Goal: Task Accomplishment & Management: Manage account settings

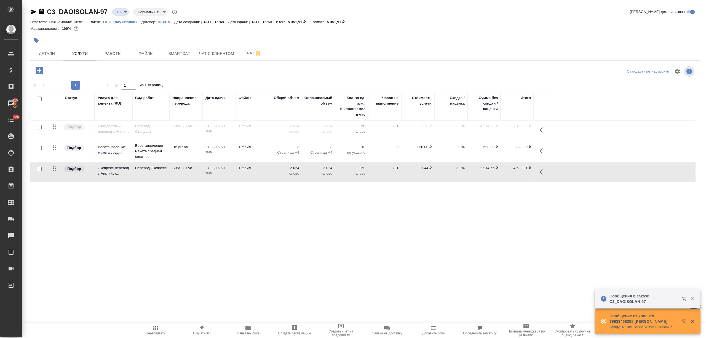
click at [48, 45] on div at bounding box center [253, 40] width 447 height 12
click at [48, 48] on button "Детали" at bounding box center [46, 54] width 33 height 14
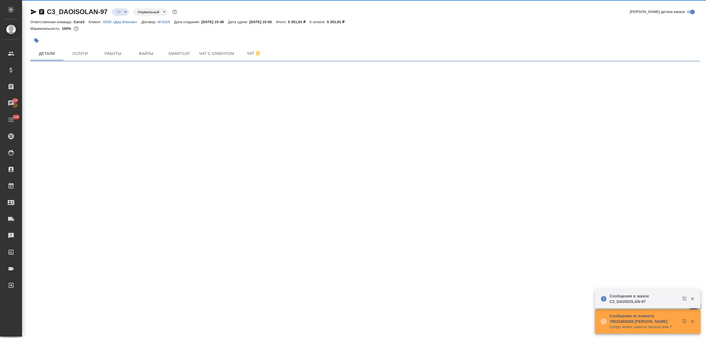
select select "RU"
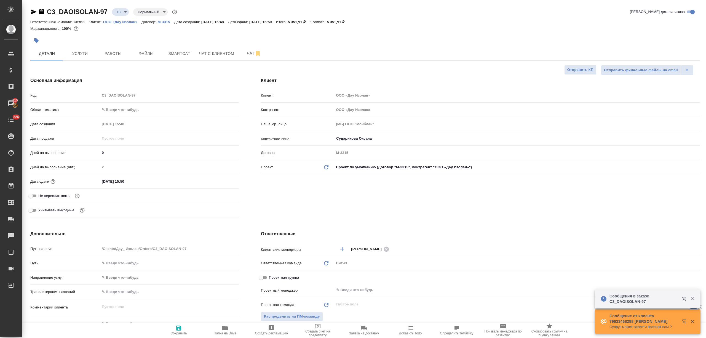
type input "Сеитов Павел"
click at [113, 114] on body "🙏 .cls-1 fill:#fff; AWATERA Nikitina Tatiana Клиенты Спецификации Заказы 115 Ча…" at bounding box center [353, 169] width 706 height 338
type textarea "x"
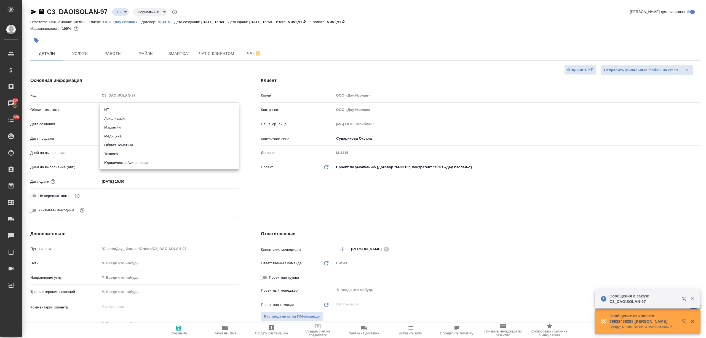
click at [166, 79] on div at bounding box center [353, 169] width 706 height 338
type textarea "x"
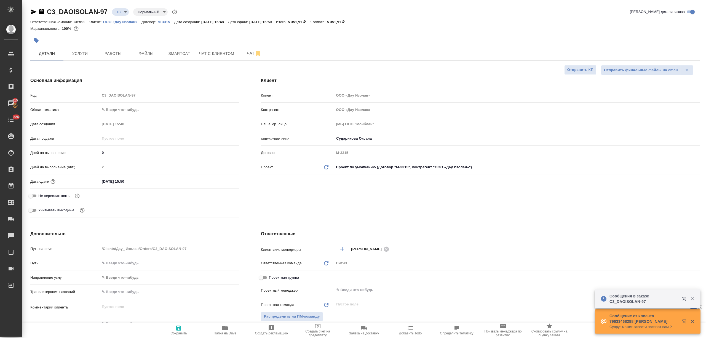
type textarea "x"
click at [167, 20] on p "М-3315" at bounding box center [166, 22] width 17 height 4
type textarea "x"
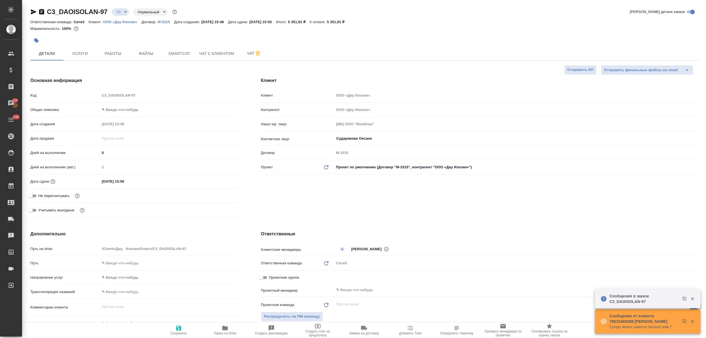
type textarea "x"
click at [225, 332] on span "Папка на Drive" at bounding box center [225, 333] width 23 height 4
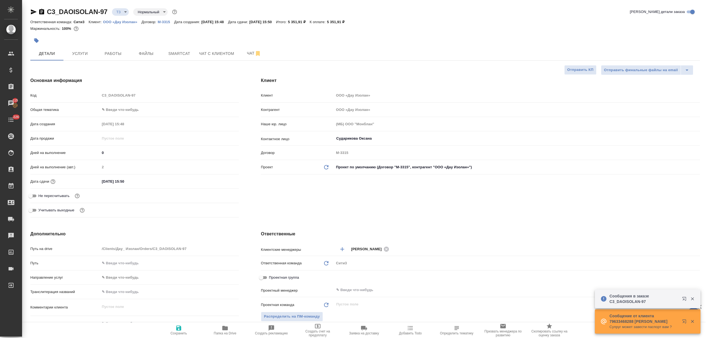
type textarea "x"
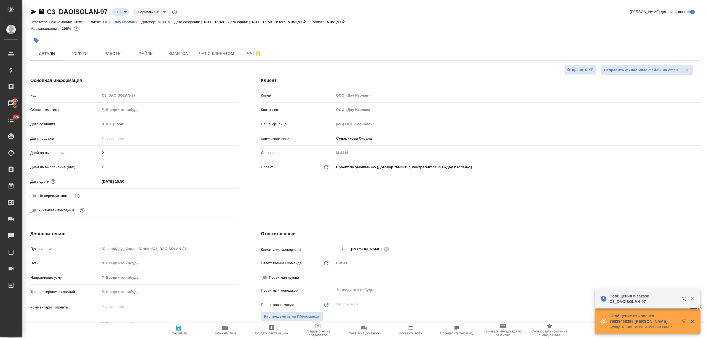
type textarea "x"
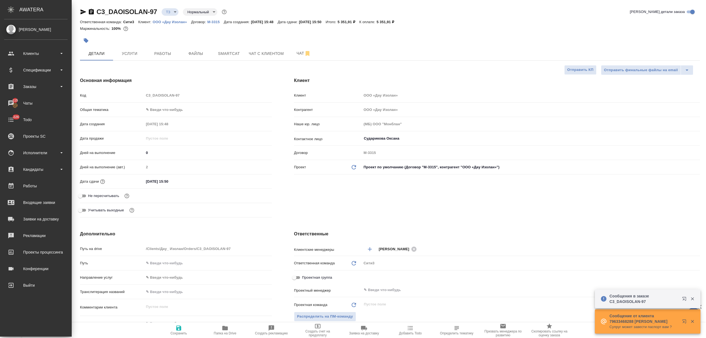
type textarea "x"
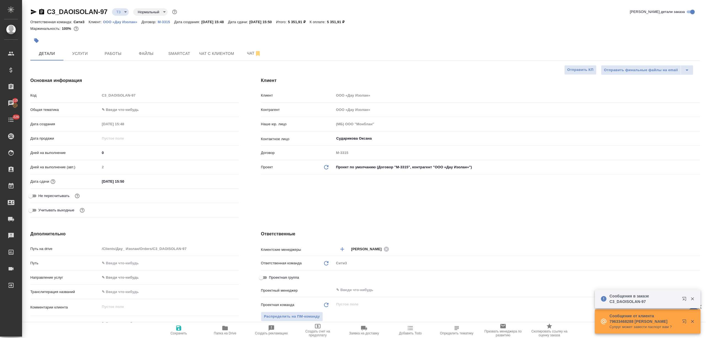
type textarea "x"
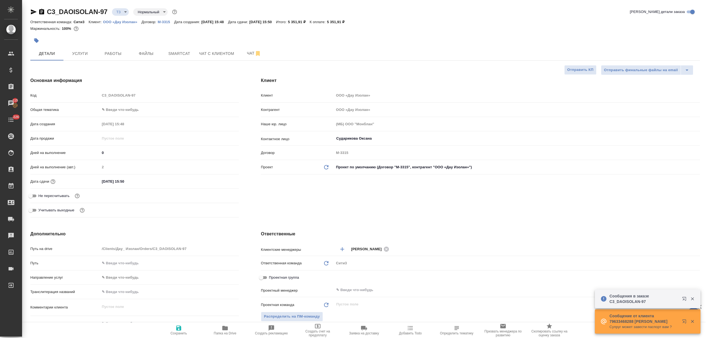
type textarea "x"
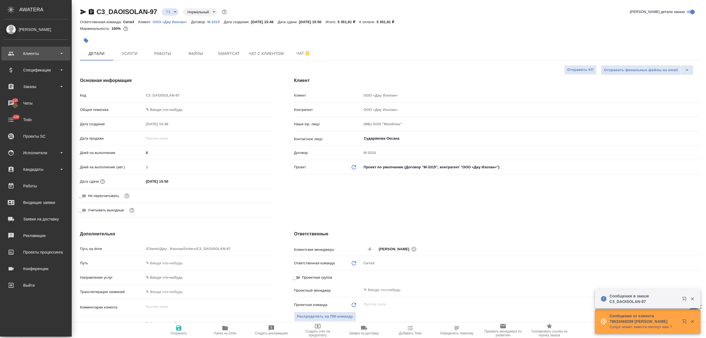
click at [19, 54] on div "Клиенты" at bounding box center [35, 53] width 63 height 8
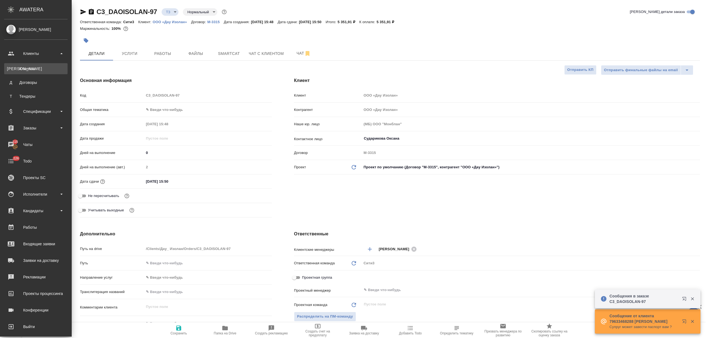
click at [29, 67] on div "Клиенты" at bounding box center [36, 69] width 58 height 6
type textarea "x"
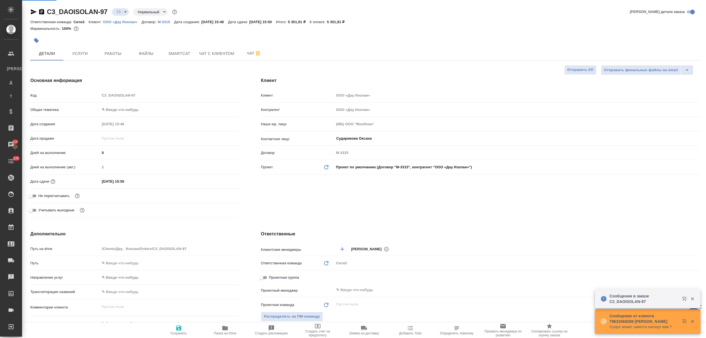
select select "RU"
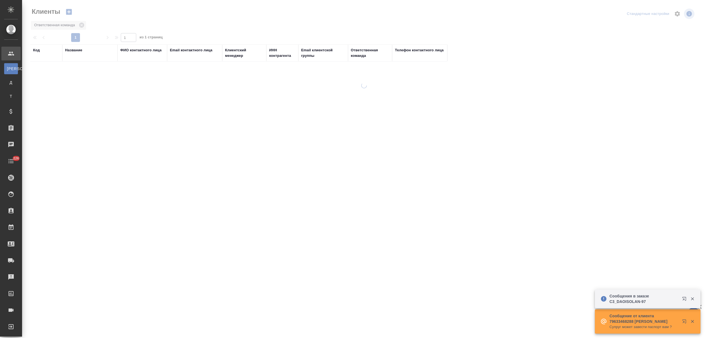
click at [77, 49] on div "Название" at bounding box center [73, 50] width 17 height 6
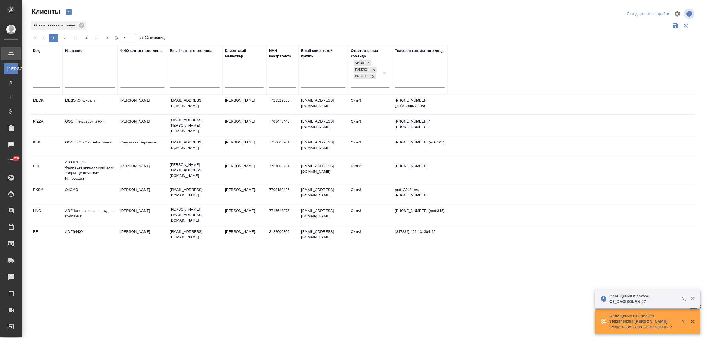
click at [78, 83] on input "text" at bounding box center [90, 84] width 50 height 7
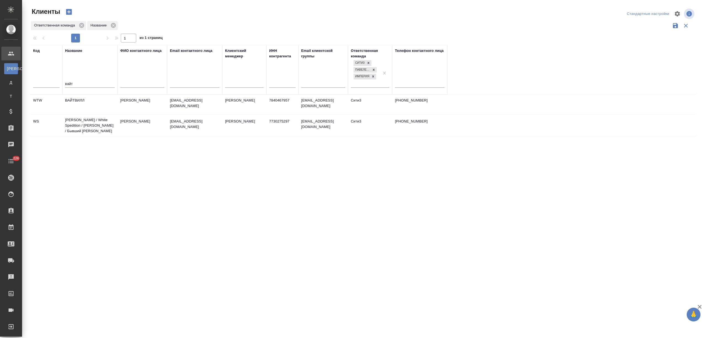
click at [83, 126] on td "Вайт Спедишн / White Spedition / Давыденко Оксана / Бывший АЛЬТХАУС" at bounding box center [89, 125] width 55 height 22
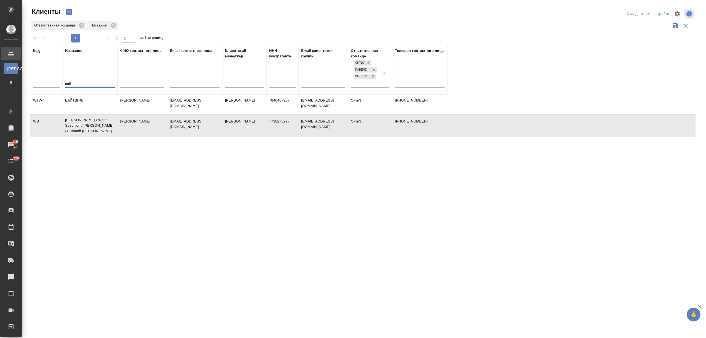
drag, startPoint x: 67, startPoint y: 83, endPoint x: 48, endPoint y: 83, distance: 19.0
click at [48, 83] on tr "Код Название вайт ФИО контактного лица Email контактного лица Клиентский менедж…" at bounding box center [238, 70] width 417 height 50
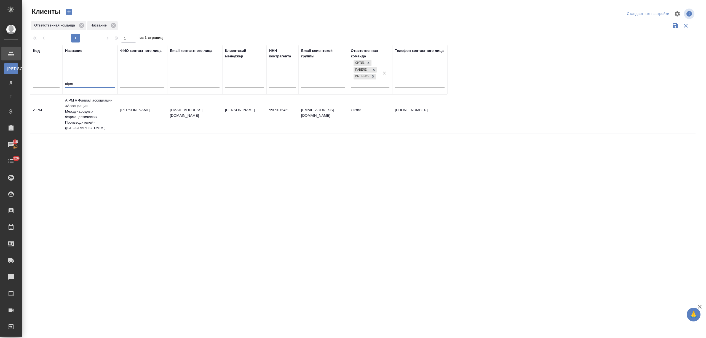
type input "aipm"
click at [97, 110] on td "AIPM // Филиал ассоциации «Ассоциация Международных Фармацевтических Производит…" at bounding box center [89, 114] width 55 height 39
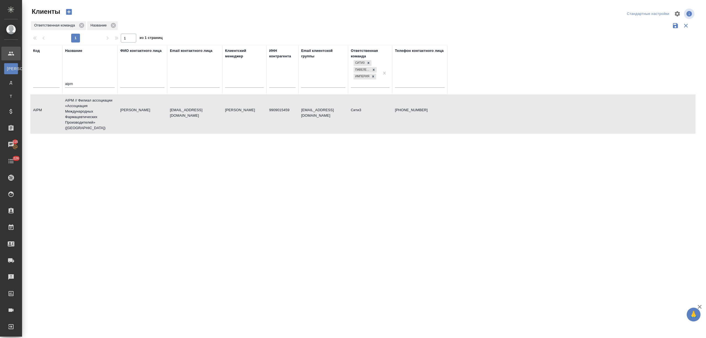
click at [97, 110] on td "AIPM // Филиал ассоциации «Ассоциация Международных Фармацевтических Производит…" at bounding box center [89, 114] width 55 height 39
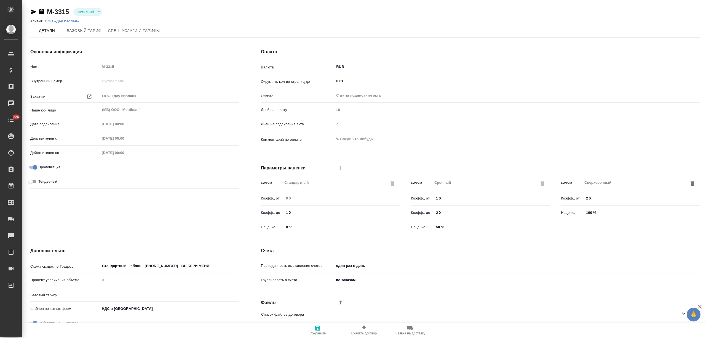
type input "Новый, 2022 (руб.)"
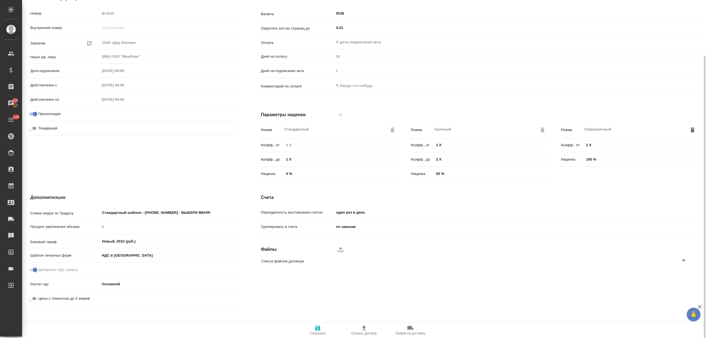
scroll to position [59, 0]
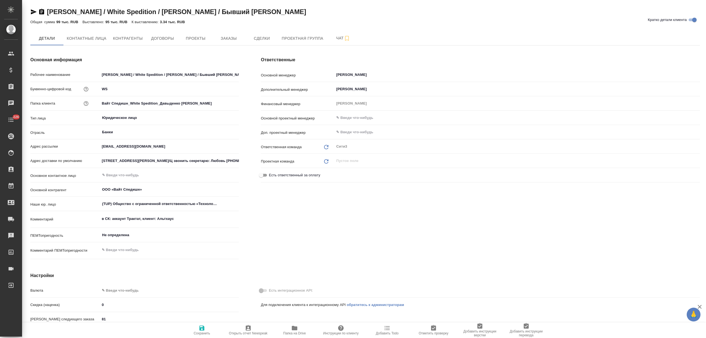
click at [301, 330] on span "Папка на Drive" at bounding box center [295, 330] width 40 height 10
click at [173, 40] on span "Договоры" at bounding box center [162, 38] width 26 height 7
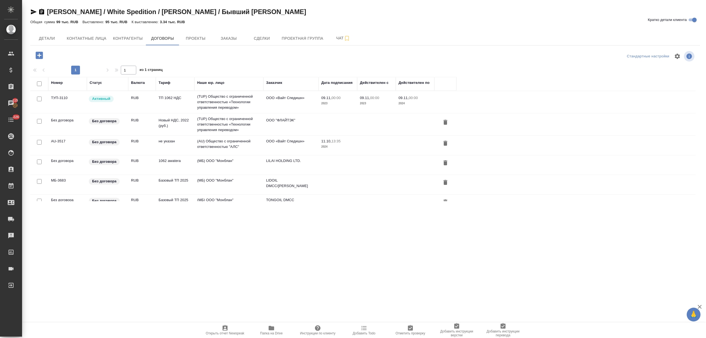
click at [180, 100] on td "ТП 1062 НДС" at bounding box center [175, 101] width 39 height 19
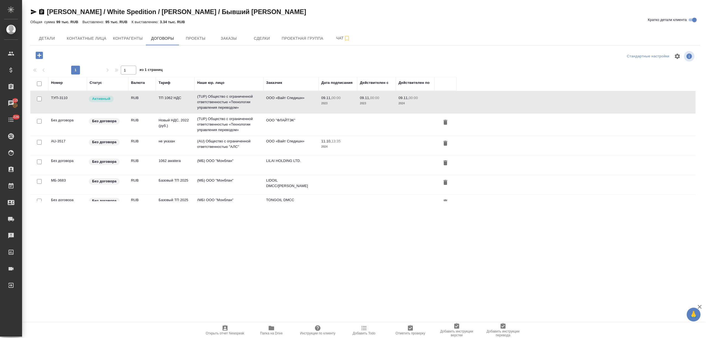
click at [180, 100] on td "ТП 1062 НДС" at bounding box center [175, 101] width 39 height 19
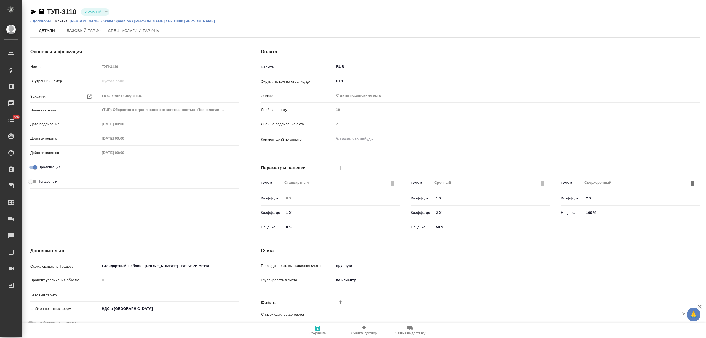
type input "ТП 1062 НДС"
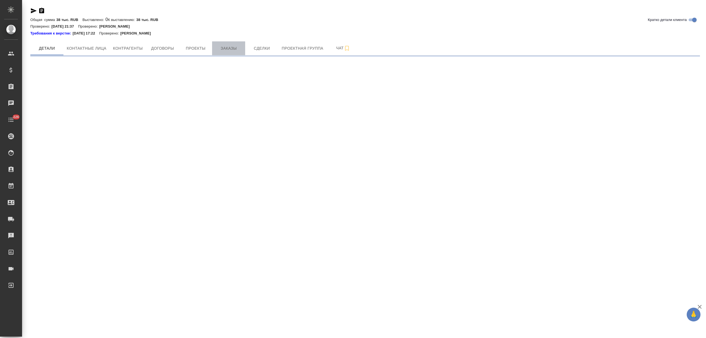
click at [222, 50] on span "Заказы" at bounding box center [228, 48] width 26 height 7
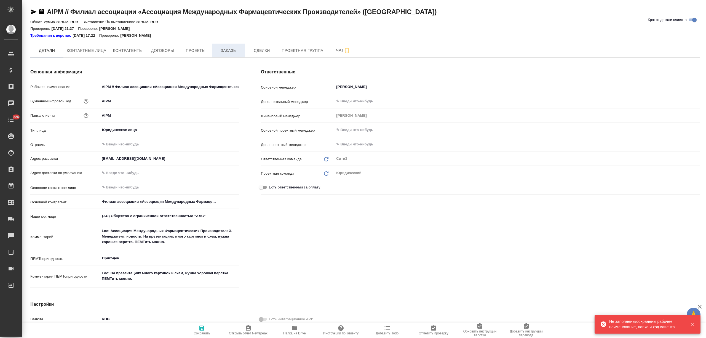
type textarea "x"
click at [215, 50] on button "Заказы" at bounding box center [228, 51] width 33 height 14
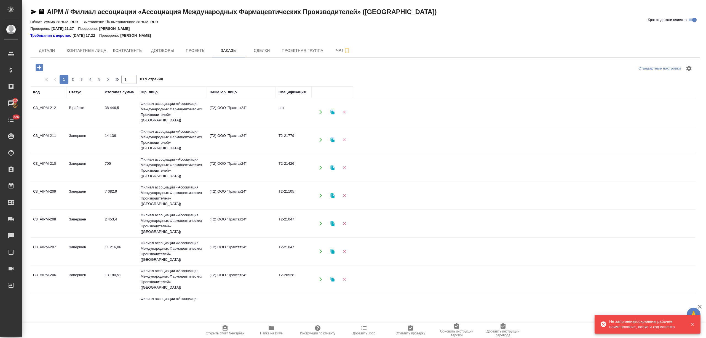
click at [42, 68] on icon "button" at bounding box center [39, 67] width 7 height 7
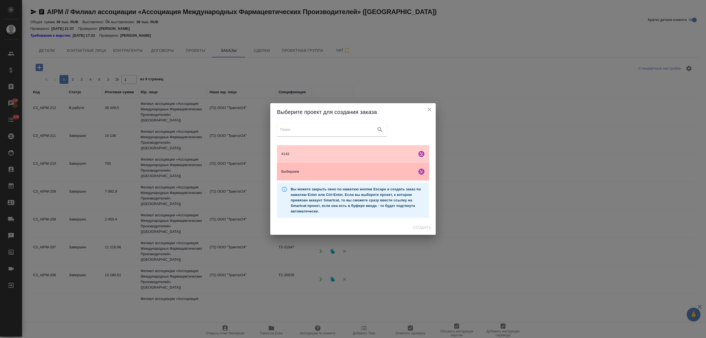
click at [362, 172] on span "Выбираем" at bounding box center [348, 172] width 134 height 6
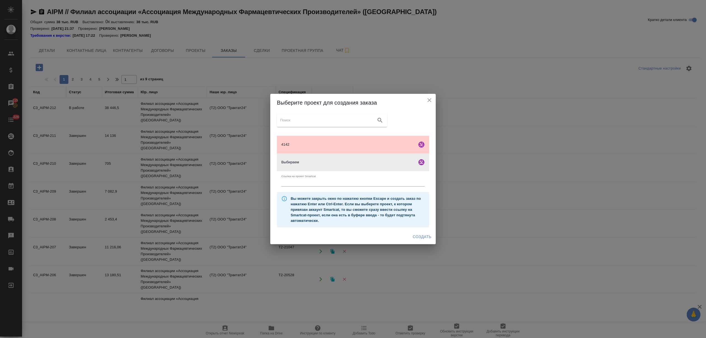
click at [420, 234] on span "Создать" at bounding box center [422, 236] width 18 height 7
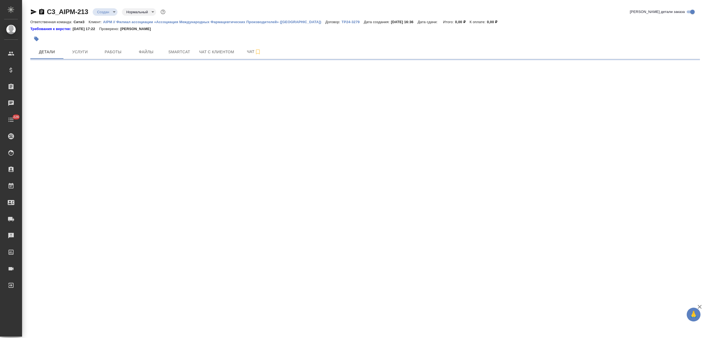
select select "RU"
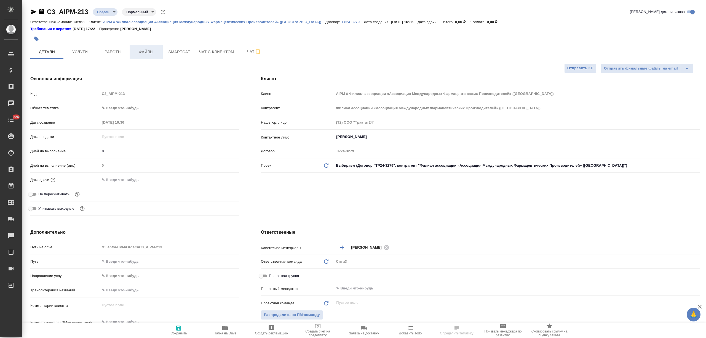
click at [151, 49] on span "Файлы" at bounding box center [146, 52] width 26 height 7
type textarea "x"
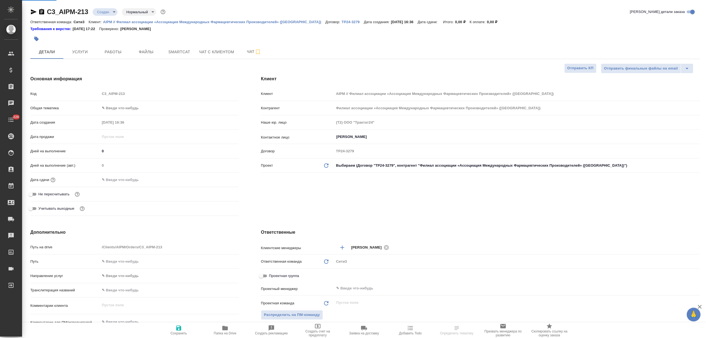
type textarea "x"
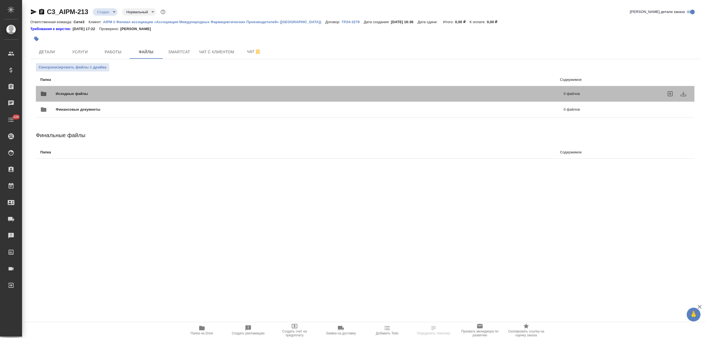
click at [101, 93] on span "Исходные файлы" at bounding box center [191, 94] width 270 height 6
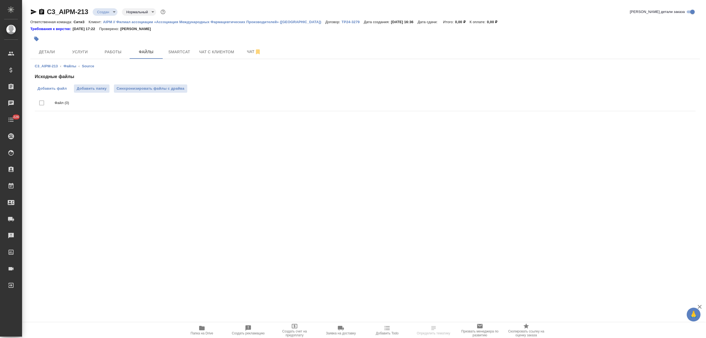
click at [58, 89] on span "Добавить файл" at bounding box center [52, 89] width 29 height 6
click at [0, 0] on input "Добавить файл" at bounding box center [0, 0] width 0 height 0
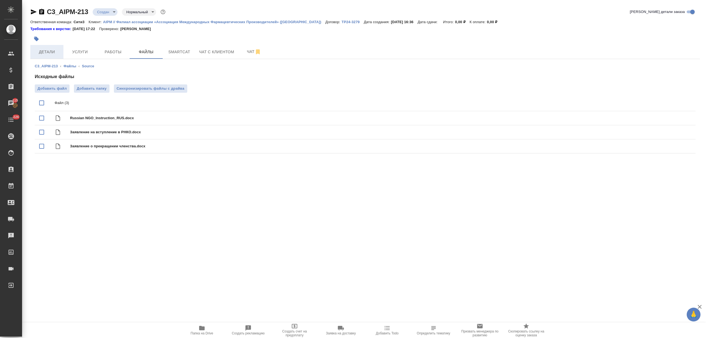
click at [51, 58] on button "Детали" at bounding box center [46, 52] width 33 height 14
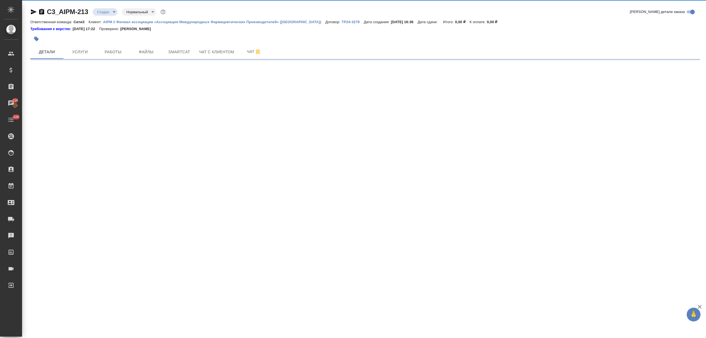
select select "RU"
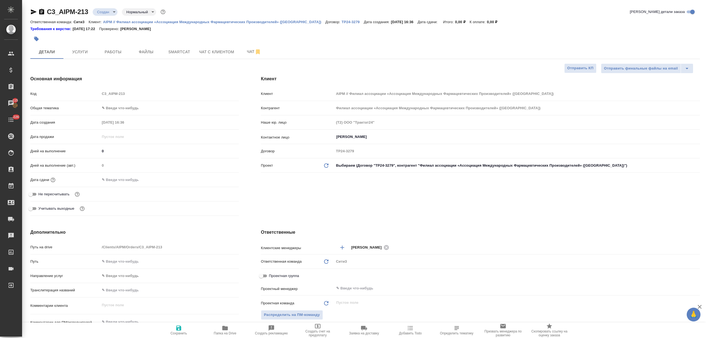
type textarea "x"
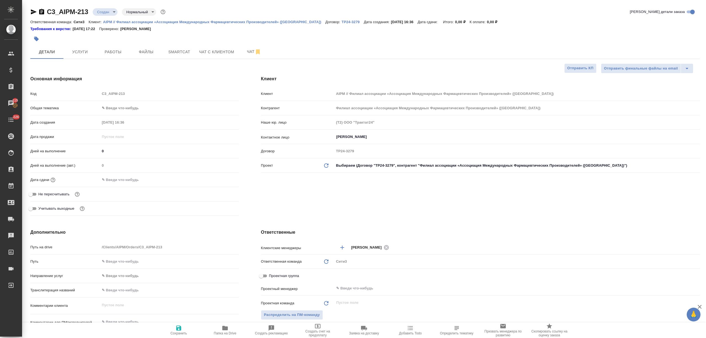
type textarea "x"
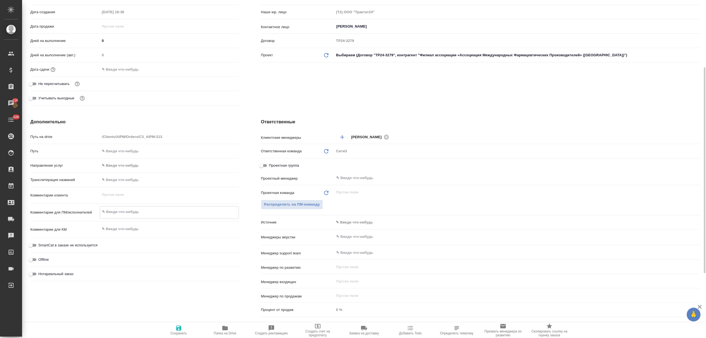
type textarea "x"
click at [123, 214] on textarea at bounding box center [169, 211] width 138 height 9
type textarea "x"
type textarea "м"
type textarea "x"
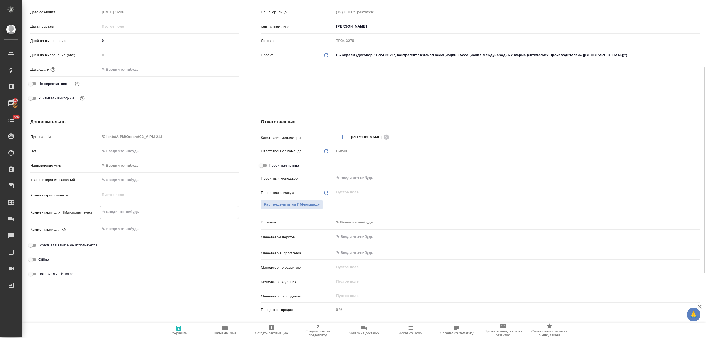
type textarea "x"
type textarea "мо"
type textarea "x"
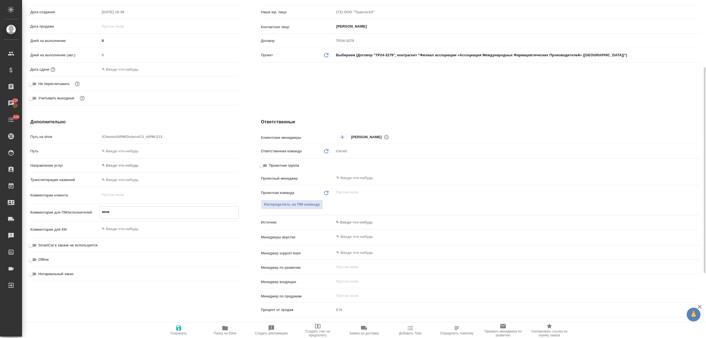
type textarea "може"
type textarea "x"
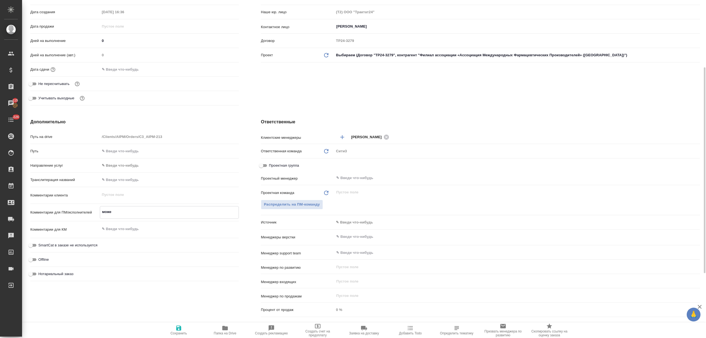
type textarea "можем"
type textarea "x"
type textarea "можем"
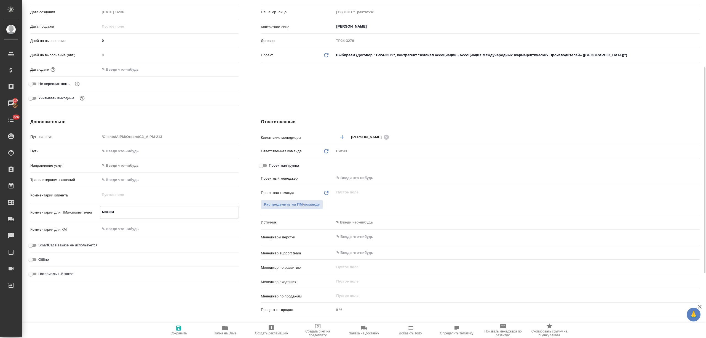
type textarea "x"
type textarea "можем л"
type textarea "x"
type textarea "можем ли"
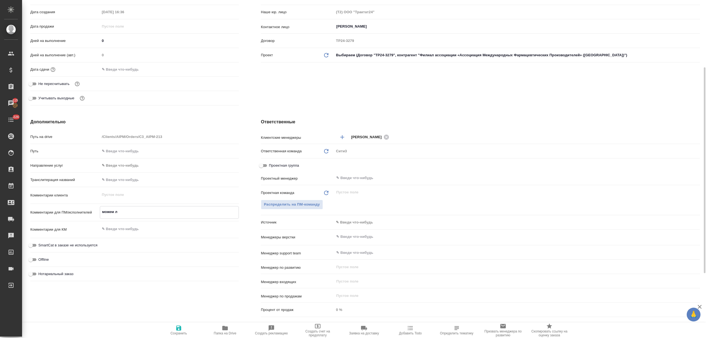
type textarea "x"
type textarea "можем ли"
type textarea "x"
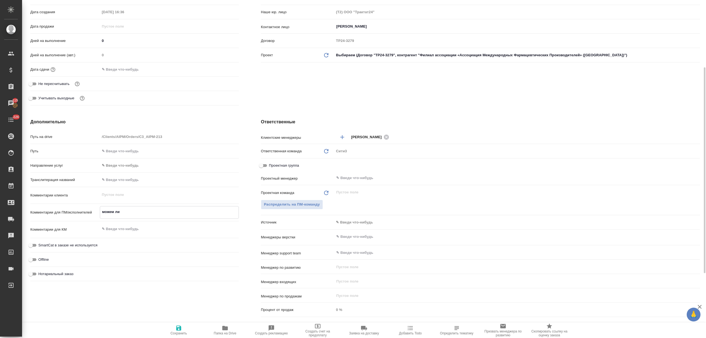
type textarea "x"
type textarea "можем ли б"
type textarea "x"
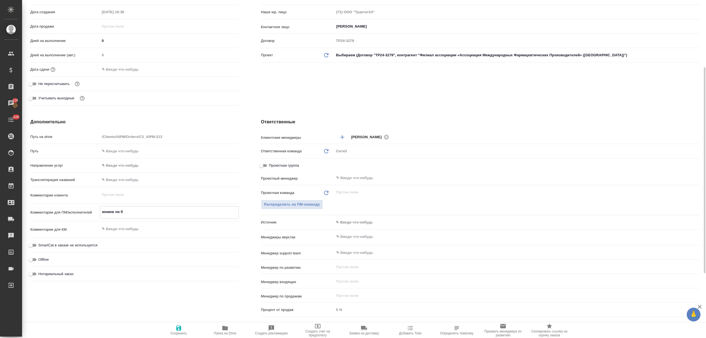
type textarea "x"
type textarea "можем ли бе"
type textarea "x"
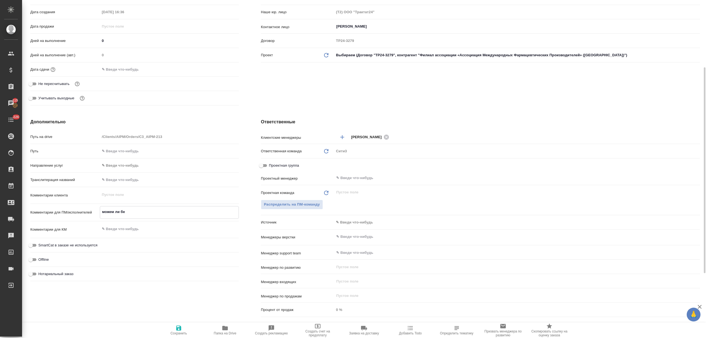
type textarea "можем ли без"
type textarea "x"
type textarea "можем ли без"
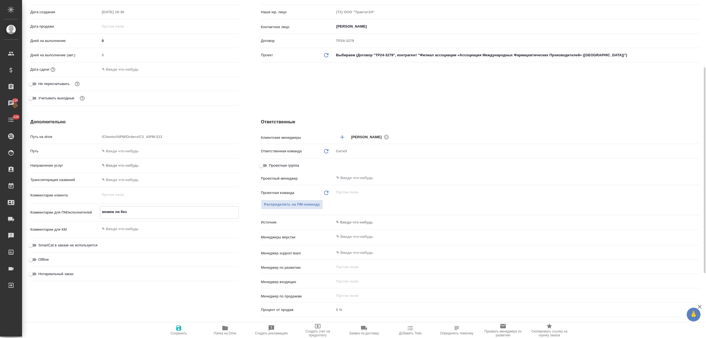
type textarea "x"
type textarea "можем ли без в"
type textarea "x"
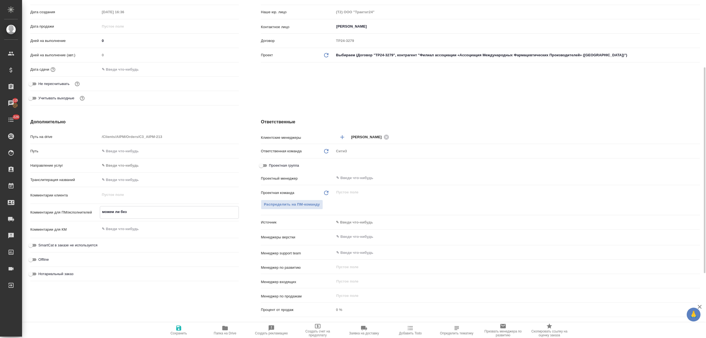
type textarea "x"
type textarea "можем ли без ве"
type textarea "x"
type textarea "можем ли без вер"
type textarea "x"
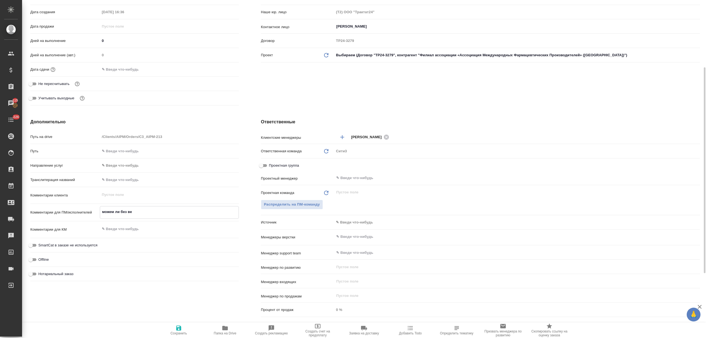
type textarea "x"
type textarea "можем ли без верс"
type textarea "x"
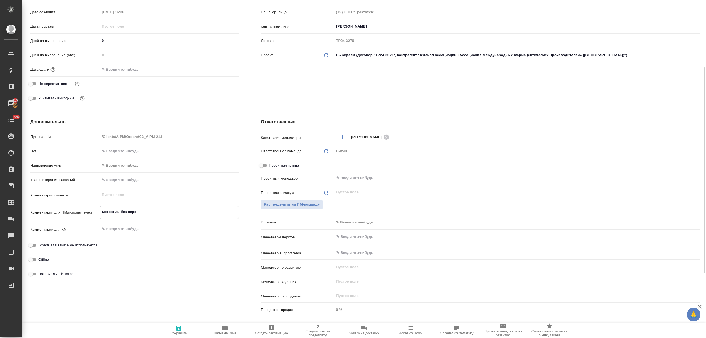
type textarea "x"
type textarea "можем ли без верст"
type textarea "x"
type textarea "можем ли без верстк"
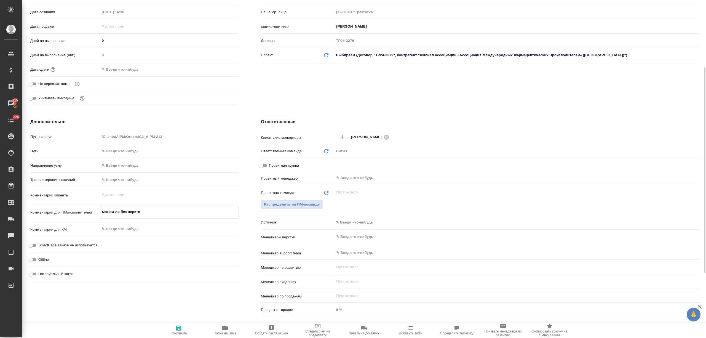
type textarea "x"
type textarea "можем ли без верстки"
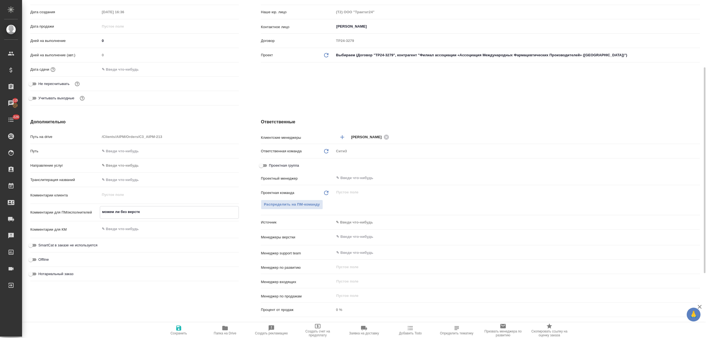
type textarea "x"
type textarea "можем ли без верстки?"
type textarea "x"
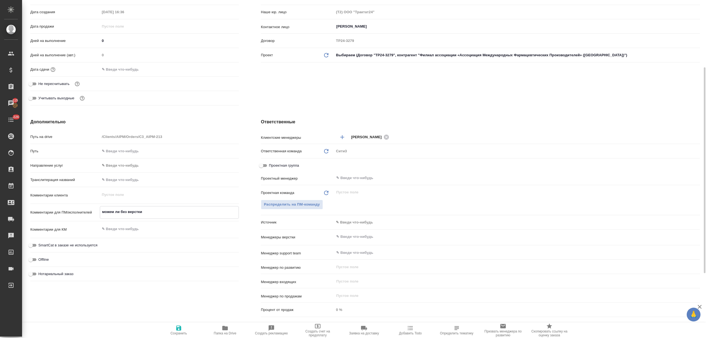
type textarea "x"
type textarea "можем ли без верстки?"
type textarea "x"
click at [371, 239] on input "text" at bounding box center [508, 236] width 344 height 7
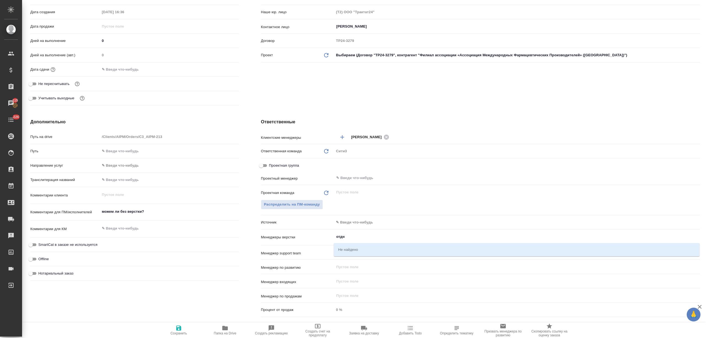
type input "отд"
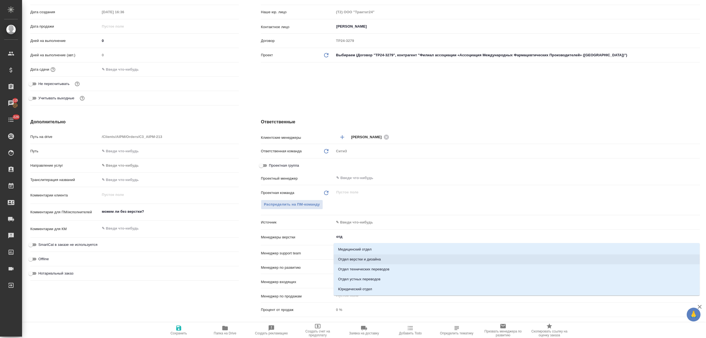
click at [378, 258] on li "Отдел верстки и дизайна" at bounding box center [517, 259] width 366 height 10
type textarea "x"
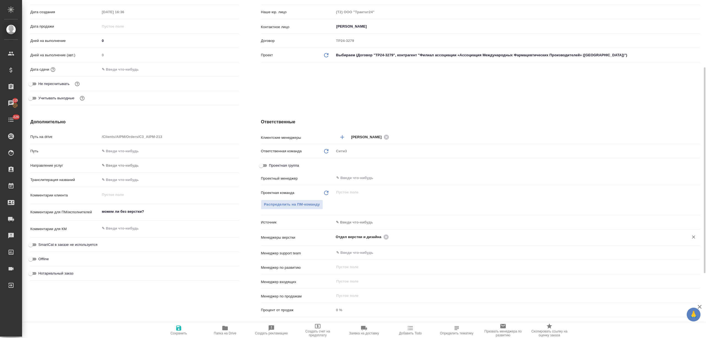
click at [170, 333] on span "Сохранить" at bounding box center [179, 330] width 40 height 10
type textarea "x"
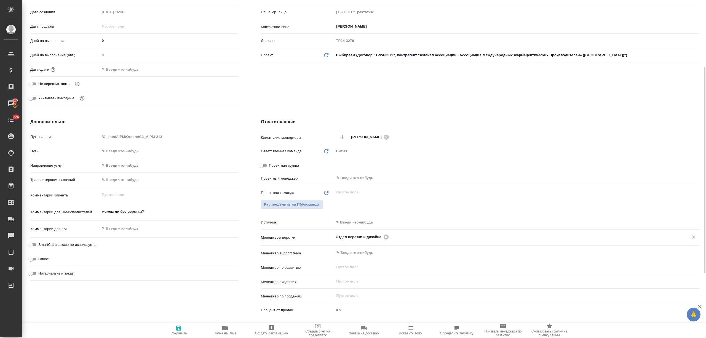
type textarea "x"
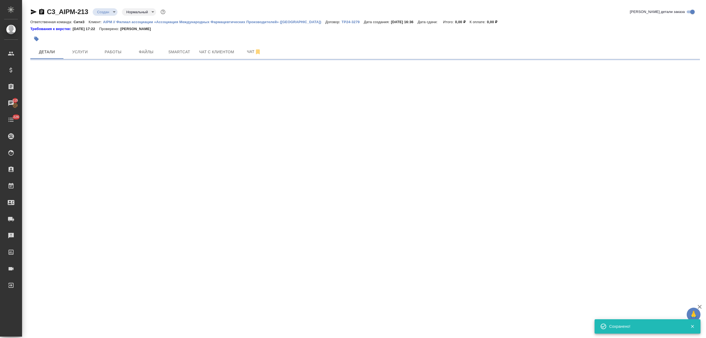
click at [108, 11] on body "🙏 .cls-1 fill:#fff; AWATERA Nikitina Tatiana Клиенты Спецификации Заказы 115 Ча…" at bounding box center [353, 169] width 706 height 338
select select "RU"
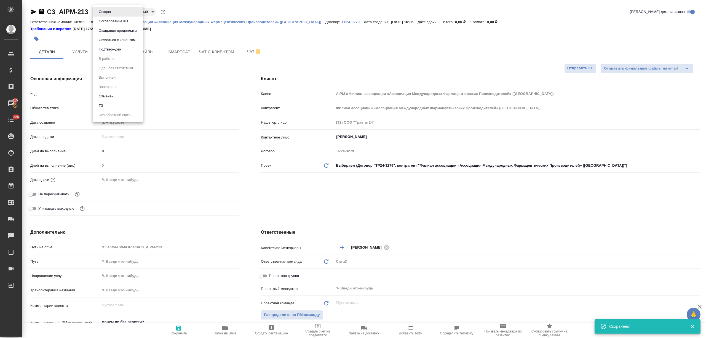
type textarea "x"
click at [104, 106] on button "ТЗ" at bounding box center [101, 106] width 8 height 6
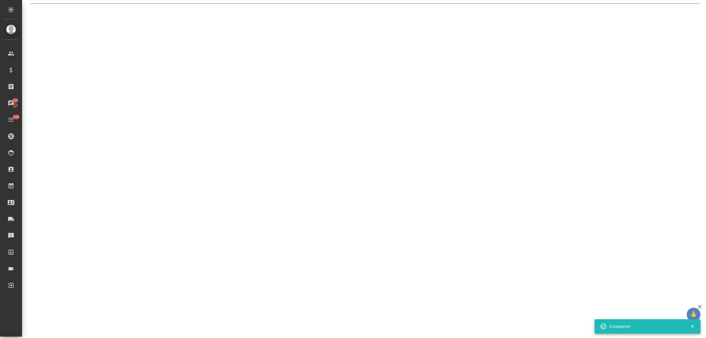
select select "RU"
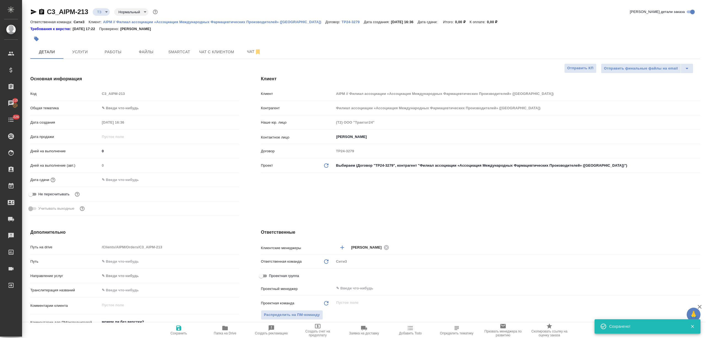
type textarea "x"
click at [80, 53] on span "Услуги" at bounding box center [80, 52] width 26 height 7
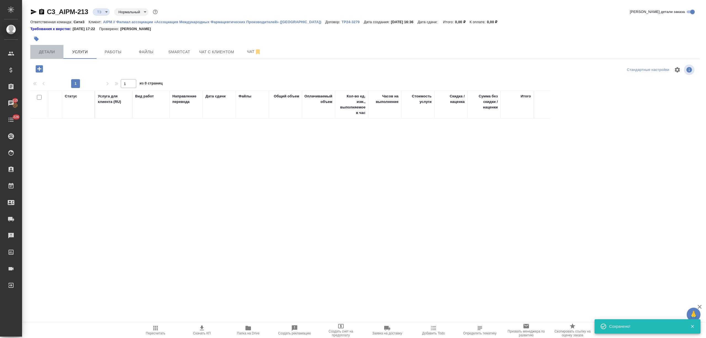
click at [48, 50] on span "Детали" at bounding box center [47, 52] width 26 height 7
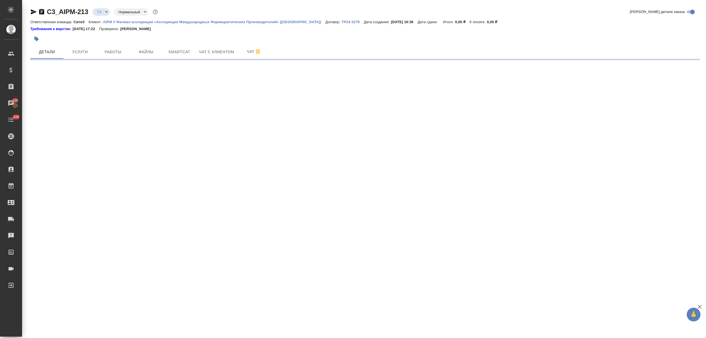
select select "RU"
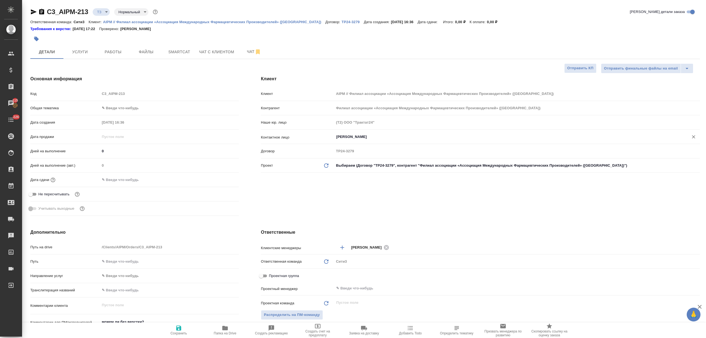
type textarea "x"
click at [348, 136] on input "Янковская Елена" at bounding box center [508, 137] width 344 height 7
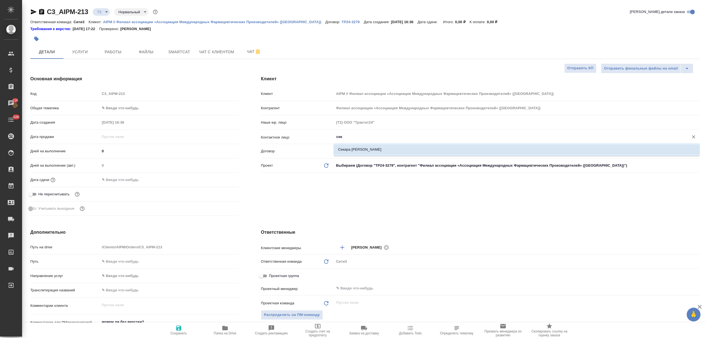
click at [359, 148] on li "Секира Марина" at bounding box center [517, 150] width 366 height 10
type input "Секира Марина"
type textarea "x"
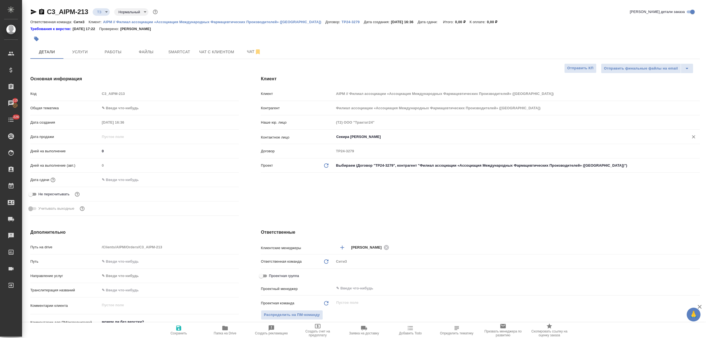
type input "Секира Марина"
click at [170, 330] on span "Сохранить" at bounding box center [179, 330] width 40 height 10
type textarea "x"
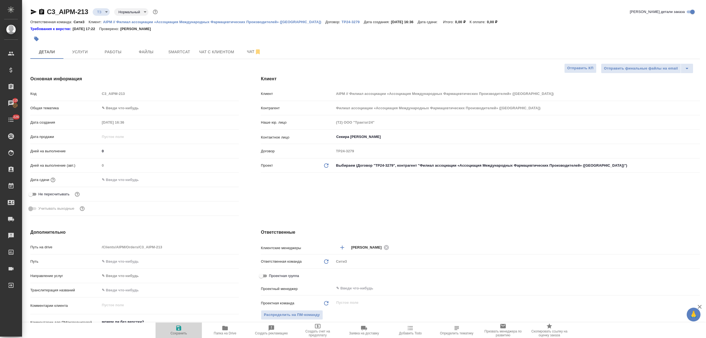
type textarea "x"
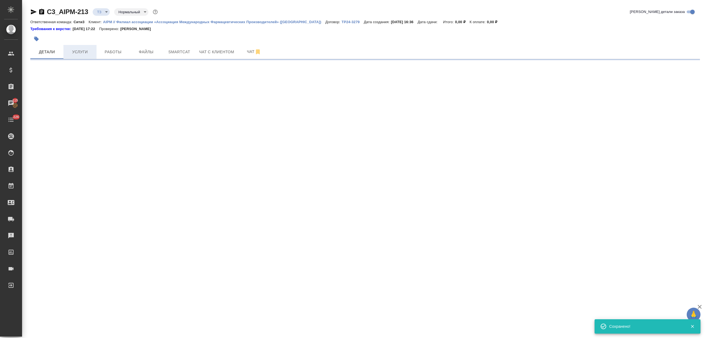
select select "RU"
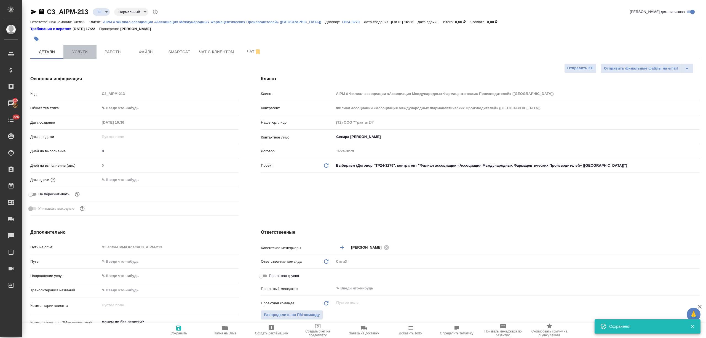
click at [89, 54] on span "Услуги" at bounding box center [80, 52] width 26 height 7
type textarea "x"
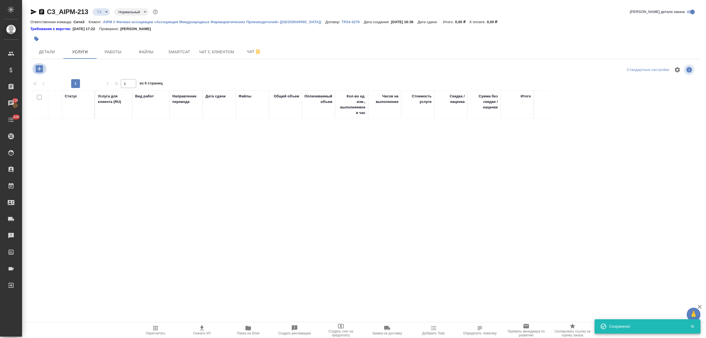
click at [41, 72] on icon "button" at bounding box center [39, 68] width 7 height 7
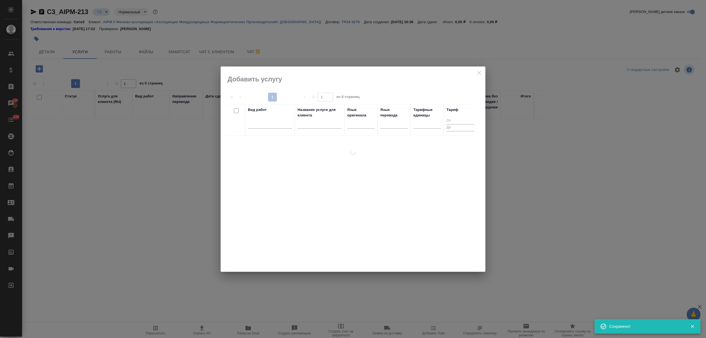
click at [246, 126] on th "Вид работ" at bounding box center [270, 119] width 50 height 31
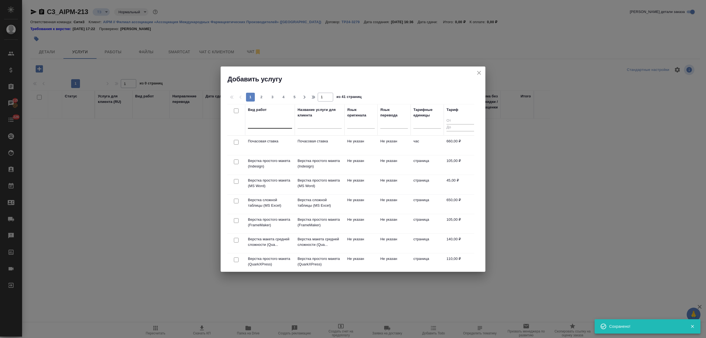
click at [251, 124] on input "text" at bounding box center [251, 123] width 1 height 4
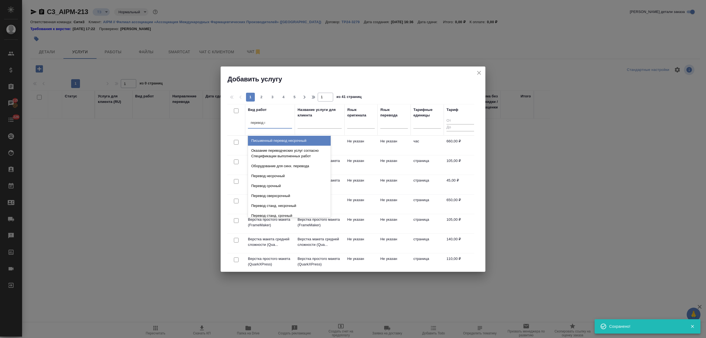
type input "перевод пр"
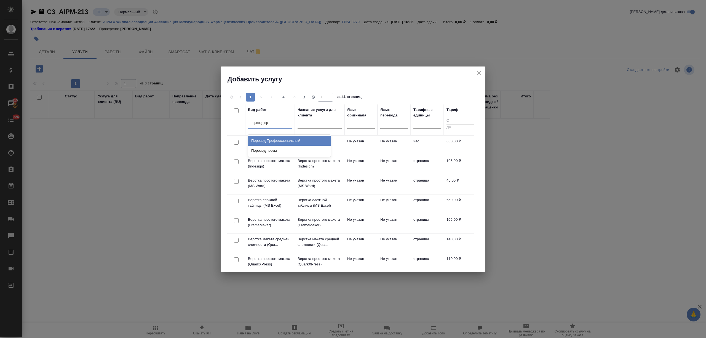
click at [281, 137] on div "Перевод Профессиональный" at bounding box center [289, 141] width 83 height 10
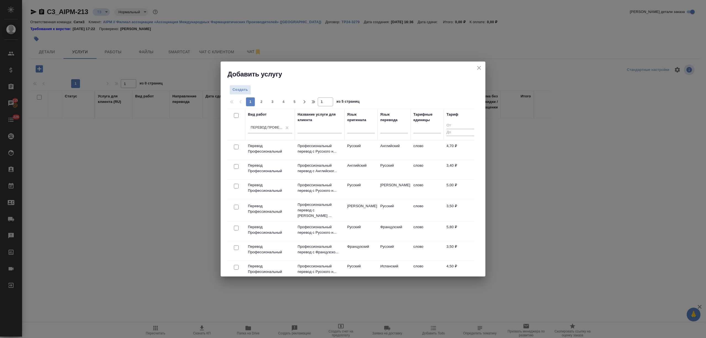
click at [388, 144] on td "Английский" at bounding box center [394, 149] width 33 height 19
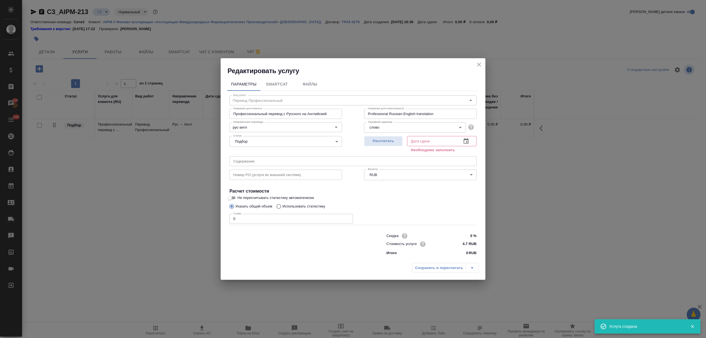
click at [477, 64] on icon "close" at bounding box center [479, 64] width 7 height 7
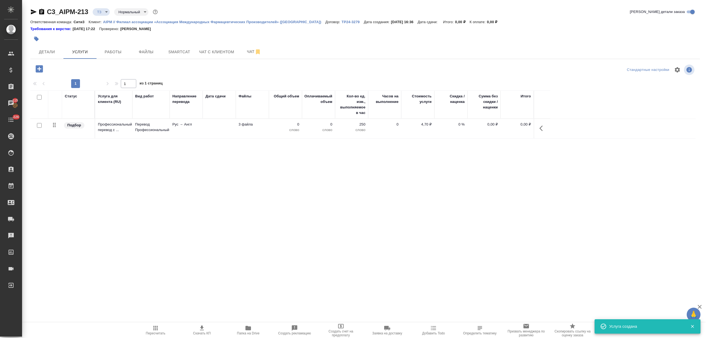
click at [39, 125] on input "checkbox" at bounding box center [39, 125] width 5 height 5
checkbox input "true"
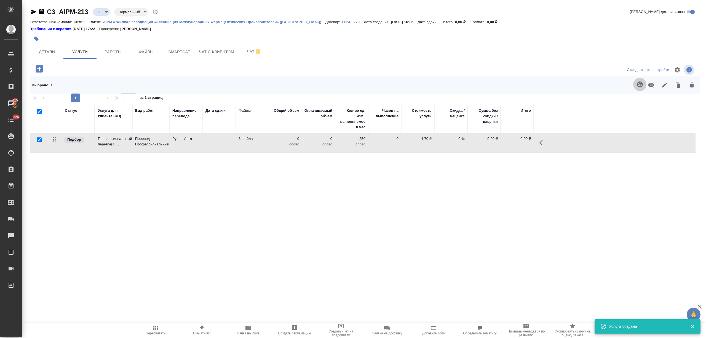
click at [637, 84] on icon "button" at bounding box center [640, 84] width 7 height 7
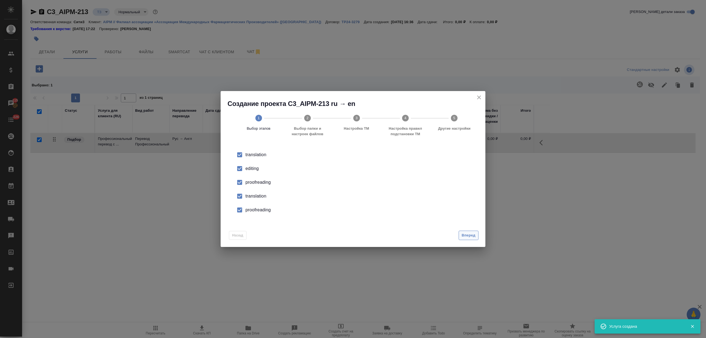
click at [464, 232] on span "Вперед" at bounding box center [469, 235] width 14 height 6
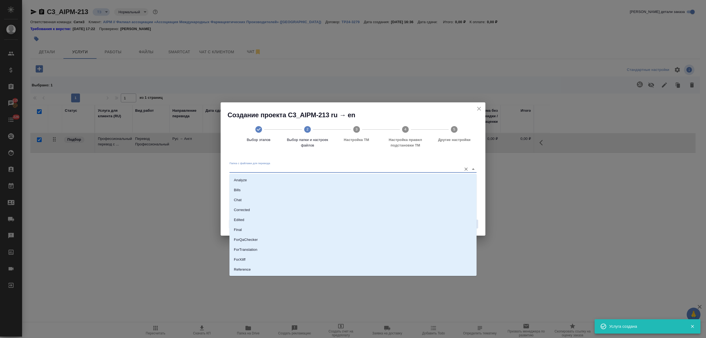
click at [407, 169] on input "Папка с файлами для перевода" at bounding box center [345, 169] width 230 height 7
click at [264, 250] on li "Source" at bounding box center [353, 251] width 247 height 10
type input "Source"
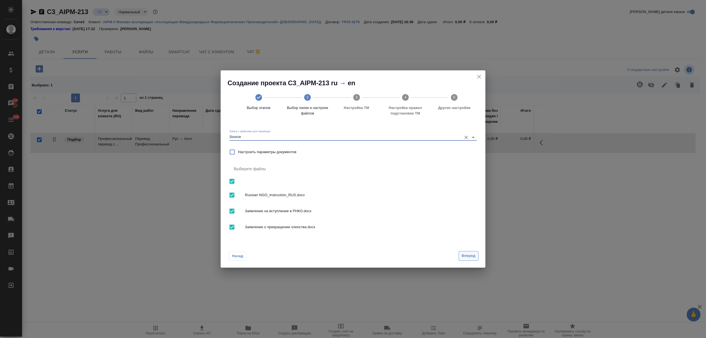
click at [472, 253] on span "Вперед" at bounding box center [469, 256] width 14 height 6
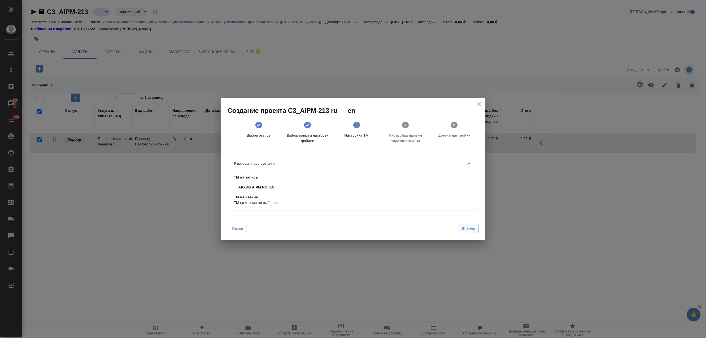
click at [466, 226] on span "Вперед" at bounding box center [469, 228] width 14 height 6
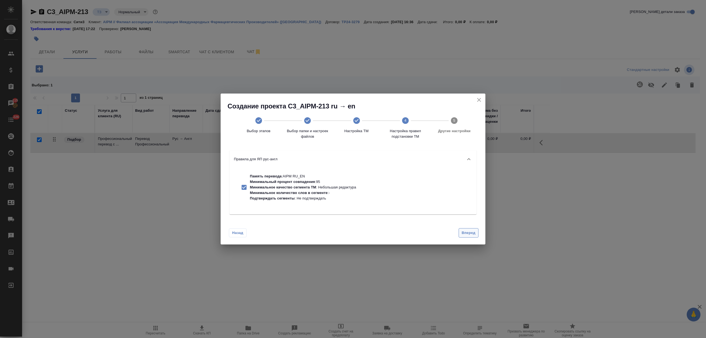
click at [467, 234] on span "Вперед" at bounding box center [469, 233] width 14 height 6
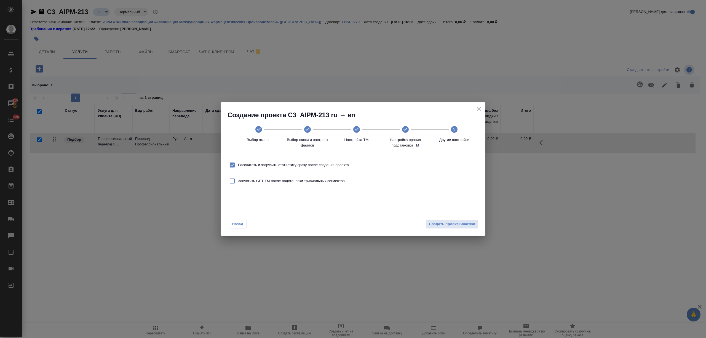
drag, startPoint x: 303, startPoint y: 164, endPoint x: 324, endPoint y: 176, distance: 24.7
click at [303, 164] on span "Рассчитать и загрузить статистику сразу после создания проекта" at bounding box center [293, 165] width 111 height 6
click at [238, 164] on input "Рассчитать и загрузить статистику сразу после создания проекта" at bounding box center [232, 165] width 12 height 12
checkbox input "false"
click at [448, 225] on span "Создать проект Smartcat" at bounding box center [452, 224] width 47 height 6
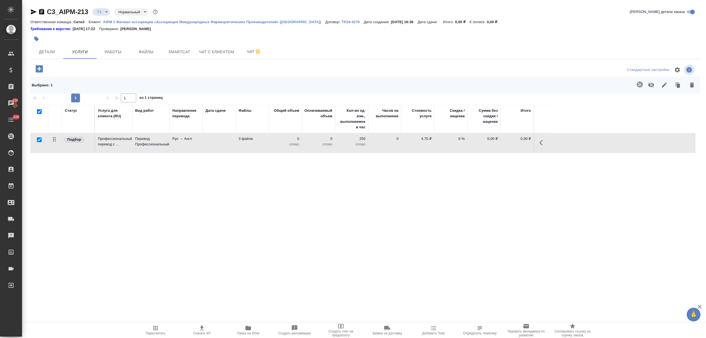
click at [152, 142] on p "Перевод Профессиональный" at bounding box center [151, 141] width 32 height 11
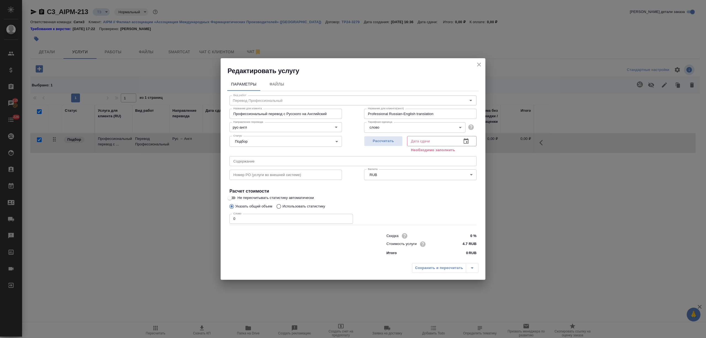
click at [286, 206] on p "Использовать статистику" at bounding box center [303, 207] width 43 height 6
click at [282, 206] on input "Использовать статистику" at bounding box center [278, 206] width 9 height 10
radio input "true"
radio input "false"
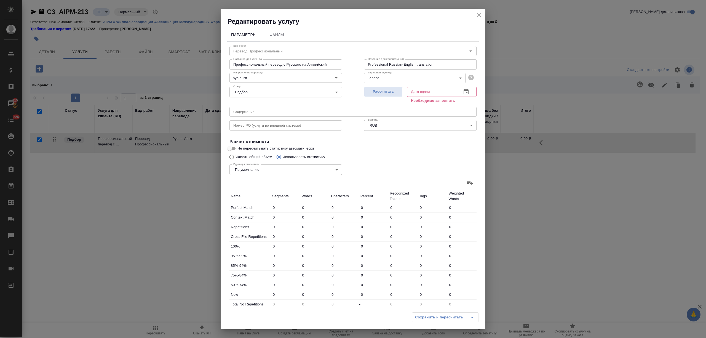
click at [467, 180] on icon at bounding box center [470, 182] width 7 height 7
click at [0, 0] on input "file" at bounding box center [0, 0] width 0 height 0
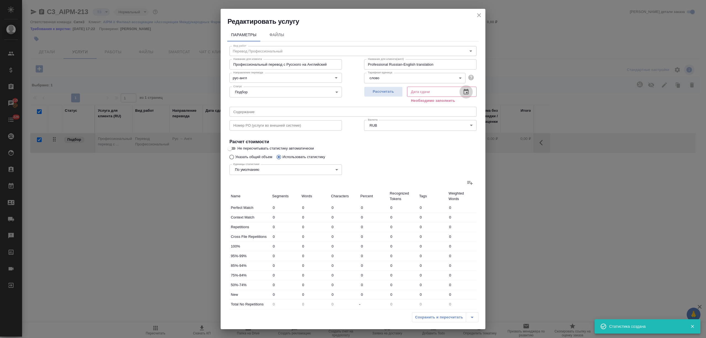
click at [464, 93] on icon "button" at bounding box center [466, 92] width 7 height 7
type input "3"
type input "12"
type input "141"
type input "13"
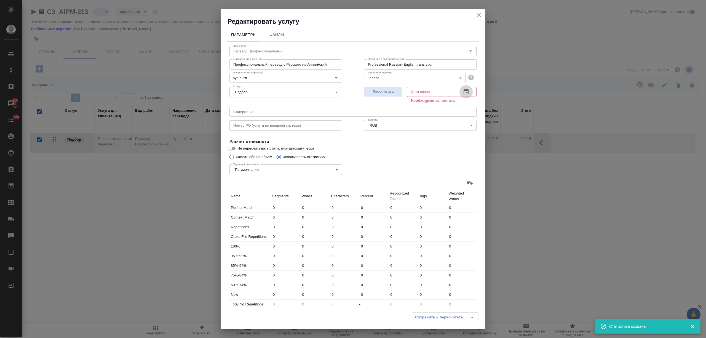
type input "36"
type input "328"
type input "1"
type input "2"
type input "25"
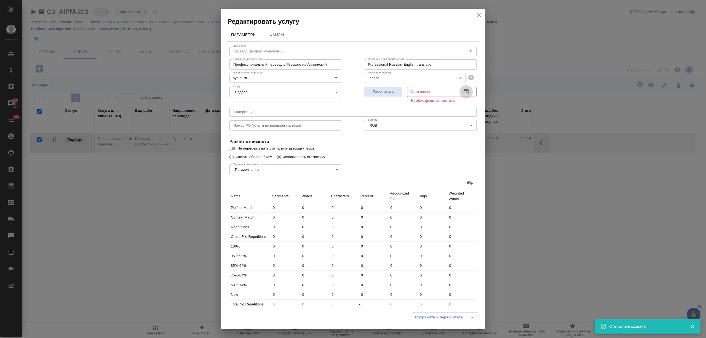
type input "38"
type input "268"
type input "2365"
type input "39"
type input "270"
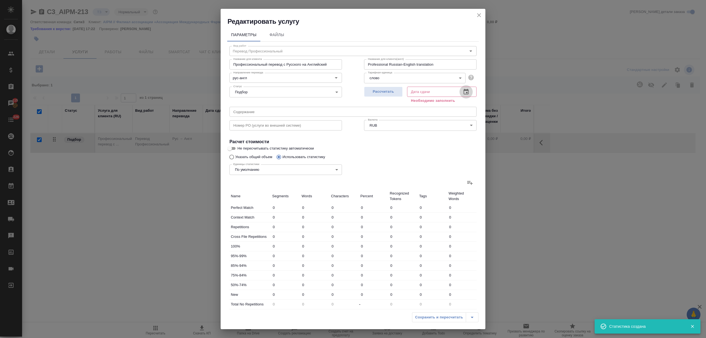
type input "2390"
type input "55"
type input "318"
type input "2859"
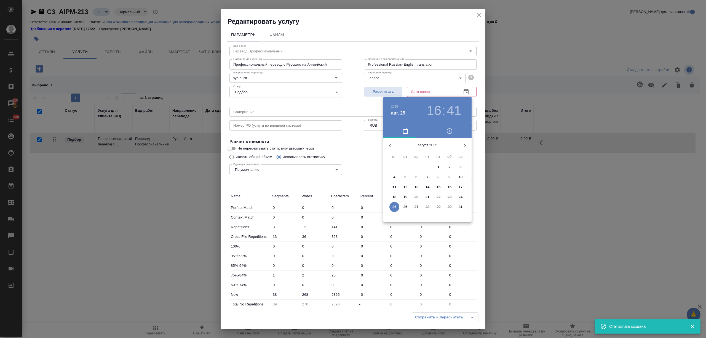
click at [417, 209] on p "27" at bounding box center [417, 207] width 4 height 6
type input "27.08.2025 16:41"
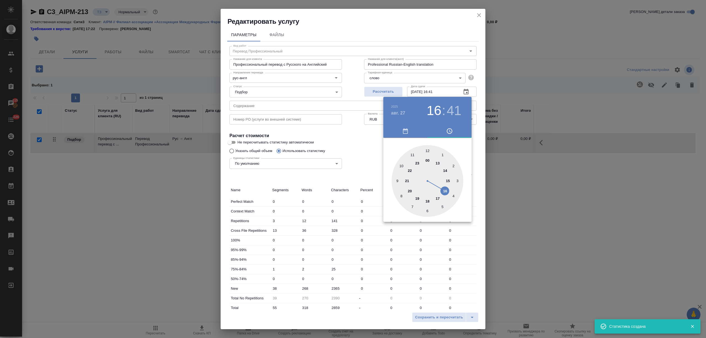
click at [394, 253] on div at bounding box center [353, 169] width 706 height 338
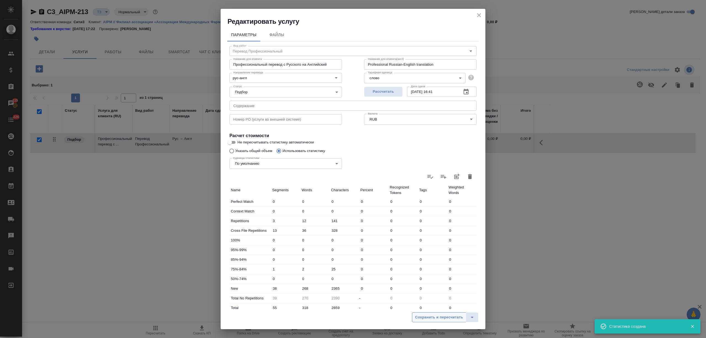
click at [435, 318] on span "Сохранить и пересчитать" at bounding box center [439, 317] width 48 height 6
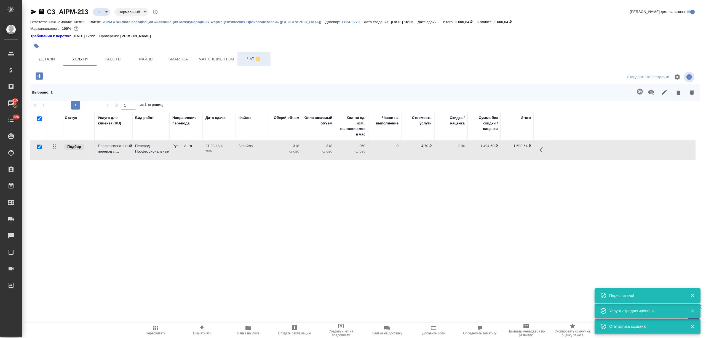
click at [249, 60] on span "Чат" at bounding box center [254, 58] width 26 height 7
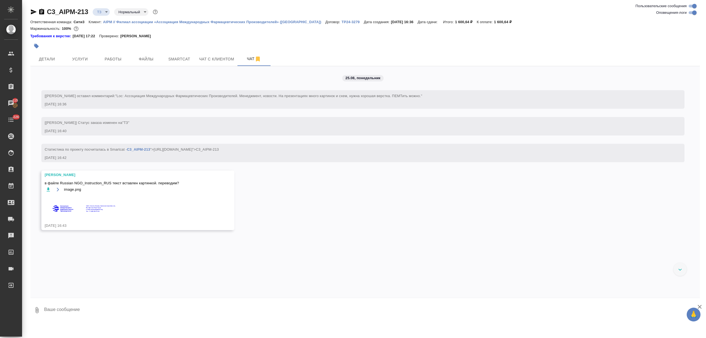
click at [74, 303] on textarea at bounding box center [372, 310] width 657 height 19
type textarea "уточню"
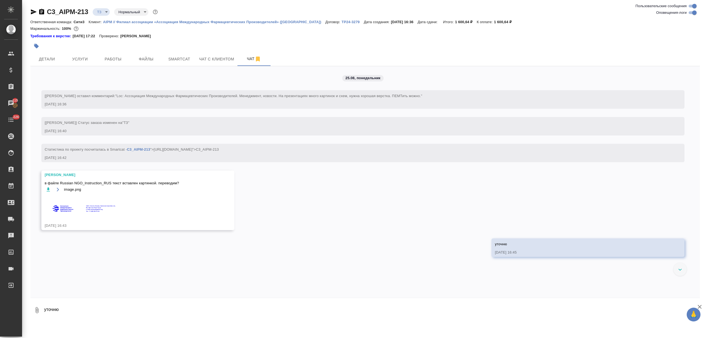
click at [89, 203] on img at bounding box center [86, 205] width 83 height 18
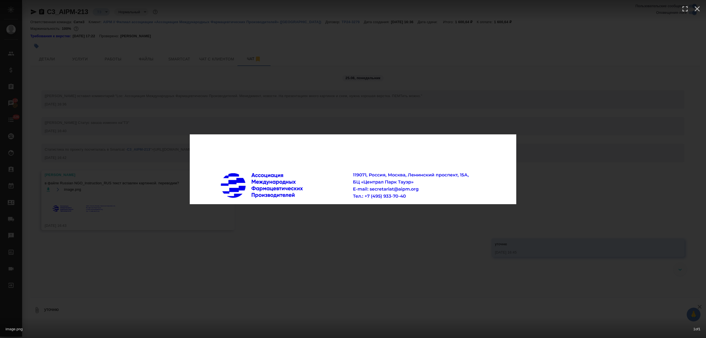
click at [304, 107] on div "image.png 1 of 1" at bounding box center [353, 169] width 706 height 338
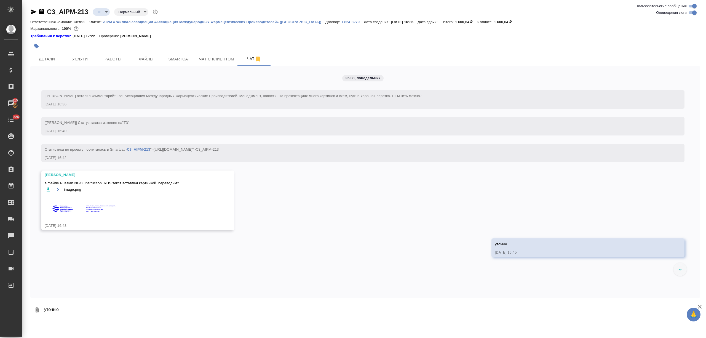
click at [61, 305] on textarea "уточню" at bounding box center [372, 310] width 657 height 19
type textarea "не переводим"
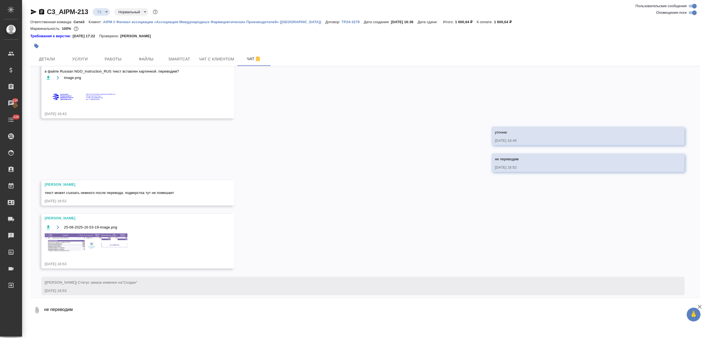
scroll to position [118, 0]
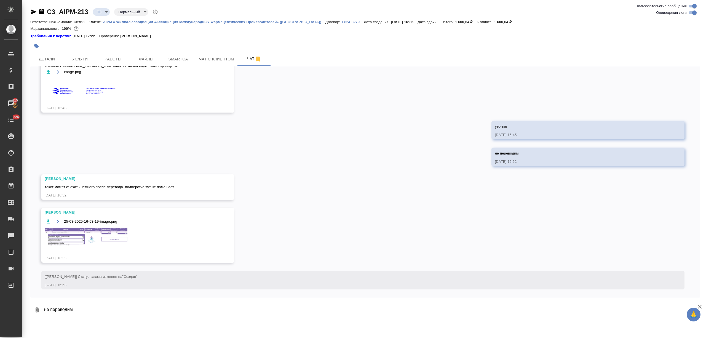
click at [115, 223] on span "25-08-2025-16-53-19-image.png" at bounding box center [90, 222] width 53 height 6
click at [68, 319] on textarea "не переводим" at bounding box center [372, 310] width 657 height 19
type textarea "оки, пасибо!"
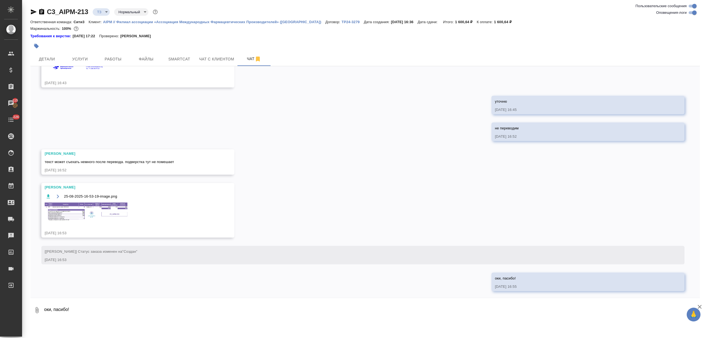
scroll to position [145, 0]
click at [93, 209] on img at bounding box center [86, 210] width 83 height 18
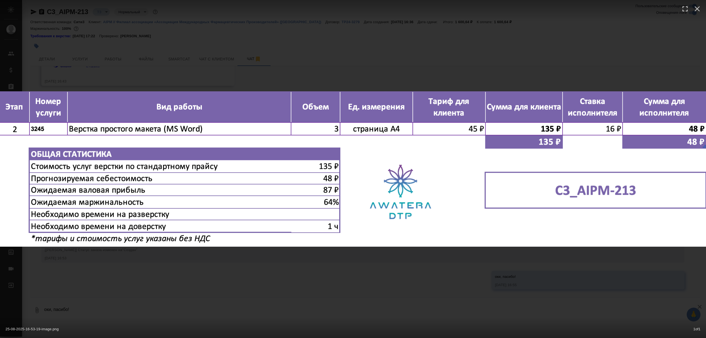
click at [184, 46] on div "25-08-2025-16-53-19-image.png 1 of 1" at bounding box center [353, 169] width 706 height 338
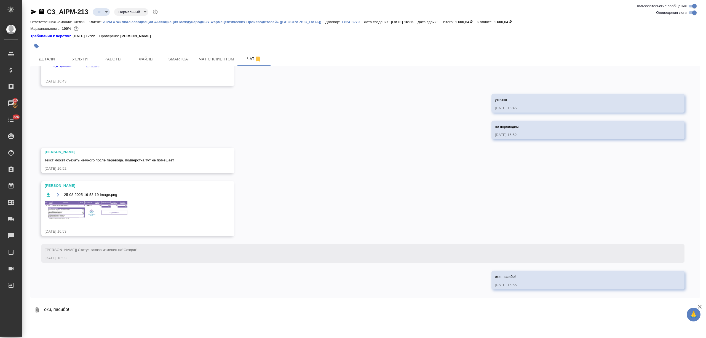
click at [87, 64] on button "Услуги" at bounding box center [79, 59] width 33 height 14
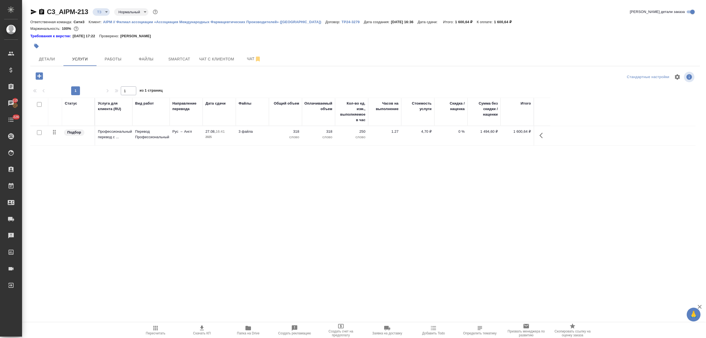
click at [41, 77] on icon "button" at bounding box center [39, 75] width 7 height 7
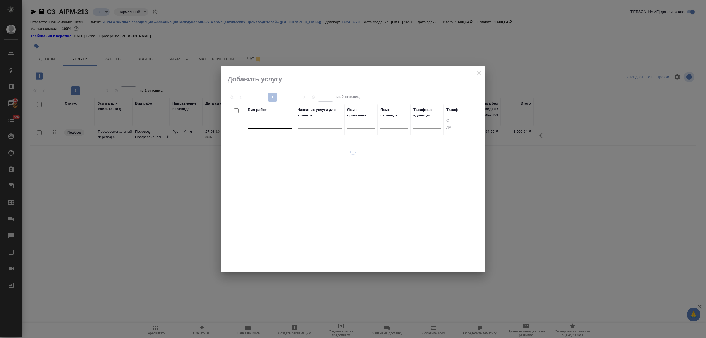
click at [251, 121] on input "text" at bounding box center [251, 123] width 1 height 4
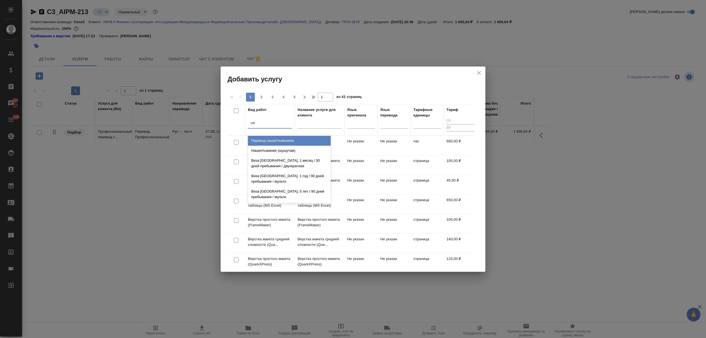
type input "ы"
type input "верстка п"
click at [278, 139] on div "Верстка простого макета (MS Word)" at bounding box center [289, 141] width 83 height 10
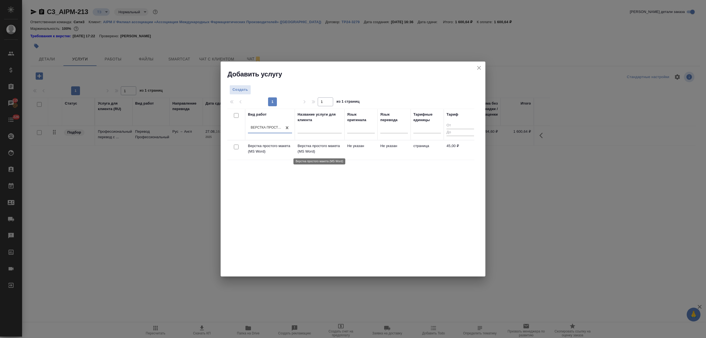
click at [306, 147] on p "Верстка простого макета (MS Word)" at bounding box center [320, 148] width 44 height 11
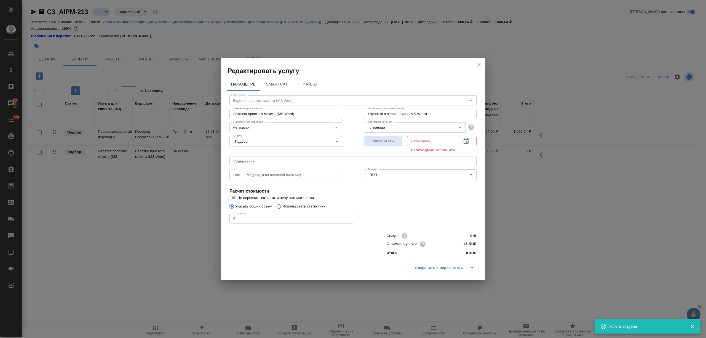
click at [220, 218] on div "Редактировать услугу Параметры SmartCat Файлы Вид работ Верстка простого макета…" at bounding box center [353, 169] width 706 height 338
type input "3"
click at [465, 147] on button "button" at bounding box center [466, 141] width 13 height 13
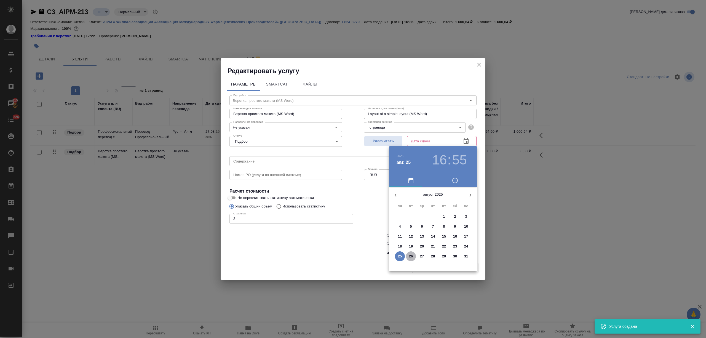
click at [412, 257] on p "26" at bounding box center [411, 257] width 4 height 6
type input "26.08.2025 16:55"
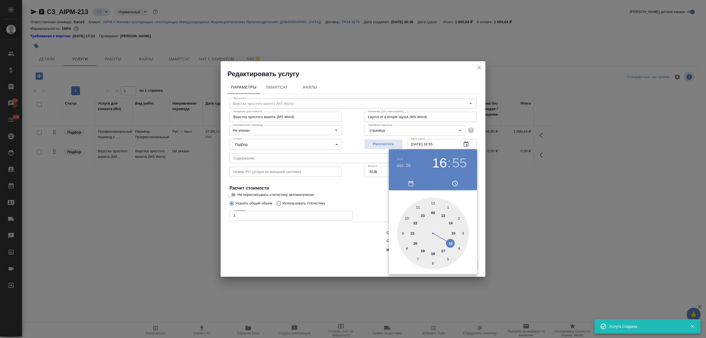
click at [348, 257] on div at bounding box center [353, 169] width 706 height 338
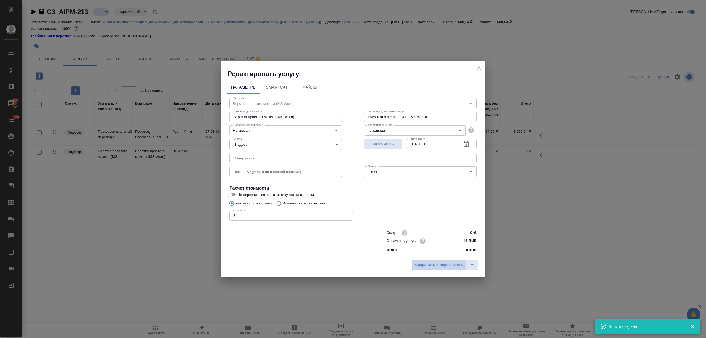
click at [436, 268] on span "Сохранить и пересчитать" at bounding box center [439, 265] width 48 height 6
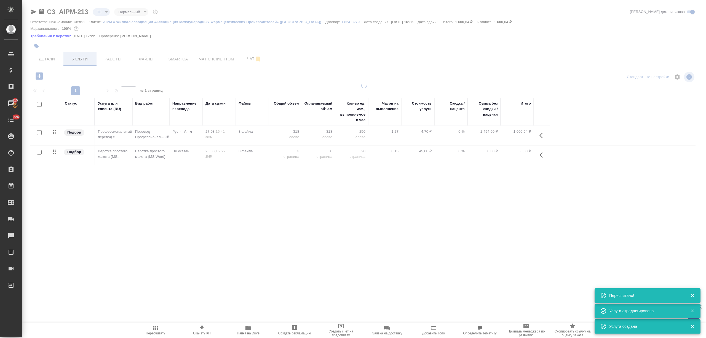
type input "new"
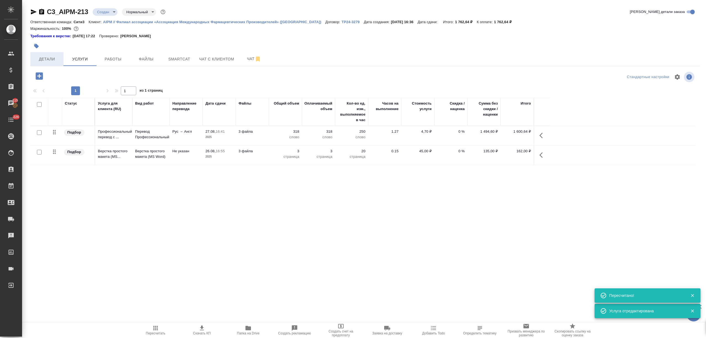
click at [49, 58] on span "Детали" at bounding box center [47, 59] width 26 height 7
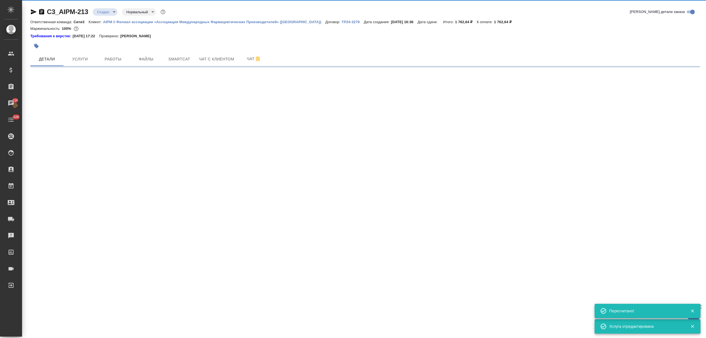
select select "RU"
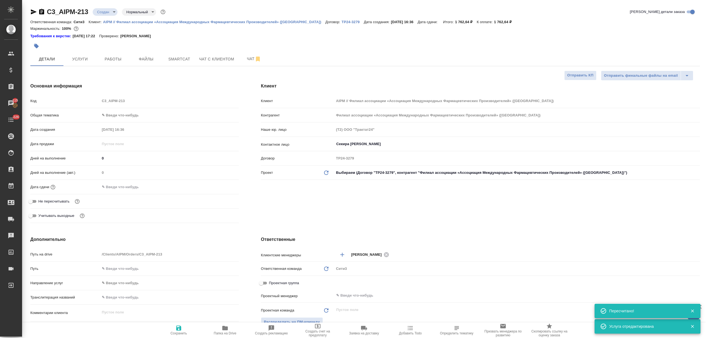
type textarea "x"
click at [111, 183] on div "Дата сдачи" at bounding box center [134, 187] width 209 height 10
click at [130, 190] on input "text" at bounding box center [124, 187] width 48 height 8
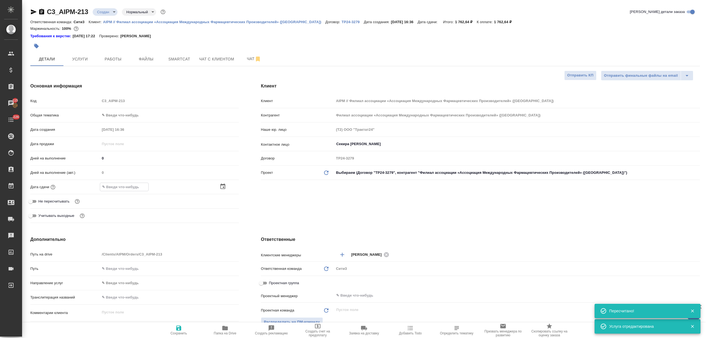
click at [220, 185] on icon "button" at bounding box center [222, 186] width 5 height 6
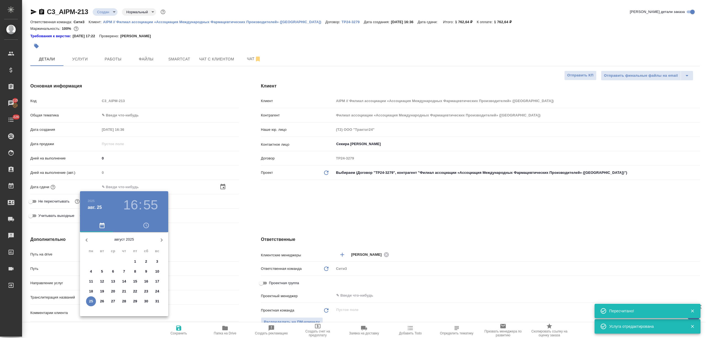
click at [111, 300] on p "27" at bounding box center [113, 301] width 4 height 6
type input "27.08.2025 16:55"
type textarea "x"
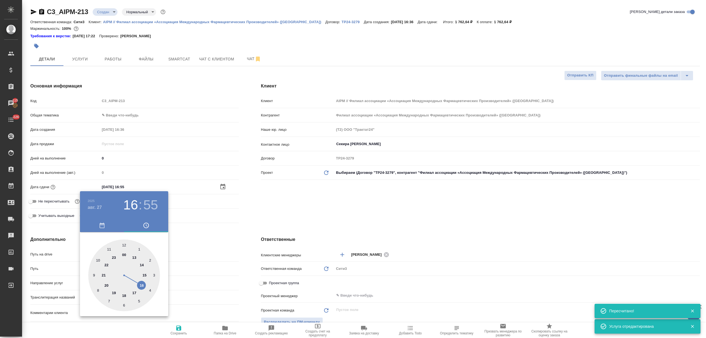
click at [179, 298] on div at bounding box center [353, 169] width 706 height 338
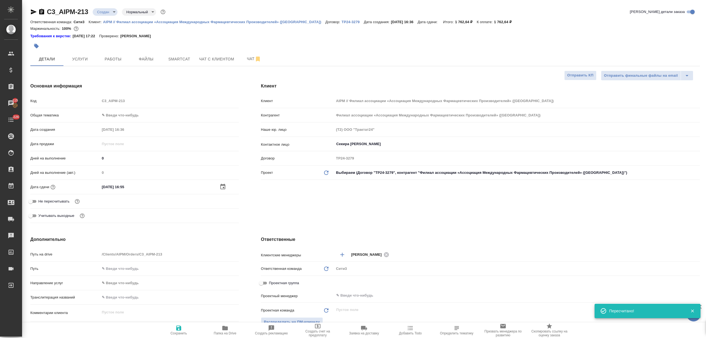
click at [180, 324] on button "Сохранить" at bounding box center [179, 329] width 46 height 15
type textarea "x"
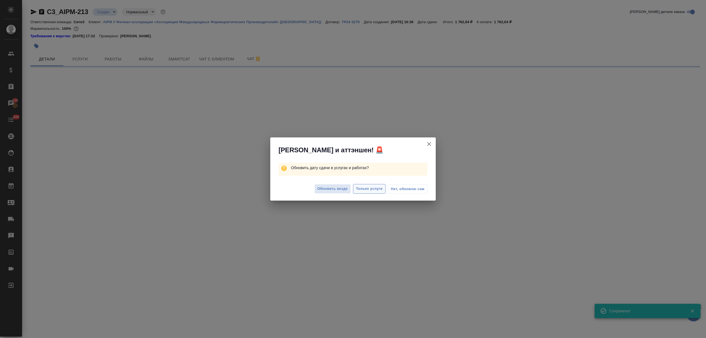
select select "RU"
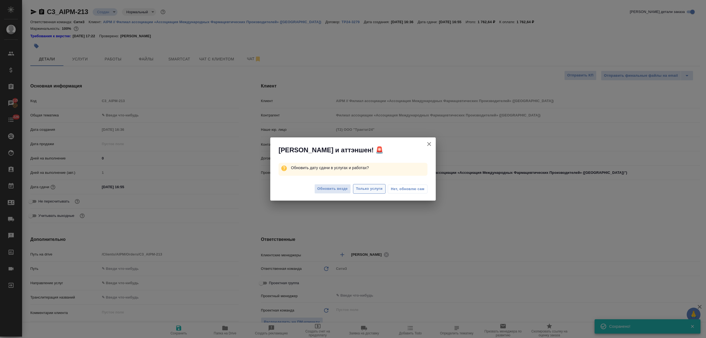
type textarea "x"
click at [362, 188] on span "Только услуги" at bounding box center [369, 189] width 27 height 6
type textarea "x"
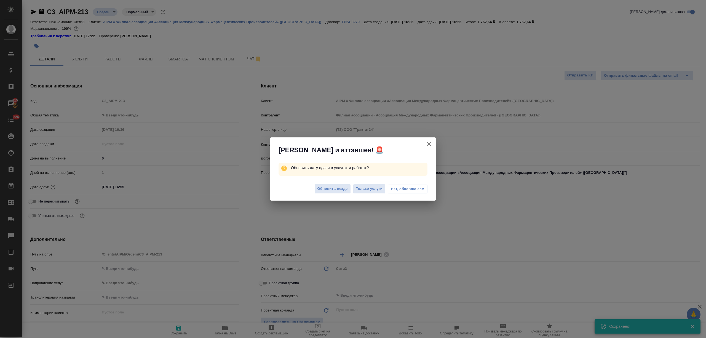
type textarea "x"
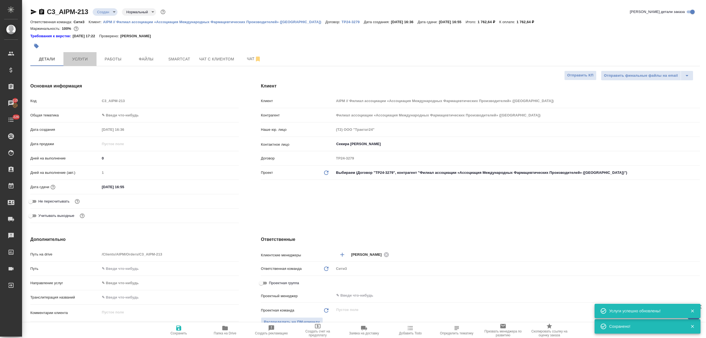
click at [76, 60] on span "Услуги" at bounding box center [80, 59] width 26 height 7
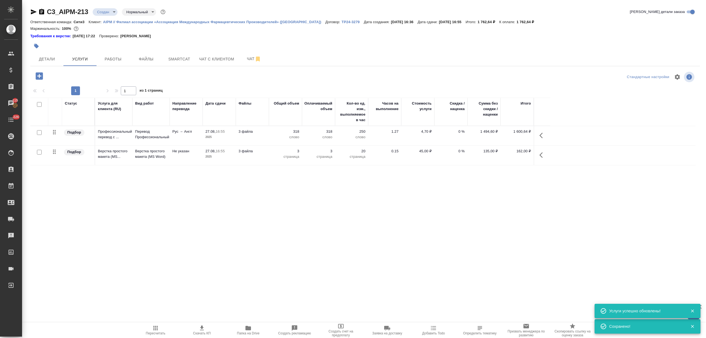
click at [189, 328] on span "Скачать КП" at bounding box center [202, 330] width 40 height 10
drag, startPoint x: 512, startPoint y: 20, endPoint x: 527, endPoint y: 21, distance: 14.4
click at [527, 21] on div "Ответственная команда: Сити3 Клиент: AIPM // Филиал ассоциации «Ассоциация Межд…" at bounding box center [365, 21] width 670 height 7
copy p "1 762,64"
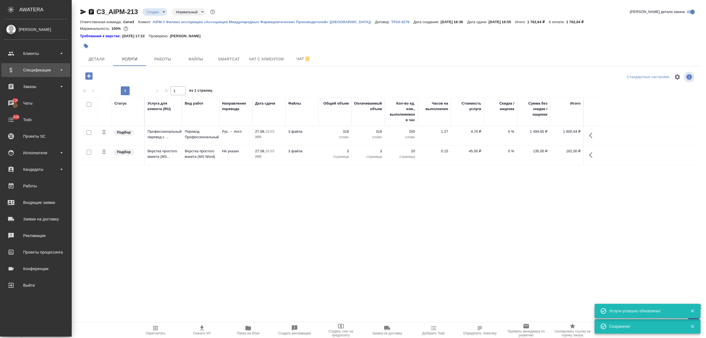
click at [36, 71] on div "Спецификации" at bounding box center [35, 70] width 63 height 8
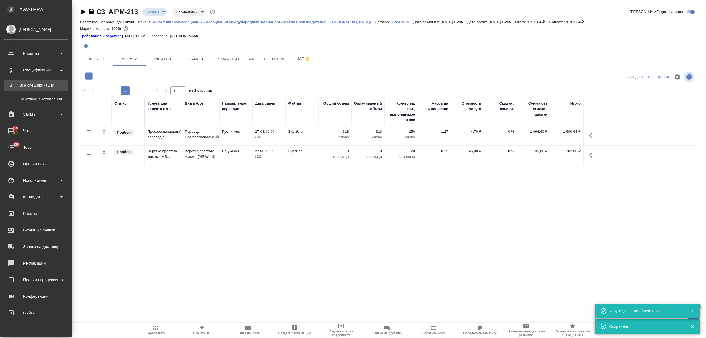
click at [39, 84] on div "Все спецификации" at bounding box center [36, 85] width 58 height 6
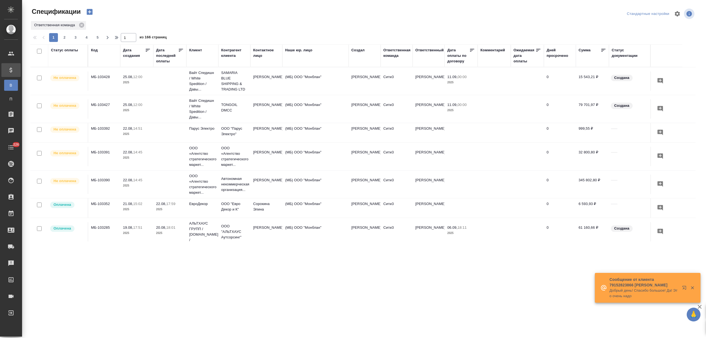
click at [93, 51] on div "Код" at bounding box center [94, 50] width 7 height 6
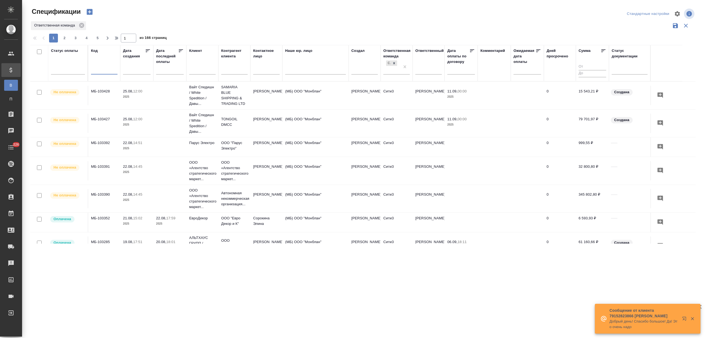
click at [101, 70] on input "text" at bounding box center [104, 70] width 26 height 7
click at [77, 70] on div at bounding box center [68, 69] width 34 height 8
click at [122, 97] on div "Просрочена" at bounding box center [132, 97] width 83 height 10
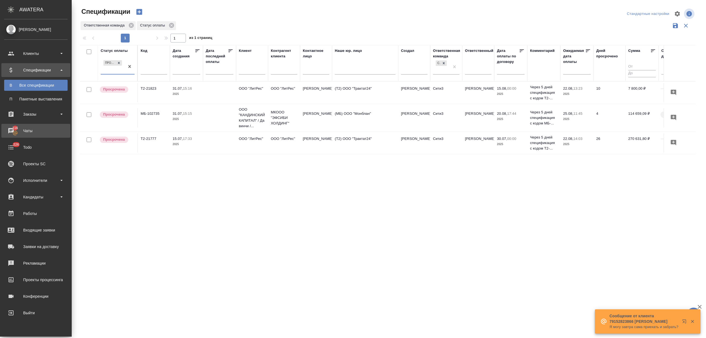
click at [33, 130] on div "Чаты" at bounding box center [35, 131] width 63 height 8
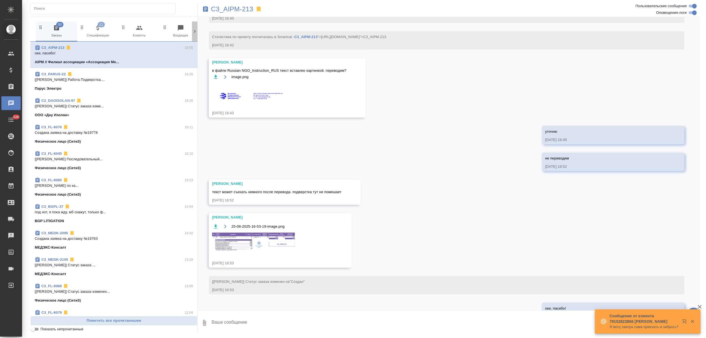
scroll to position [82, 0]
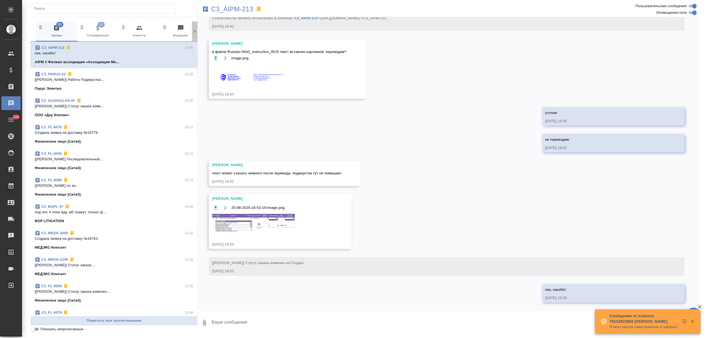
click at [194, 31] on icon at bounding box center [195, 32] width 6 height 6
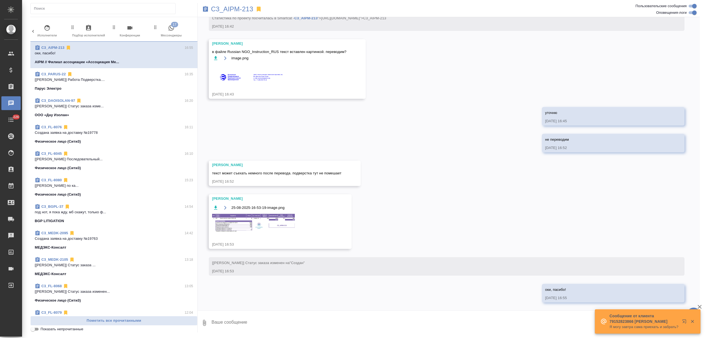
click at [194, 31] on div "50 Заказы 11 Спецификации 0 Клиенты 0 Входящие 0 Тендеры 0 Исполнители 0 Подбор…" at bounding box center [113, 32] width 167 height 20
click at [178, 31] on span "17 Мессенджеры" at bounding box center [171, 32] width 37 height 14
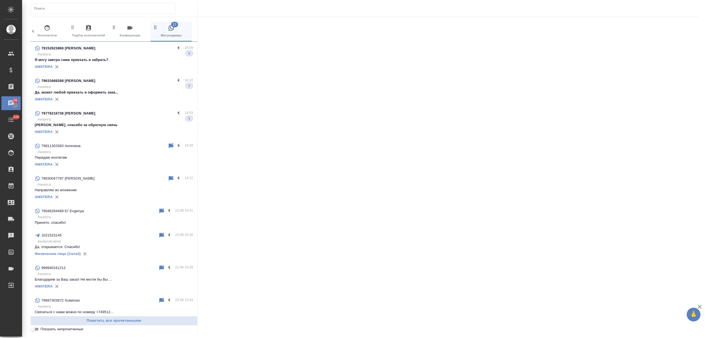
click at [139, 120] on p "Awatera" at bounding box center [116, 120] width 156 height 6
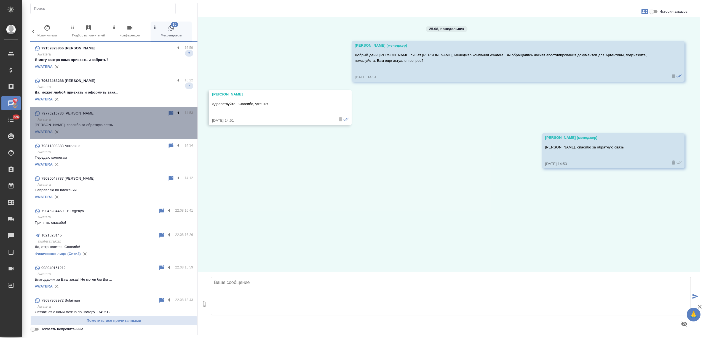
click at [175, 111] on label at bounding box center [179, 113] width 9 height 6
click at [0, 0] on input "checkbox" at bounding box center [0, 0] width 0 height 0
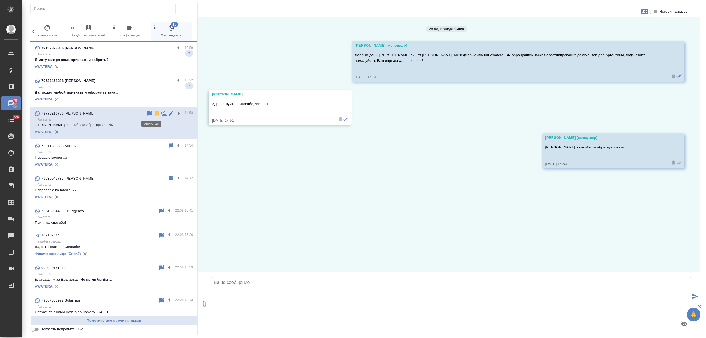
click at [155, 113] on icon at bounding box center [157, 113] width 4 height 5
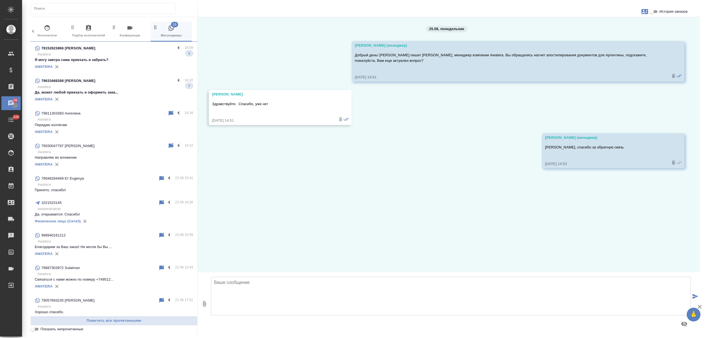
click at [158, 86] on p "Awatera" at bounding box center [116, 87] width 156 height 6
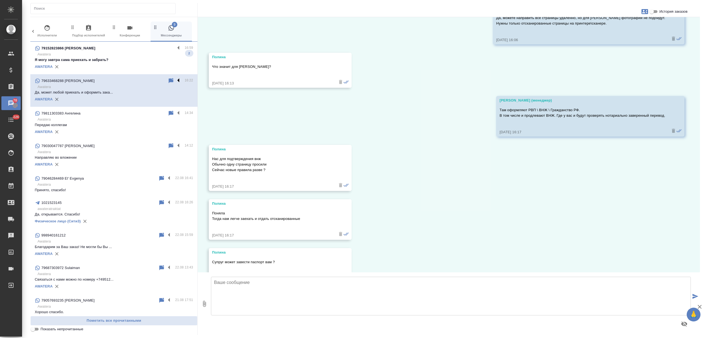
scroll to position [689, 0]
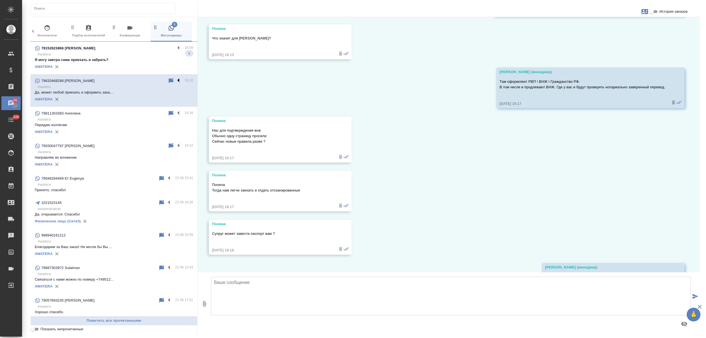
click at [175, 80] on label at bounding box center [179, 81] width 9 height 6
click at [0, 0] on input "checkbox" at bounding box center [0, 0] width 0 height 0
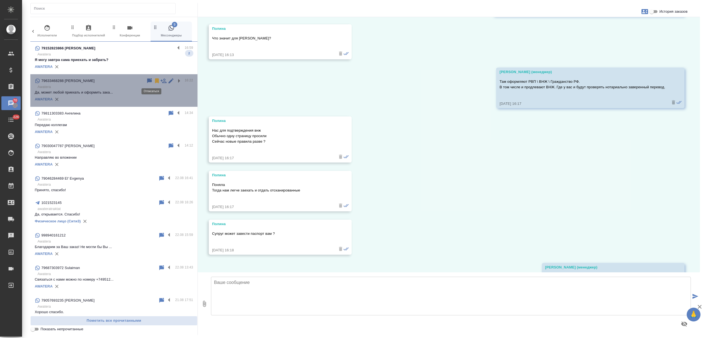
click at [155, 79] on icon at bounding box center [157, 80] width 4 height 5
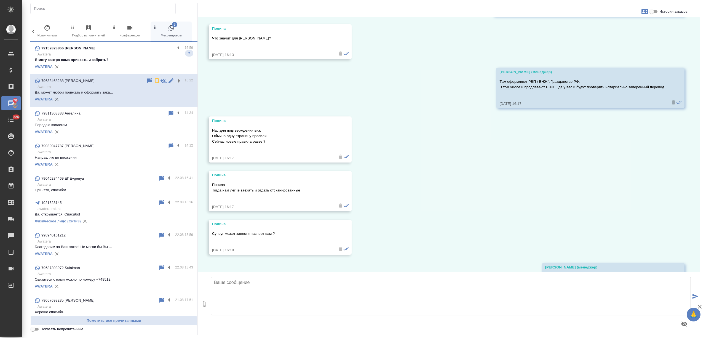
click at [154, 60] on p "Я могу завтра сама приехать и забрать?" at bounding box center [114, 60] width 158 height 6
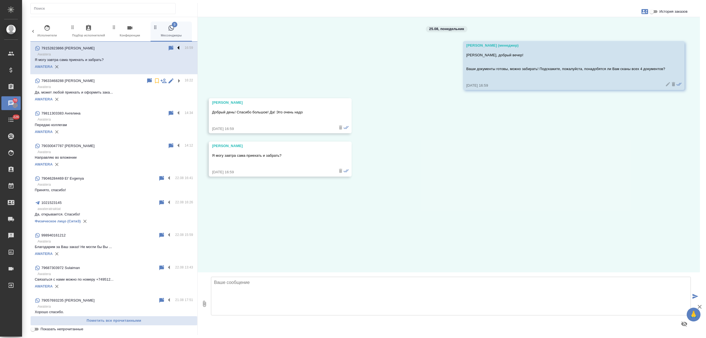
scroll to position [0, 0]
click at [175, 47] on label at bounding box center [179, 48] width 9 height 6
click at [0, 0] on input "checkbox" at bounding box center [0, 0] width 0 height 0
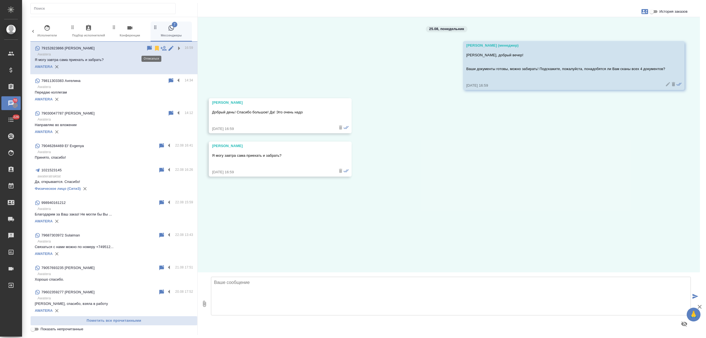
click at [155, 50] on icon at bounding box center [157, 48] width 4 height 5
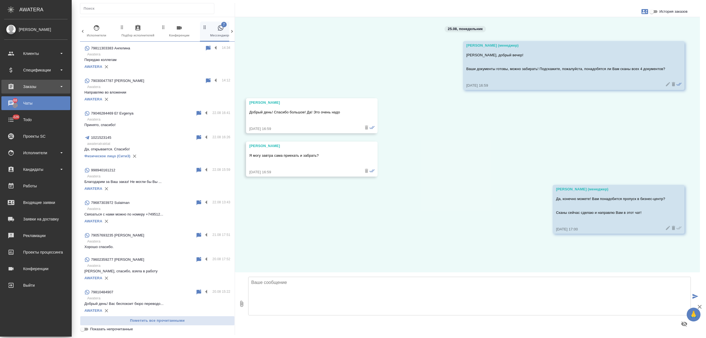
click at [32, 86] on div "Заказы" at bounding box center [35, 86] width 63 height 8
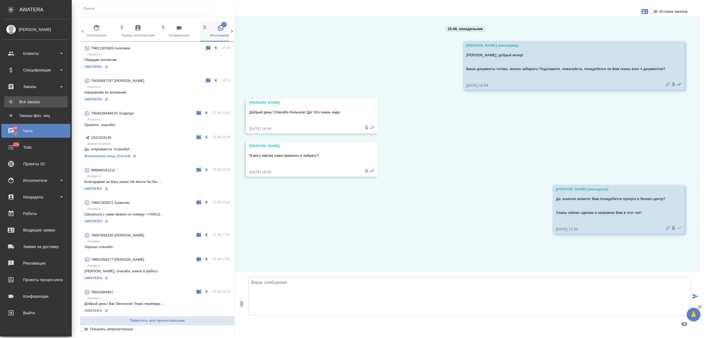
click at [38, 104] on div "Все заказы" at bounding box center [36, 102] width 58 height 6
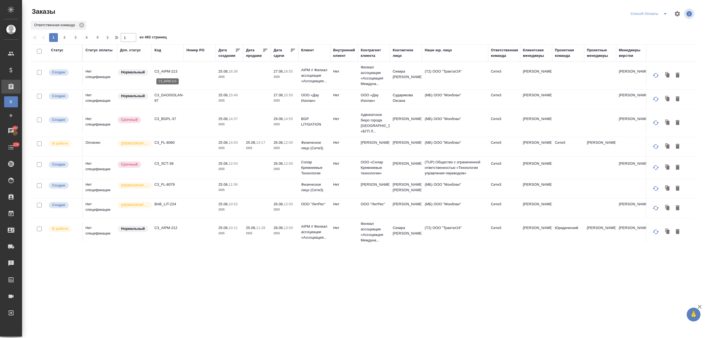
click at [168, 71] on p "C3_AIPM-213" at bounding box center [167, 72] width 26 height 6
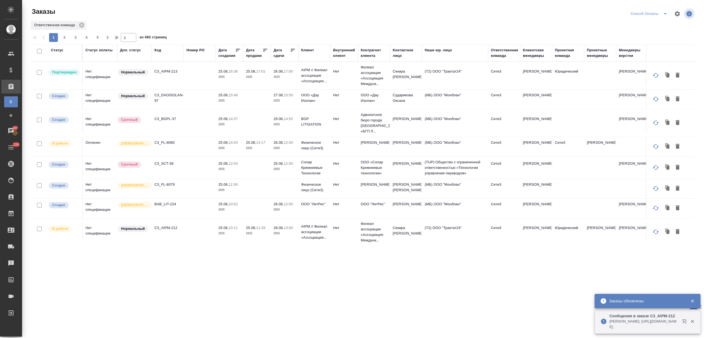
click at [167, 119] on p "C3_BGPL-37" at bounding box center [167, 119] width 26 height 6
click at [230, 57] on div "Дата создания" at bounding box center [226, 52] width 17 height 11
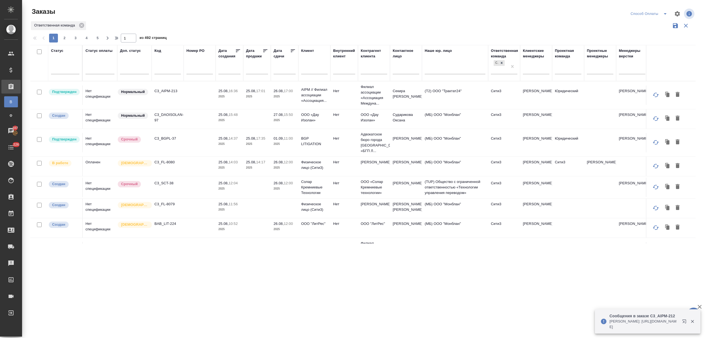
click at [283, 68] on input "text" at bounding box center [286, 70] width 19 height 8
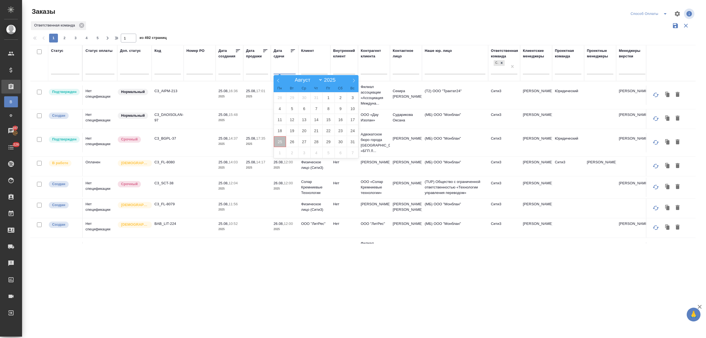
click at [279, 139] on span "25" at bounding box center [280, 141] width 12 height 11
type div "2025-08-24T21:00:00.000Z"
click at [291, 139] on span "26" at bounding box center [292, 141] width 12 height 11
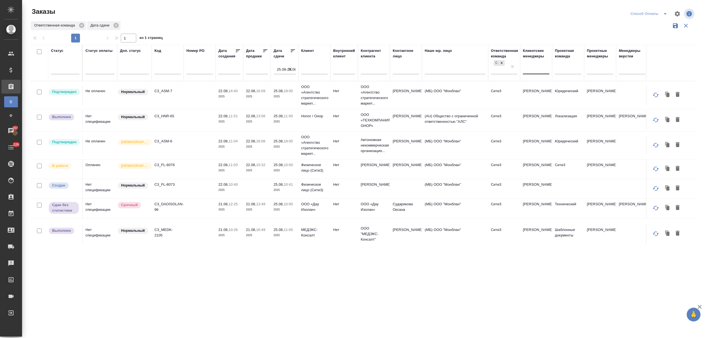
click at [533, 69] on div at bounding box center [536, 69] width 26 height 8
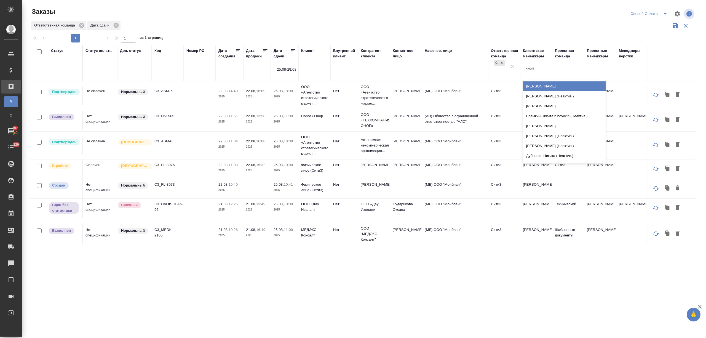
type input "никити"
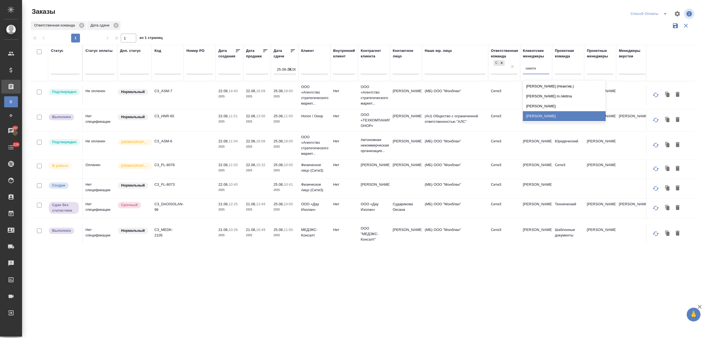
click at [542, 112] on div "[PERSON_NAME]" at bounding box center [564, 116] width 83 height 10
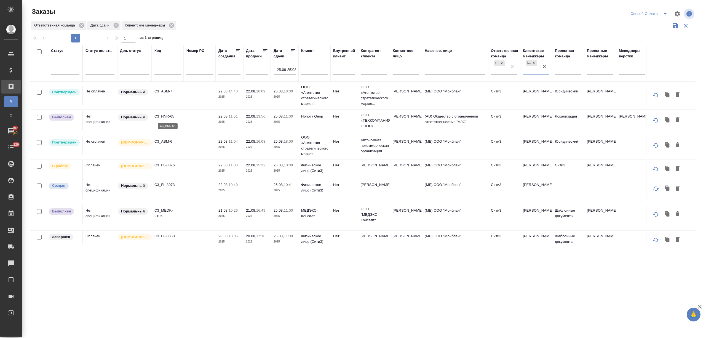
click at [166, 116] on p "C3_HNR-65" at bounding box center [167, 117] width 26 height 6
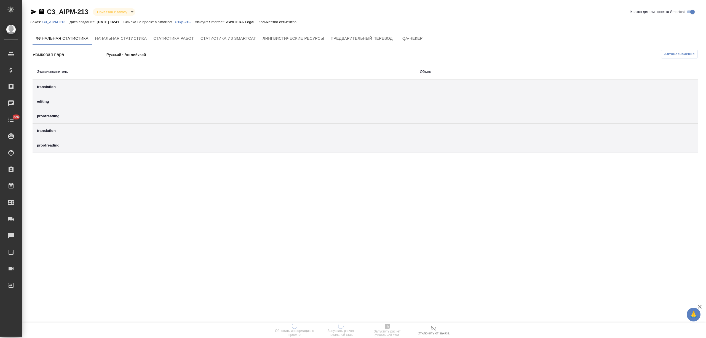
click at [192, 20] on p "Открыть" at bounding box center [185, 22] width 20 height 4
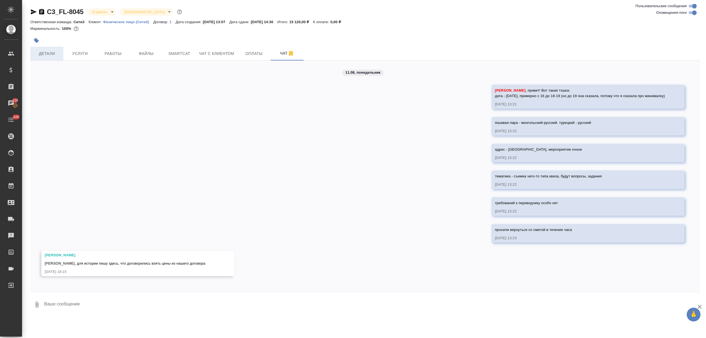
scroll to position [2853, 0]
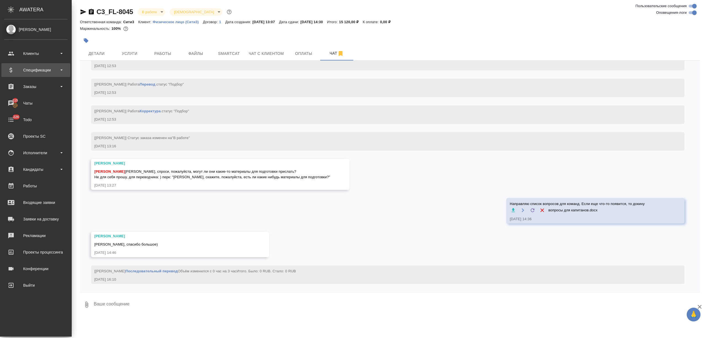
click at [46, 72] on div "Спецификации" at bounding box center [35, 70] width 63 height 8
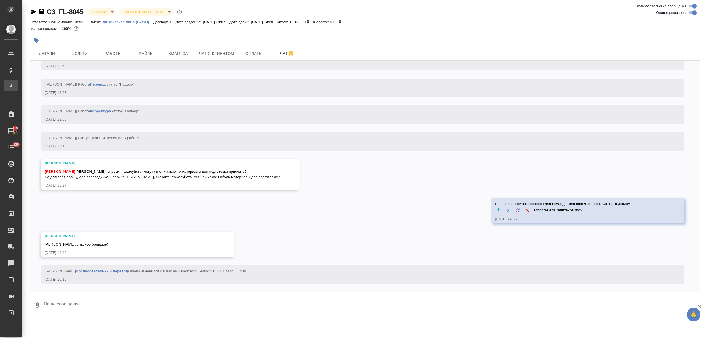
click at [18, 82] on link "В Все спецификации" at bounding box center [11, 85] width 14 height 11
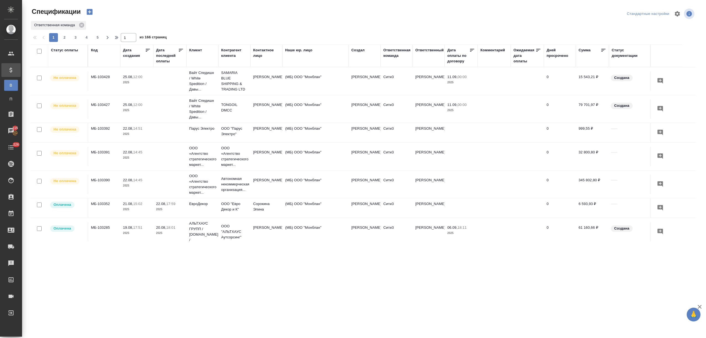
click at [74, 51] on div "Статус оплаты" at bounding box center [64, 50] width 27 height 6
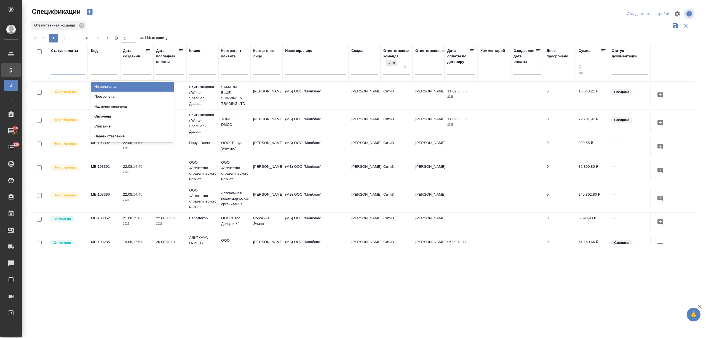
click at [76, 70] on div at bounding box center [68, 69] width 34 height 8
click at [116, 95] on div "Просрочена" at bounding box center [132, 97] width 83 height 10
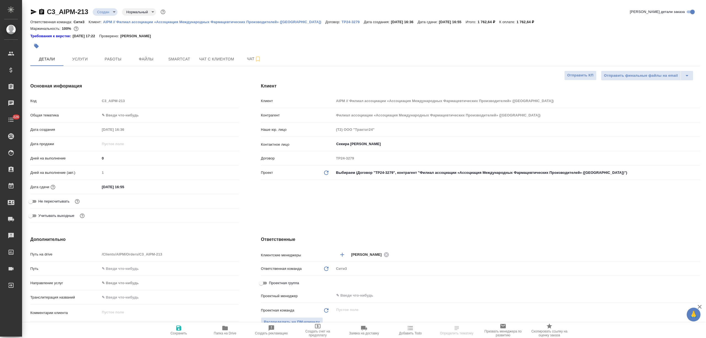
select select "RU"
type textarea "x"
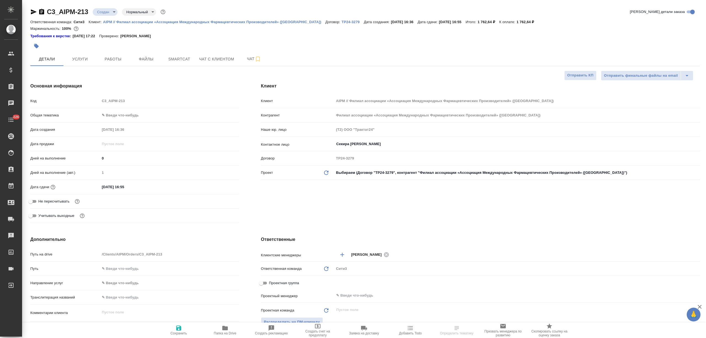
type textarea "x"
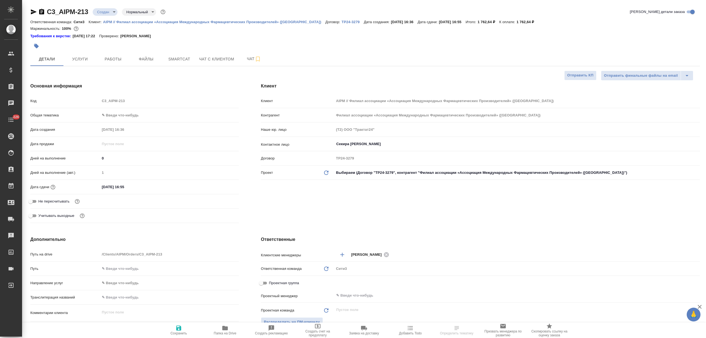
click at [122, 112] on body "🙏 .cls-1 fill:#fff; AWATERA Nikitina Tatiana Клиенты Спецификации Заказы Чаты 2…" at bounding box center [353, 169] width 706 height 338
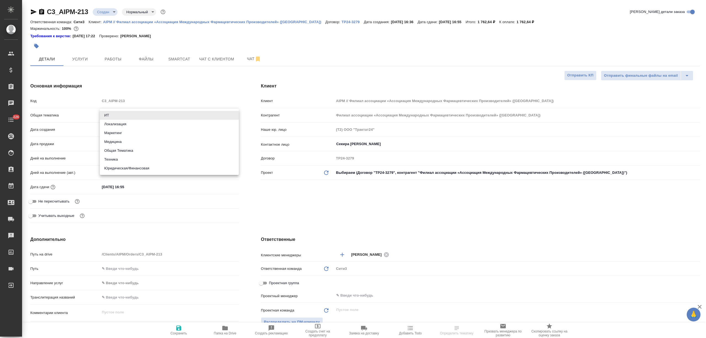
click at [136, 172] on li "Юридическая/Финансовая" at bounding box center [169, 168] width 139 height 9
type input "yr-fn"
type textarea "x"
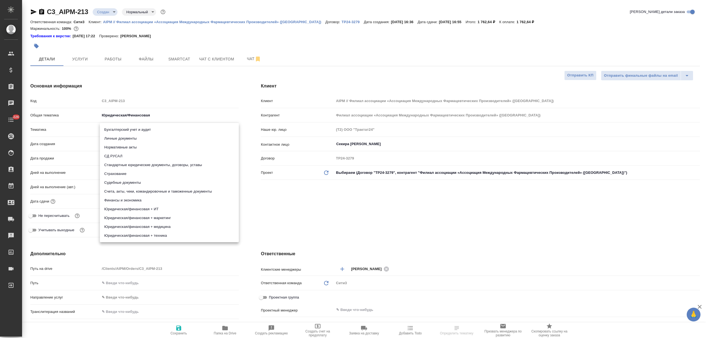
click at [135, 128] on body "🙏 .cls-1 fill:#fff; AWATERA Nikitina Tatiana Клиенты Спецификации Заказы Чаты 2…" at bounding box center [353, 169] width 706 height 338
click at [137, 162] on li "Стандартные юридические документы, договоры, уставы" at bounding box center [169, 165] width 139 height 9
type textarea "x"
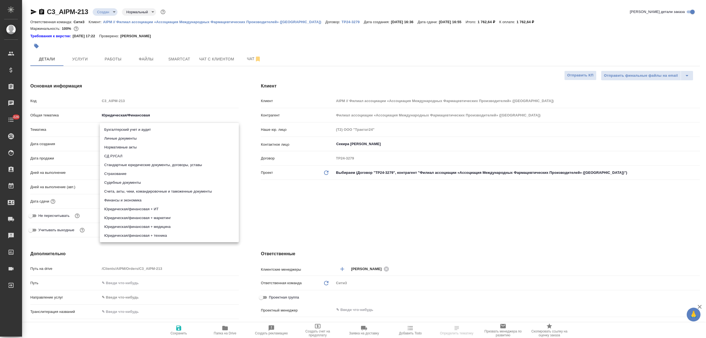
type input "5f647205b73bc97568ca66bf"
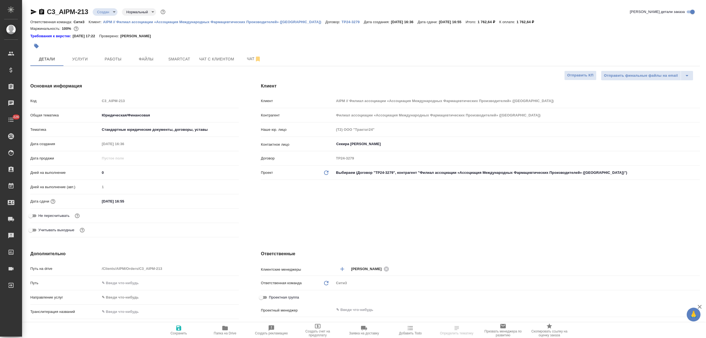
click at [137, 201] on input "27.08.2025 16:55" at bounding box center [124, 201] width 48 height 8
click at [223, 200] on icon "button" at bounding box center [223, 201] width 7 height 7
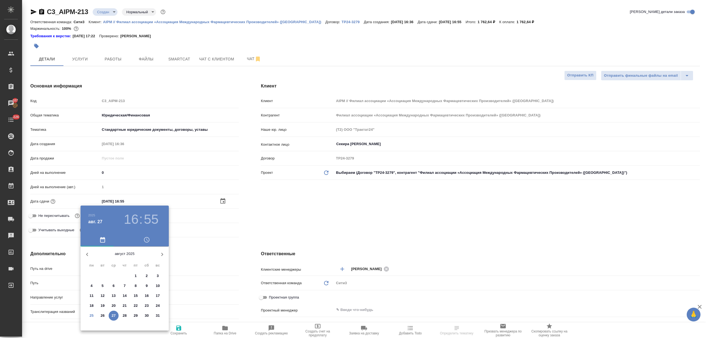
click at [103, 316] on p "26" at bounding box center [103, 316] width 4 height 6
type input "26.08.2025 16:55"
type textarea "x"
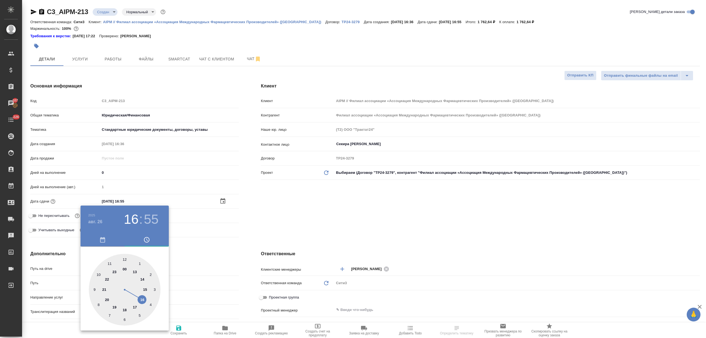
type input "26.08.2025 17:55"
type textarea "x"
click at [136, 306] on div at bounding box center [125, 290] width 72 height 72
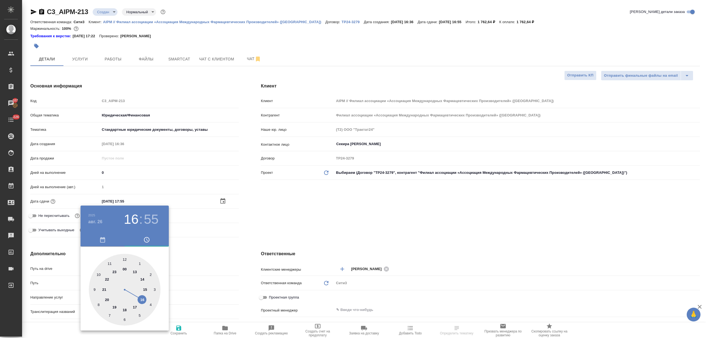
type textarea "x"
click at [124, 255] on div at bounding box center [125, 290] width 72 height 72
type input "26.08.2025 17:00"
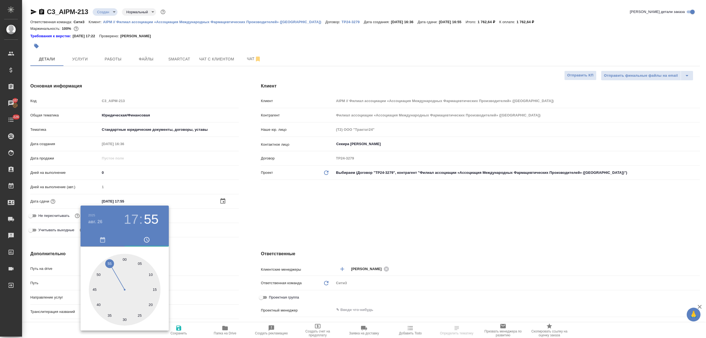
type textarea "x"
click at [194, 281] on div at bounding box center [353, 169] width 706 height 338
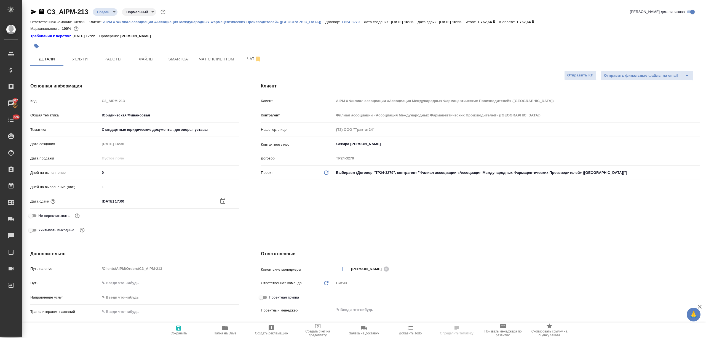
drag, startPoint x: 181, startPoint y: 330, endPoint x: 231, endPoint y: 306, distance: 55.4
click at [181, 330] on icon "button" at bounding box center [178, 328] width 7 height 7
type textarea "x"
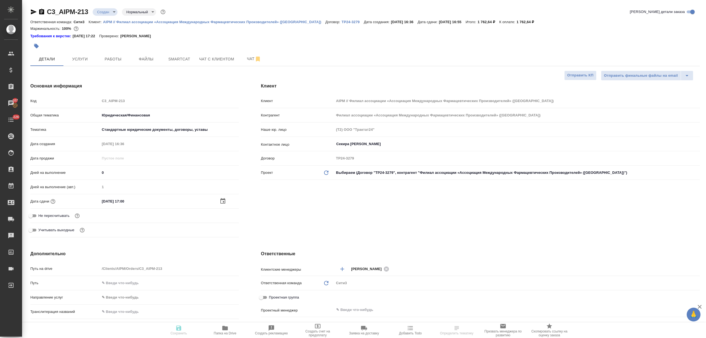
type textarea "x"
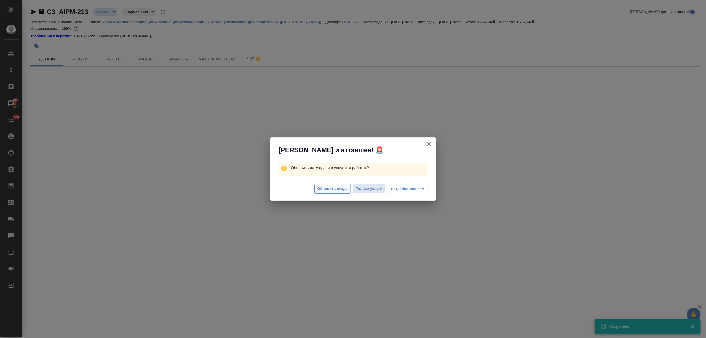
click at [338, 187] on span "Обновить везде" at bounding box center [332, 189] width 30 height 6
select select "RU"
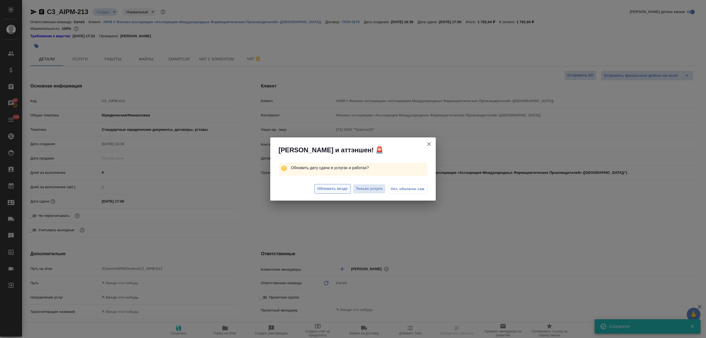
type textarea "x"
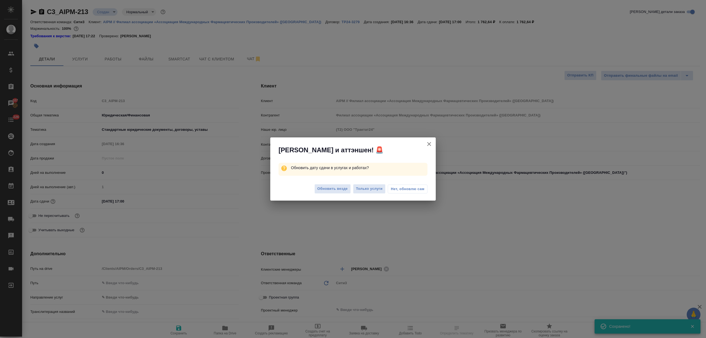
type textarea "x"
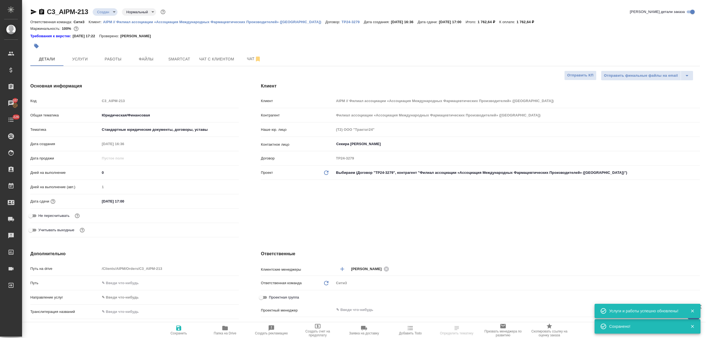
scroll to position [110, 0]
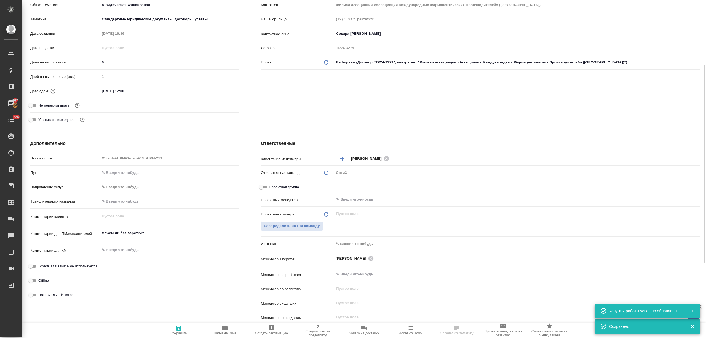
click at [304, 227] on div ".cls-1 fill:#fff; AWATERA Nikitina Tatiana Клиенты Спецификации Заказы 107 Чаты…" at bounding box center [353, 169] width 706 height 338
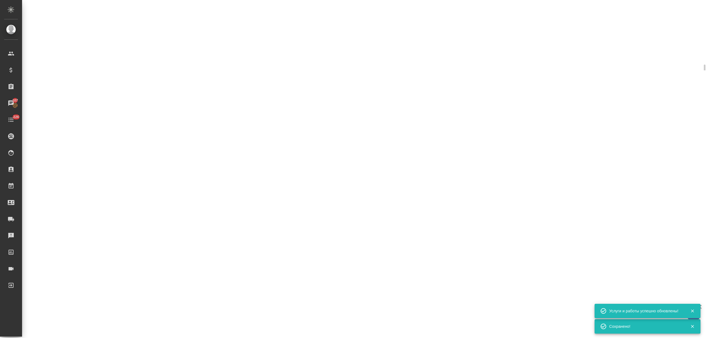
select select "RU"
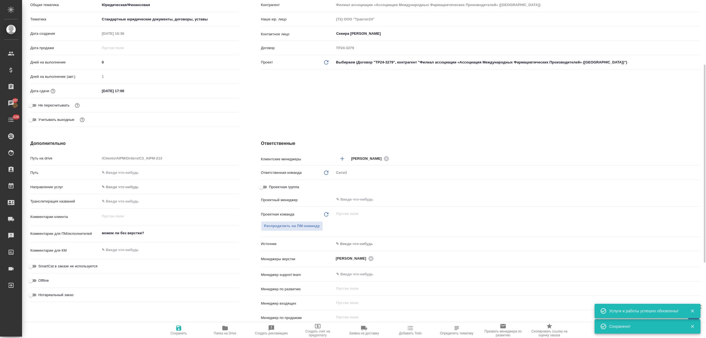
type textarea "x"
click at [301, 229] on span "Распределить на ПМ-команду" at bounding box center [292, 226] width 56 height 6
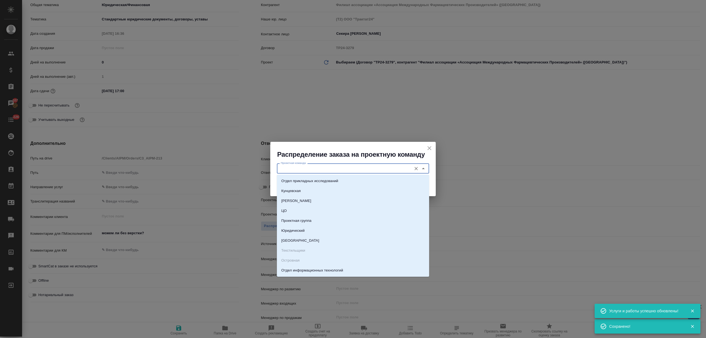
click at [319, 171] on input "Проектная команда" at bounding box center [344, 168] width 130 height 7
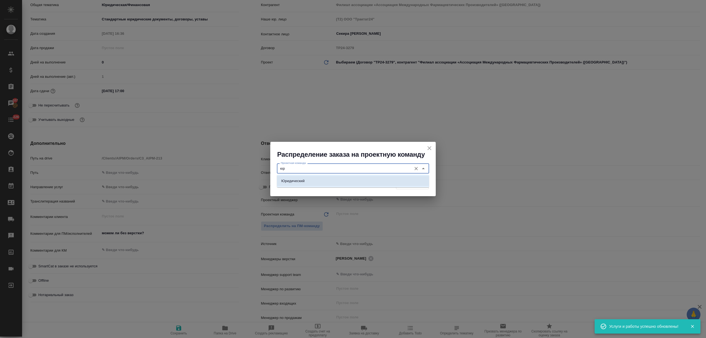
click at [316, 183] on li "Юридический" at bounding box center [353, 181] width 152 height 10
type input "Юридический"
click at [409, 180] on button "Распределить" at bounding box center [412, 185] width 33 height 10
type textarea "x"
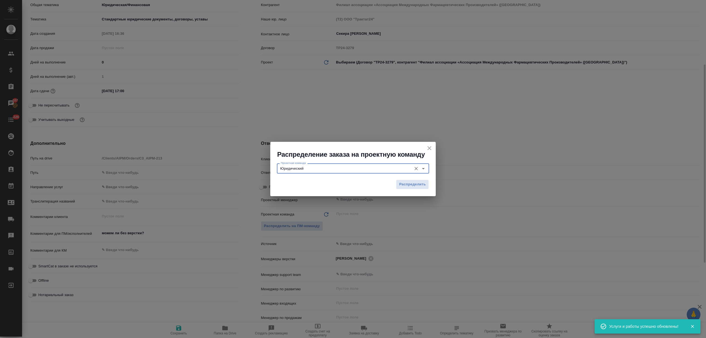
type textarea "x"
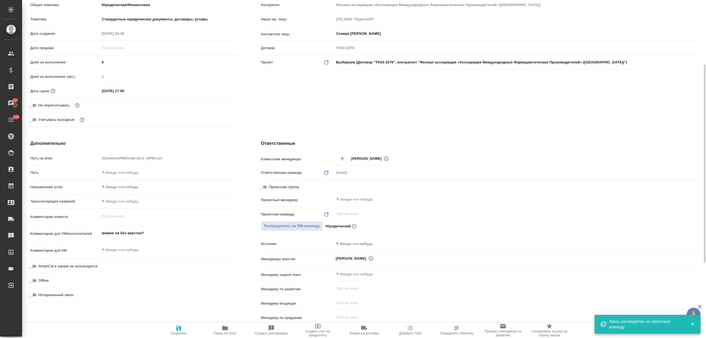
click at [179, 330] on icon "button" at bounding box center [178, 327] width 5 height 5
type textarea "x"
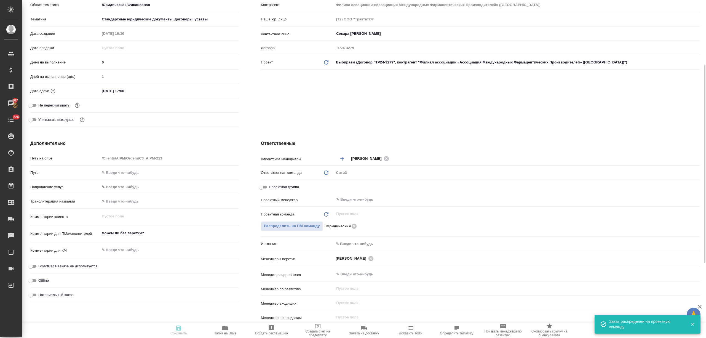
type textarea "x"
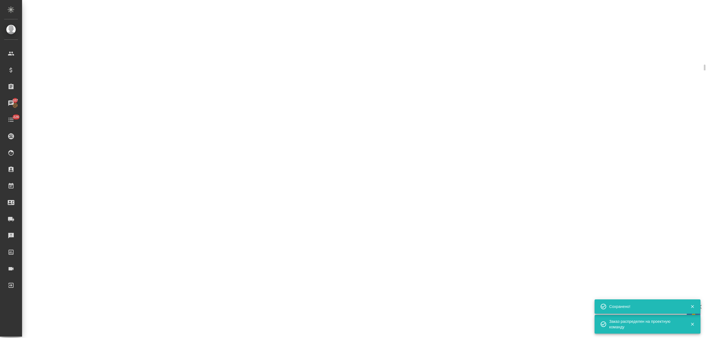
select select "RU"
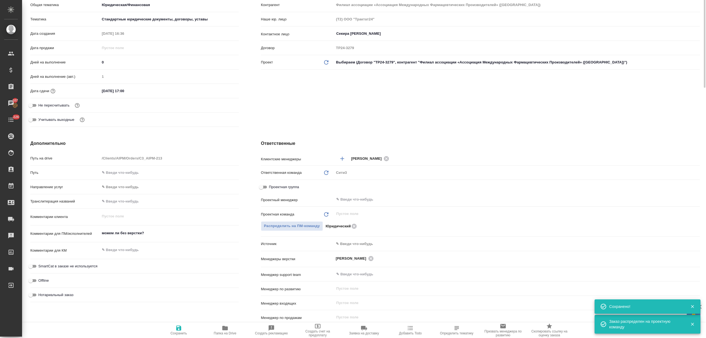
scroll to position [0, 0]
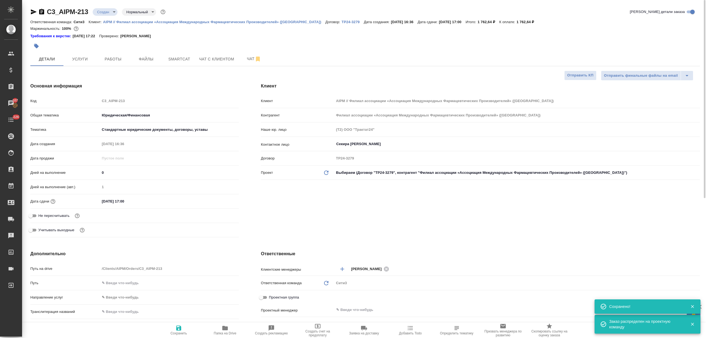
type textarea "x"
click at [103, 10] on body "🙏 .cls-1 fill:#fff; AWATERA Nikitina Tatiana Клиенты Спецификации Заказы 107 Ча…" at bounding box center [353, 169] width 706 height 338
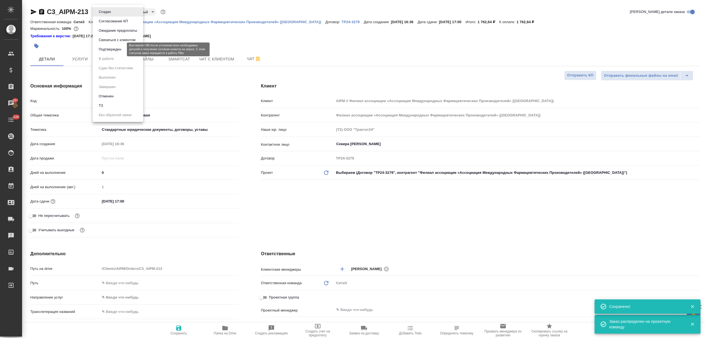
click at [111, 49] on button "Подтвержден" at bounding box center [110, 49] width 26 height 6
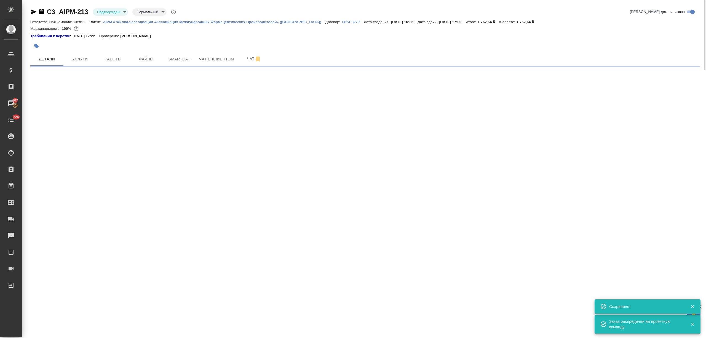
select select "RU"
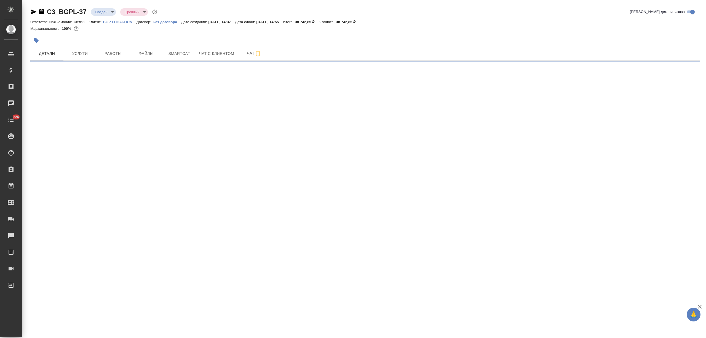
select select "RU"
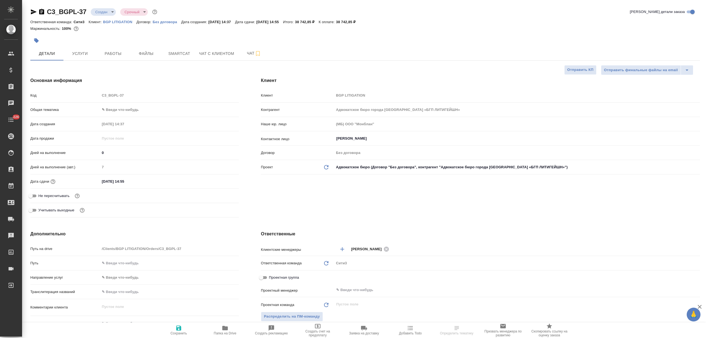
type textarea "x"
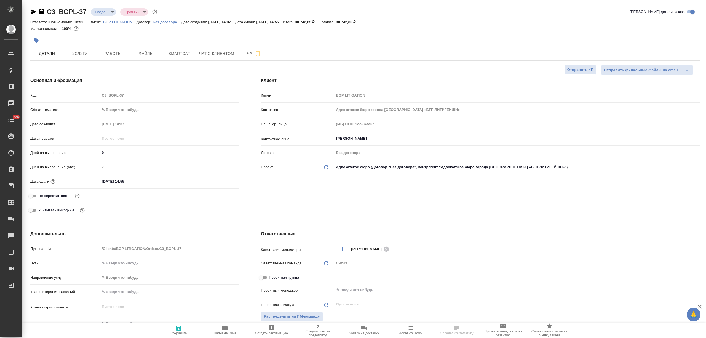
type textarea "x"
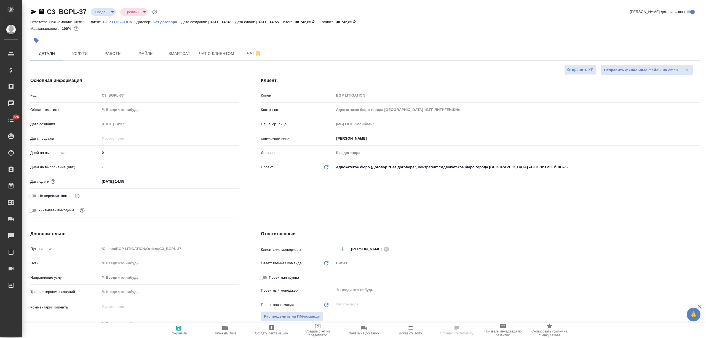
type textarea "x"
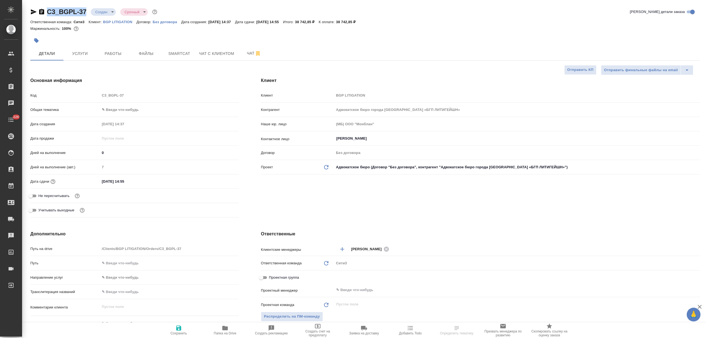
drag, startPoint x: 87, startPoint y: 11, endPoint x: 48, endPoint y: 10, distance: 39.5
click at [48, 10] on div "C3_BGPL-37 Создан new Срочный urgent" at bounding box center [94, 11] width 128 height 9
copy link "C3_BGPL-37"
type textarea "x"
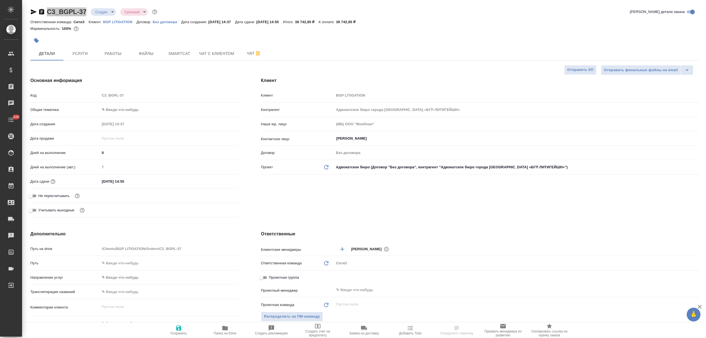
type textarea "x"
drag, startPoint x: 350, startPoint y: 22, endPoint x: 367, endPoint y: 23, distance: 17.1
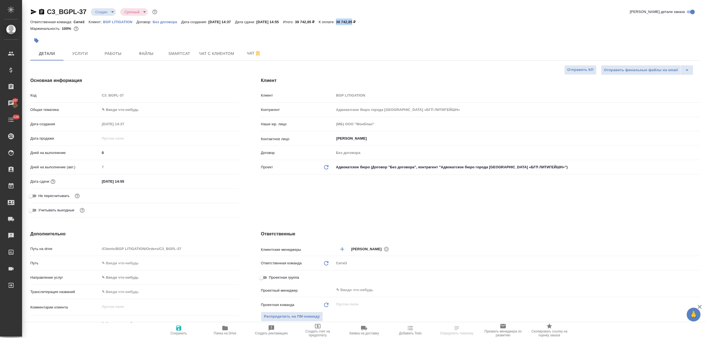
click at [367, 23] on div "Ответственная команда: Сити3 Клиент: BGP LITIGATION Договор: Без договора Дата …" at bounding box center [365, 21] width 670 height 7
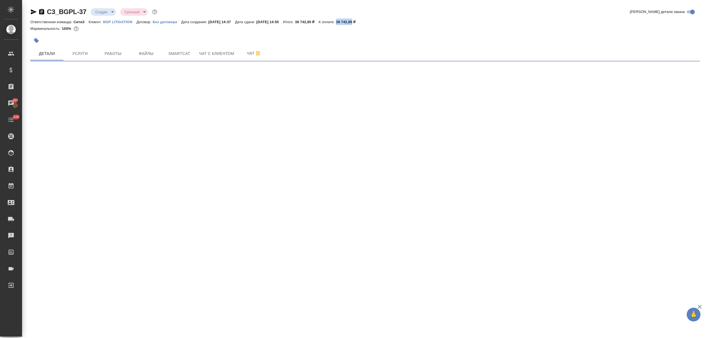
copy p "38 742,85"
select select "RU"
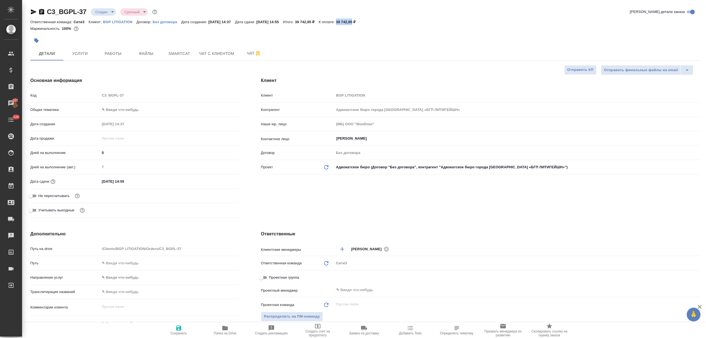
type textarea "x"
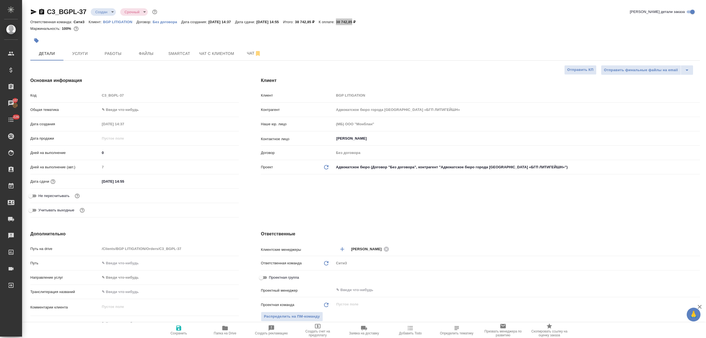
type textarea "x"
click at [131, 108] on body "🙏 .cls-1 fill:#fff; AWATERA Nikitina Tatiana Клиенты Спецификации Заказы 107 Ча…" at bounding box center [353, 169] width 706 height 338
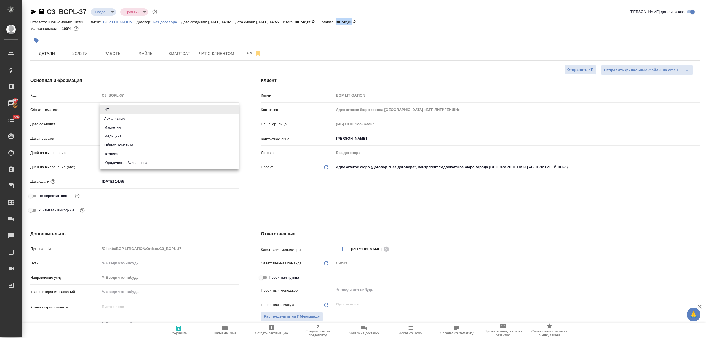
click at [133, 164] on li "Юридическая/Финансовая" at bounding box center [169, 162] width 139 height 9
type input "yr-fn"
type textarea "x"
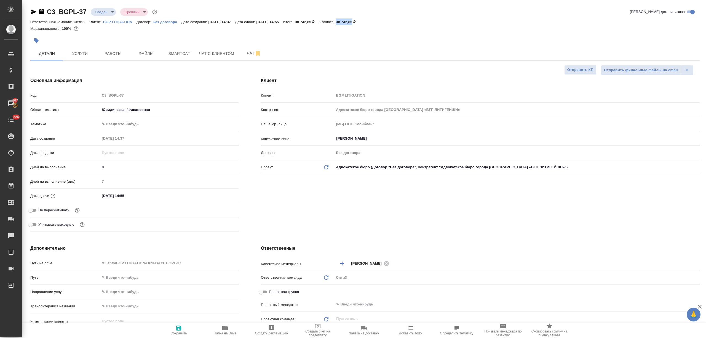
click at [133, 126] on body "🙏 .cls-1 fill:#fff; AWATERA Nikitina Tatiana Клиенты Спецификации Заказы 107 Ча…" at bounding box center [353, 169] width 706 height 338
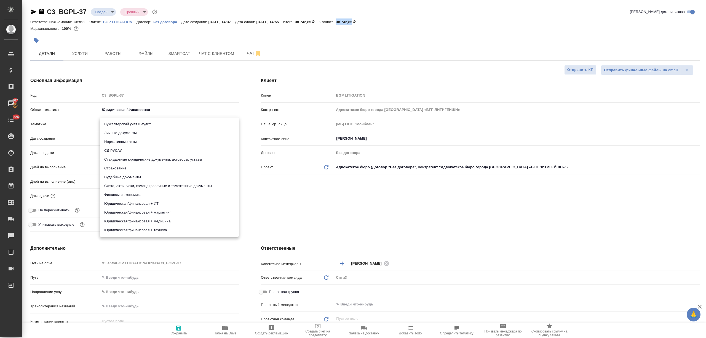
click at [150, 162] on li "Стандартные юридические документы, договоры, уставы" at bounding box center [169, 159] width 139 height 9
type textarea "x"
type input "5f647205b73bc97568ca66bf"
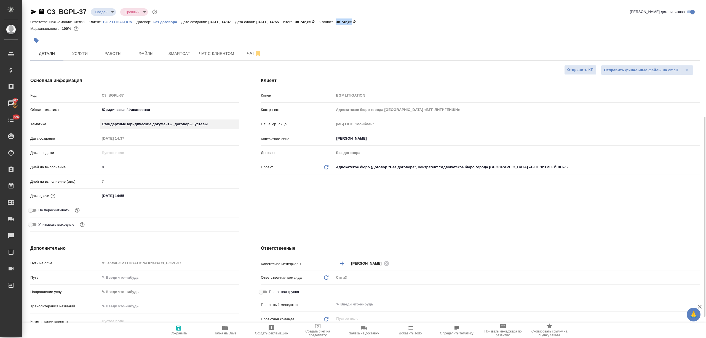
scroll to position [73, 0]
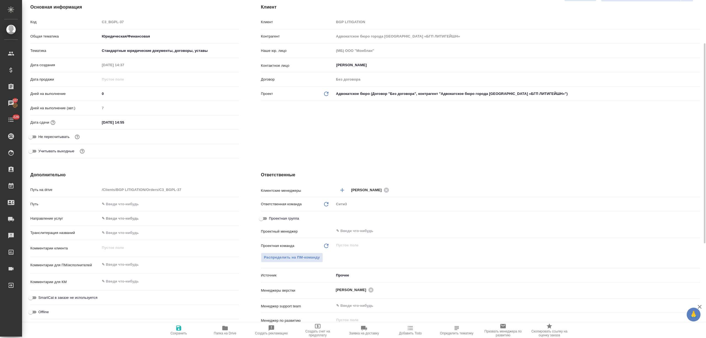
type textarea "x"
click at [134, 263] on textarea at bounding box center [169, 264] width 139 height 9
type textarea "x"
type textarea "п"
type textarea "x"
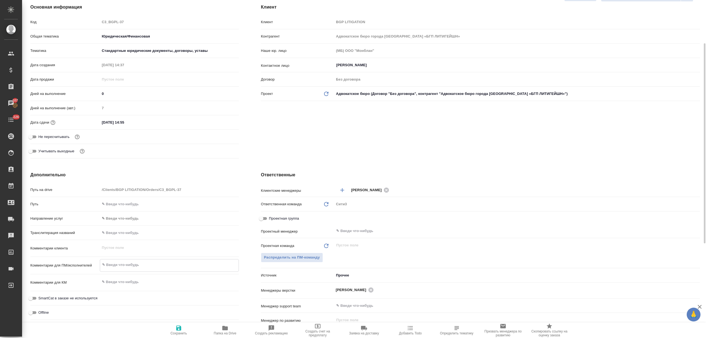
type textarea "x"
type textarea "пр"
type textarea "x"
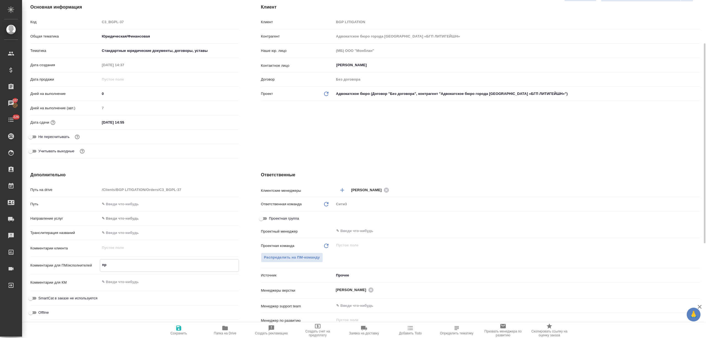
type textarea "x"
type textarea "пре"
type textarea "x"
type textarea "пр"
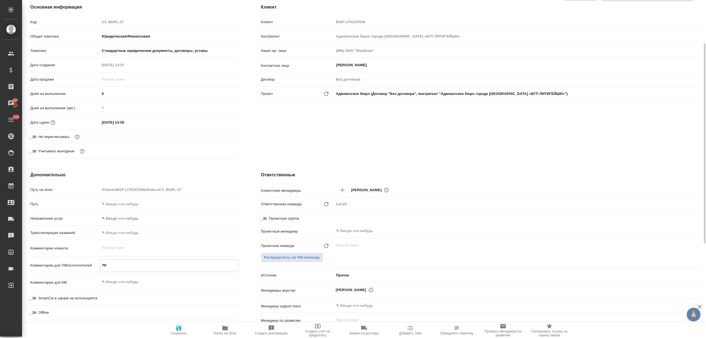
type textarea "x"
type textarea "п"
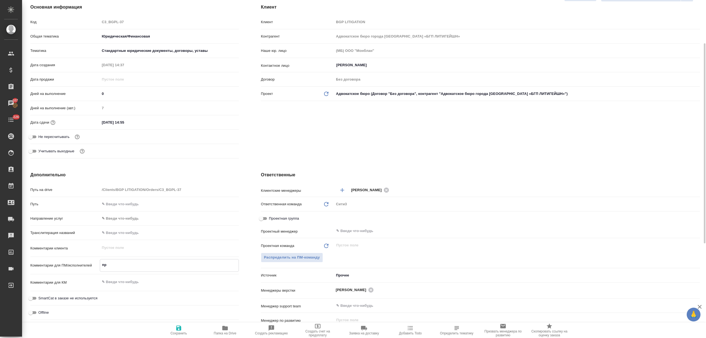
type textarea "x"
type textarea "пе"
type textarea "x"
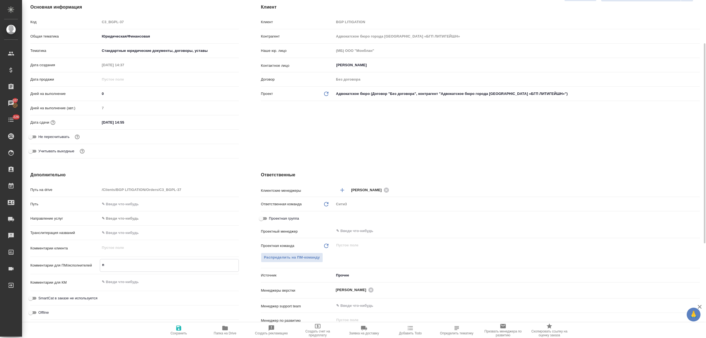
type textarea "x"
type textarea "пере"
type textarea "x"
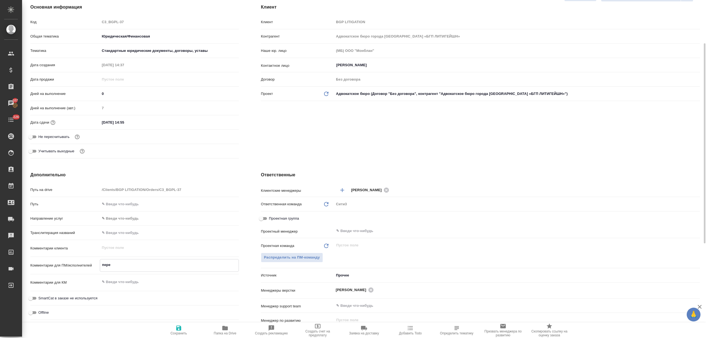
type textarea "x"
type textarea "перев"
type textarea "x"
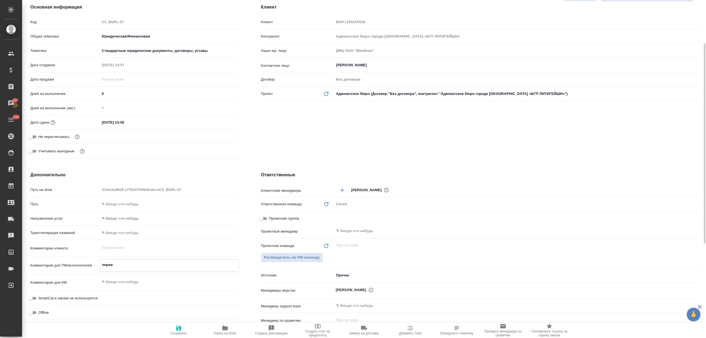
type textarea "перево"
type textarea "x"
type textarea "перевод"
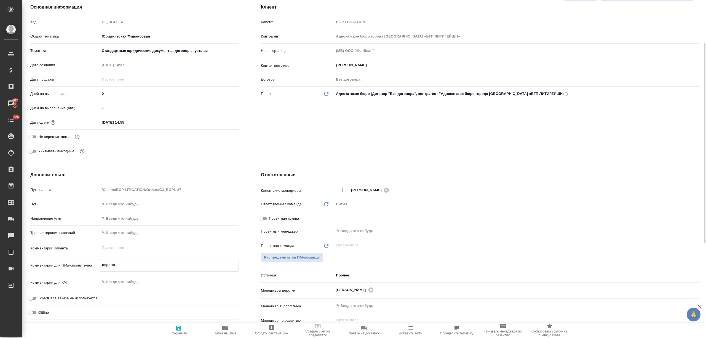
type textarea "x"
type textarea "переводи"
type textarea "x"
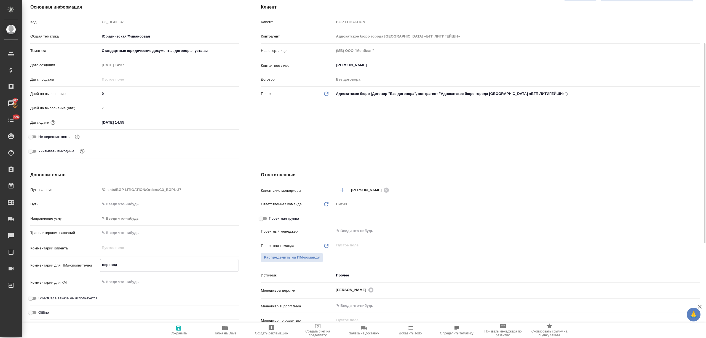
type textarea "x"
type textarea "переводим"
type textarea "x"
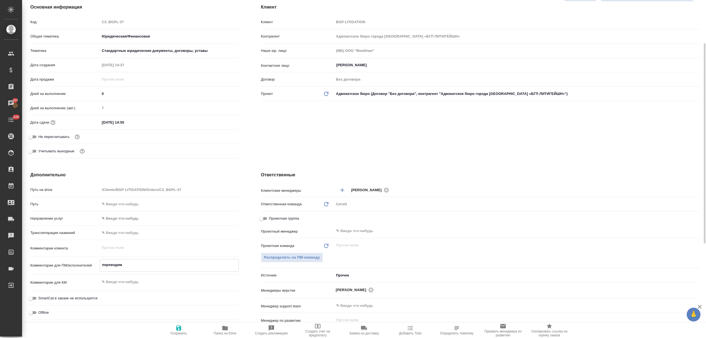
type textarea "переводим"
type textarea "x"
type textarea "переводим п"
type textarea "x"
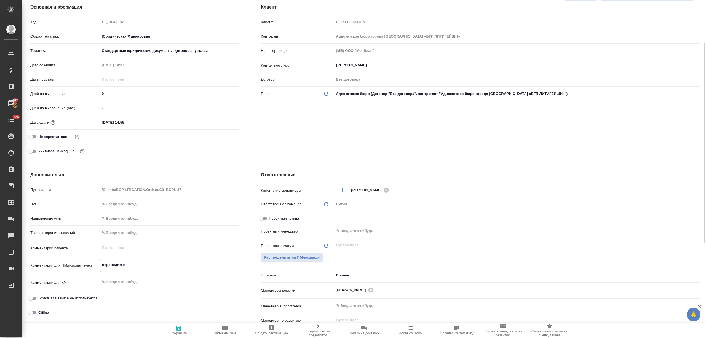
type textarea "x"
type textarea "переводим по"
type textarea "x"
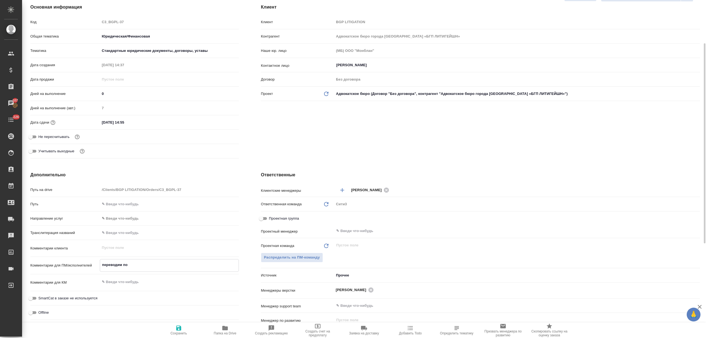
type textarea "переводим под"
type textarea "x"
type textarea "переводим под"
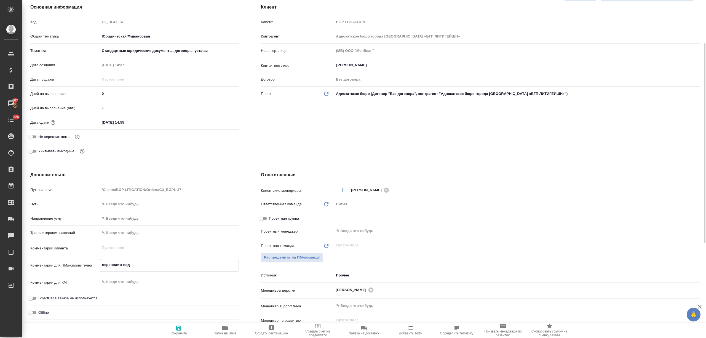
type textarea "x"
type textarea "переводим под н"
type textarea "x"
type textarea "переводим под но"
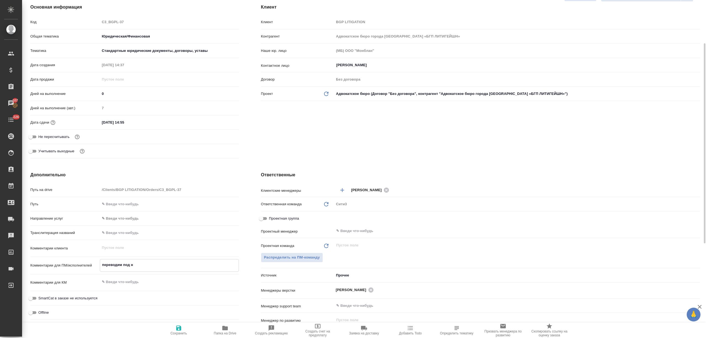
type textarea "x"
type textarea "переводим под нот"
type textarea "x"
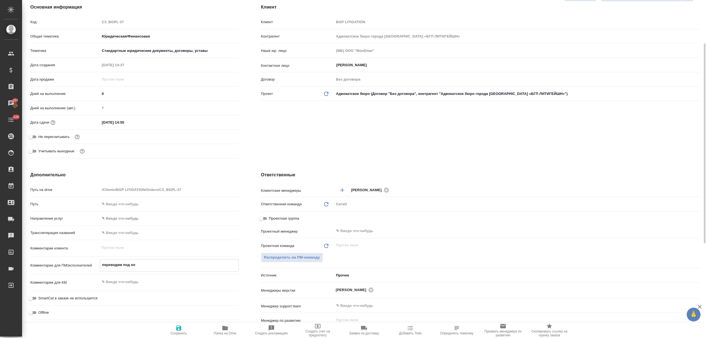
type textarea "x"
type textarea "переводим под нот"
type textarea "x"
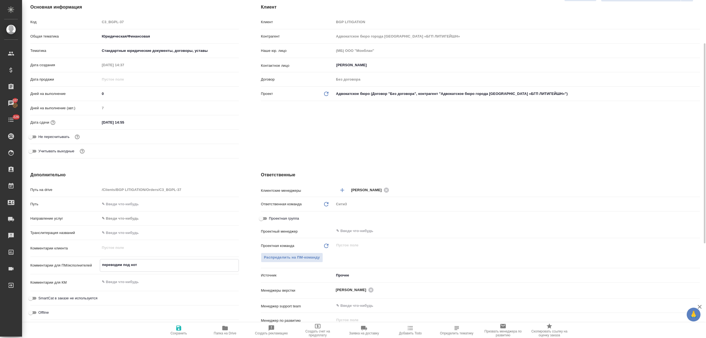
type textarea "переводим под нот в"
type textarea "x"
type textarea "переводим под нот вс"
type textarea "x"
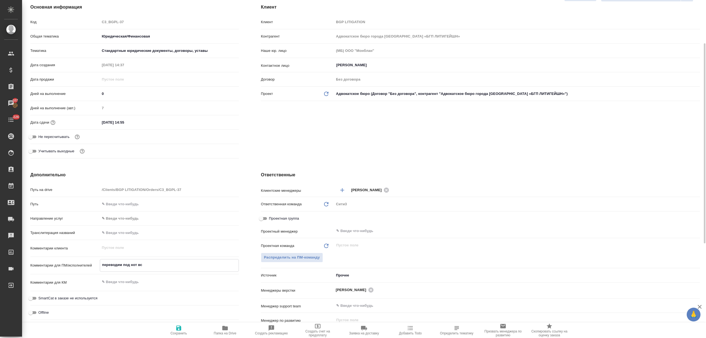
type textarea "x"
type textarea "переводим под нот все"
type textarea "x"
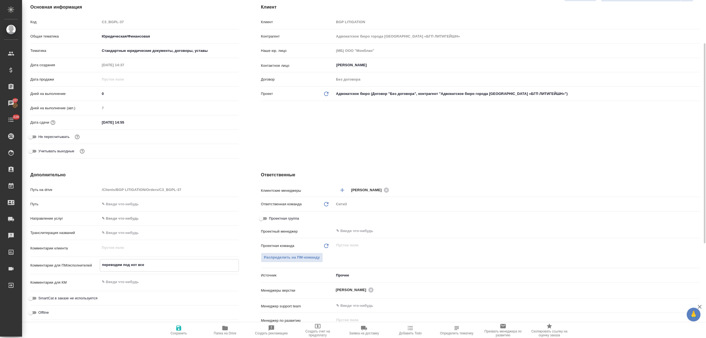
type textarea "переводим под нот все"
type textarea "x"
type textarea "переводим под нот все ф"
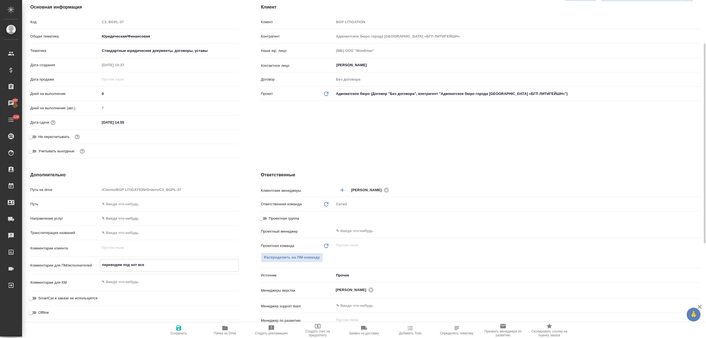
type textarea "x"
type textarea "переводим под нот все фр"
type textarea "x"
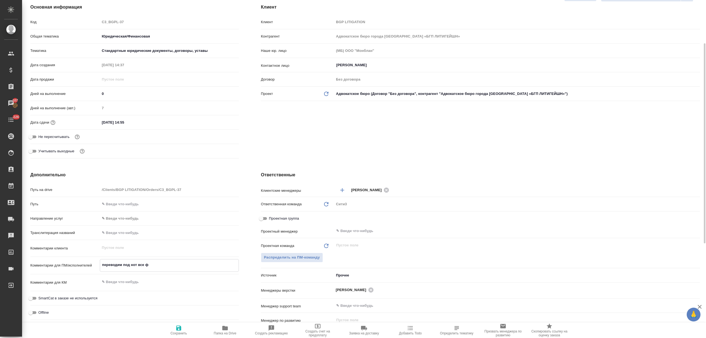
type textarea "x"
type textarea "переводим под нот все фра"
type textarea "x"
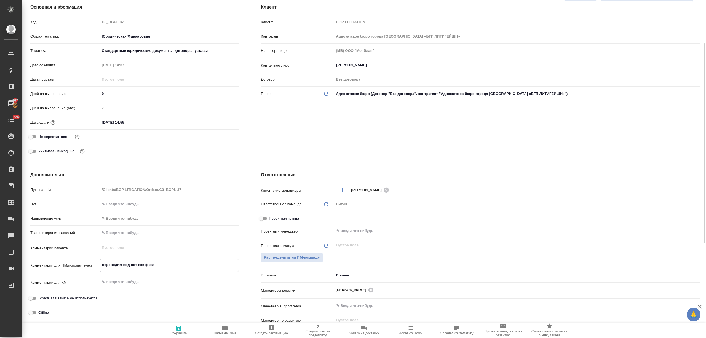
type textarea "переводим под нот все фрагм"
type textarea "x"
type textarea "переводим под нот все фрагме"
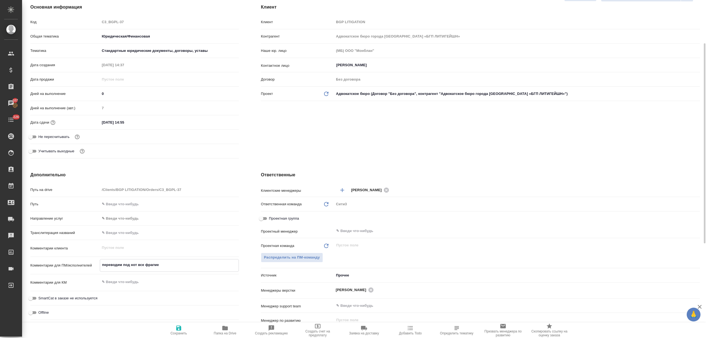
type textarea "x"
type textarea "переводим под нот все фрагмен"
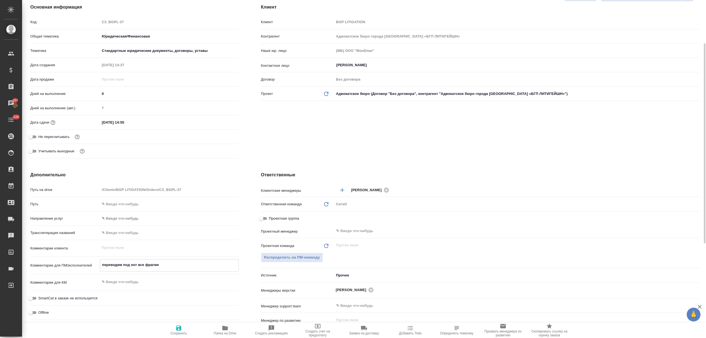
type textarea "x"
type textarea "переводим под нот все фрагмент"
type textarea "x"
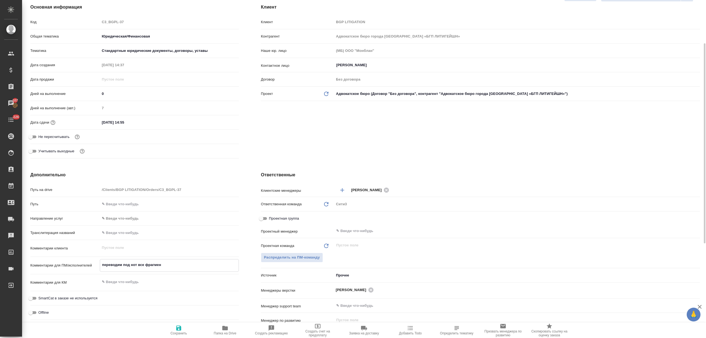
type textarea "x"
type textarea "переводим под нот все фрагменты"
type textarea "x"
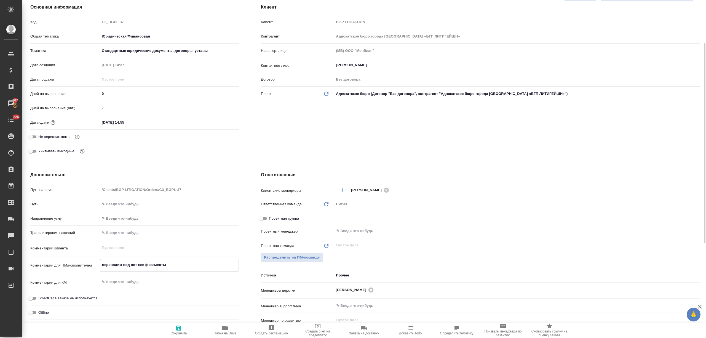
type textarea "x"
type textarea "переводим под нот все фрагменты"
type textarea "x"
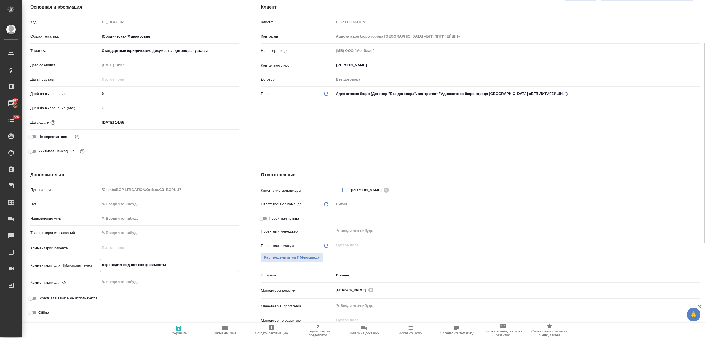
type textarea "переводим под нот все фрагменты б"
type textarea "x"
type textarea "переводим под нот все фрагменты бе"
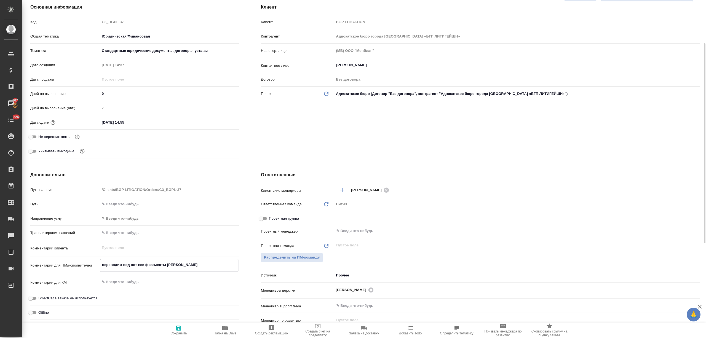
type textarea "x"
type textarea "переводим под нот все фрагменты без"
type textarea "x"
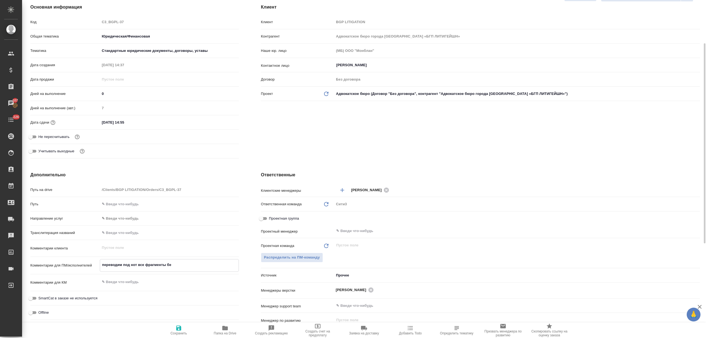
type textarea "x"
type textarea "переводим под нот все фрагменты без"
type textarea "x"
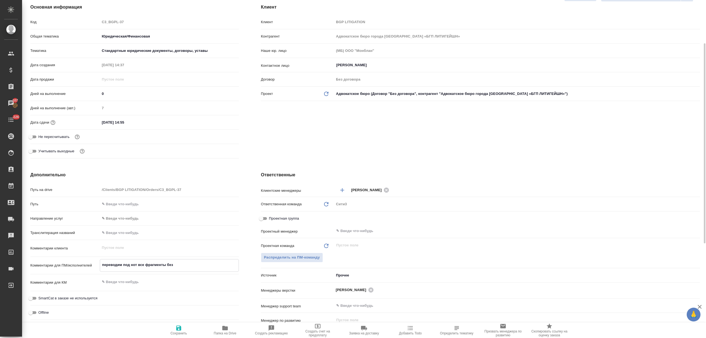
type textarea "переводим под нот все фрагменты без п"
type textarea "x"
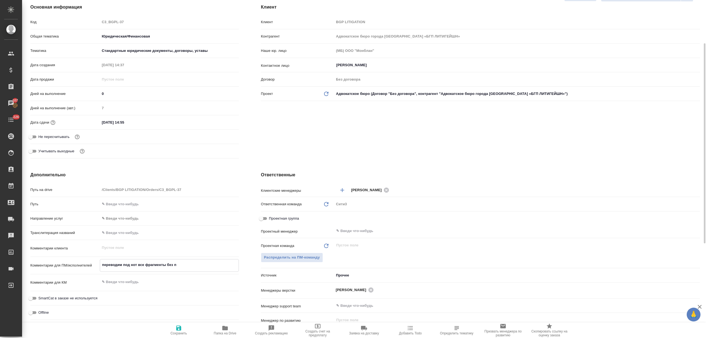
type textarea "переводим под нот все фрагменты без пе"
type textarea "x"
type textarea "переводим под нот все фрагменты без пер"
type textarea "x"
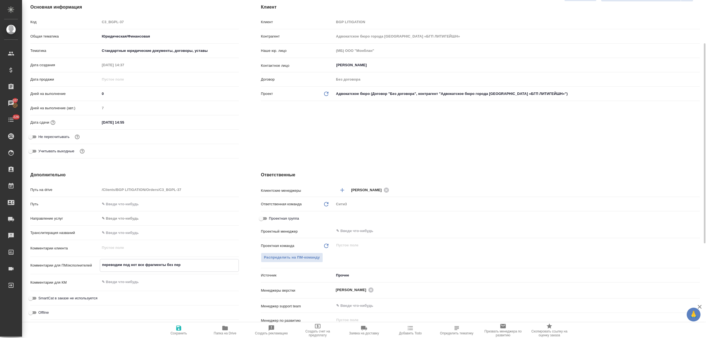
type textarea "x"
type textarea "переводим под нот все фрагменты без пере"
type textarea "x"
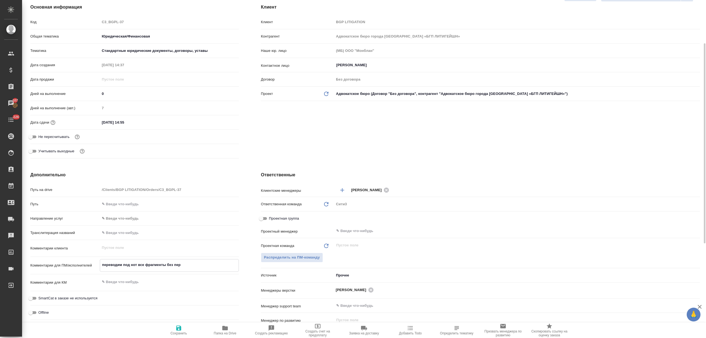
type textarea "x"
click at [183, 329] on span "Сохранить" at bounding box center [179, 330] width 40 height 10
click at [134, 126] on input "29.08.2025 14:55" at bounding box center [124, 122] width 48 height 8
click at [221, 120] on icon "button" at bounding box center [222, 122] width 5 height 6
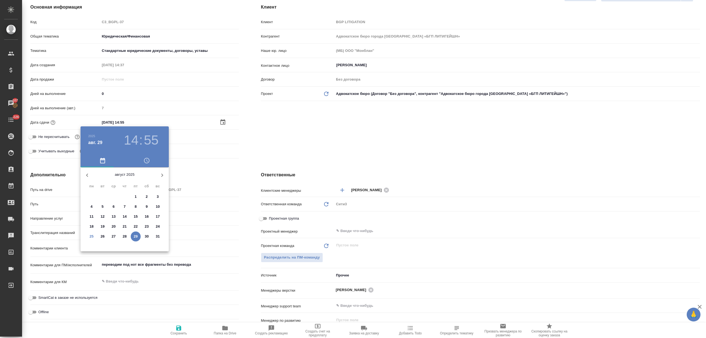
click at [161, 174] on icon "button" at bounding box center [162, 175] width 7 height 7
click at [90, 197] on p "1" at bounding box center [91, 197] width 2 height 6
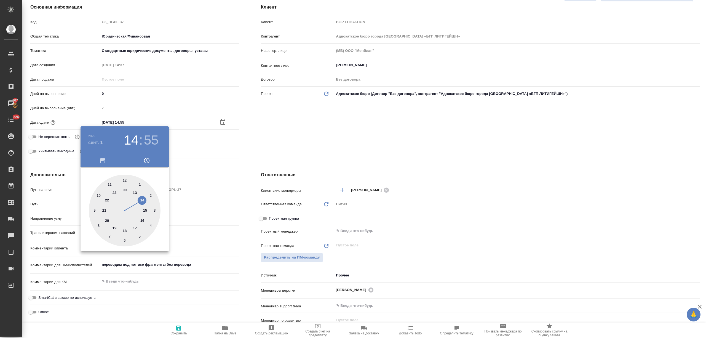
click at [106, 184] on div at bounding box center [125, 211] width 72 height 72
click at [125, 177] on div at bounding box center [125, 211] width 72 height 72
click at [207, 200] on div at bounding box center [353, 169] width 706 height 338
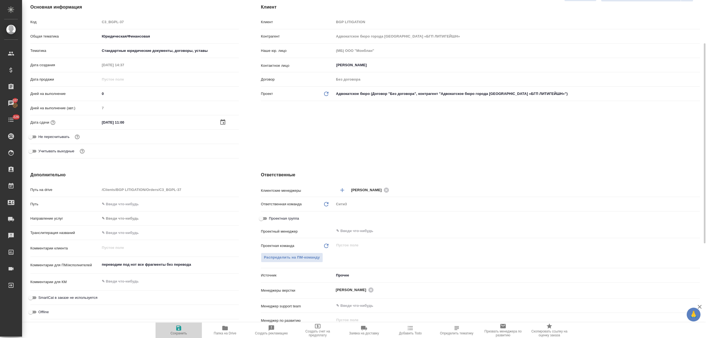
click at [181, 324] on button "Сохранить" at bounding box center [179, 329] width 46 height 15
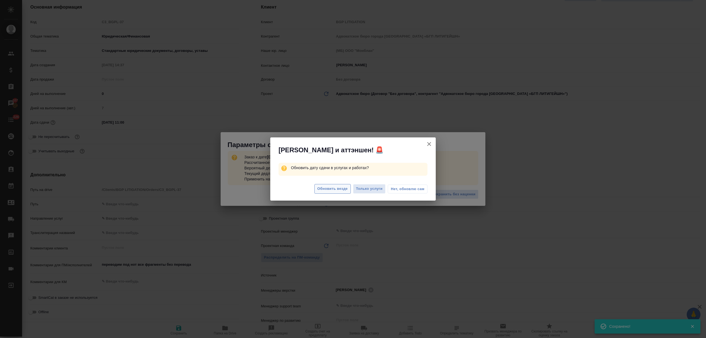
click at [341, 185] on button "Обновить везде" at bounding box center [332, 189] width 36 height 10
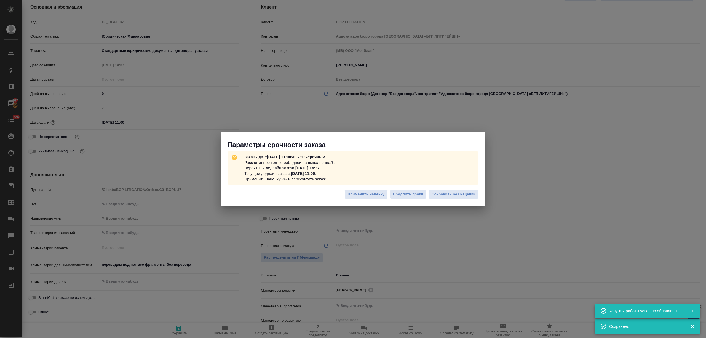
click at [457, 189] on div at bounding box center [353, 169] width 706 height 338
click at [457, 194] on span "Сохранить без наценки" at bounding box center [454, 194] width 44 height 6
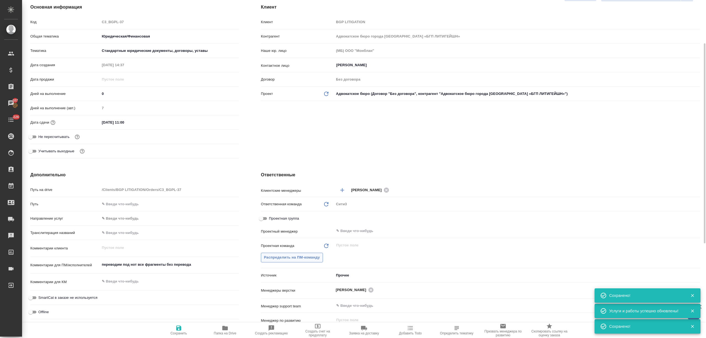
click at [290, 256] on span "Распределить на ПМ-команду" at bounding box center [292, 257] width 56 height 6
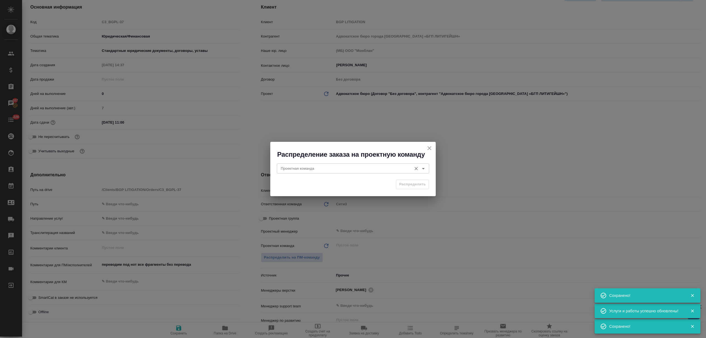
click at [296, 169] on input "Проектная команда" at bounding box center [344, 168] width 130 height 7
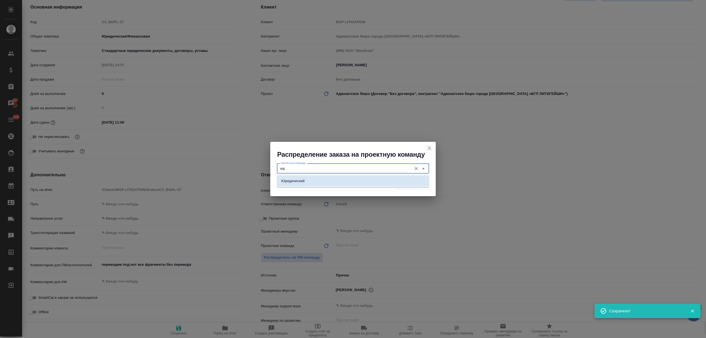
click at [313, 182] on li "Юридический" at bounding box center [353, 181] width 152 height 10
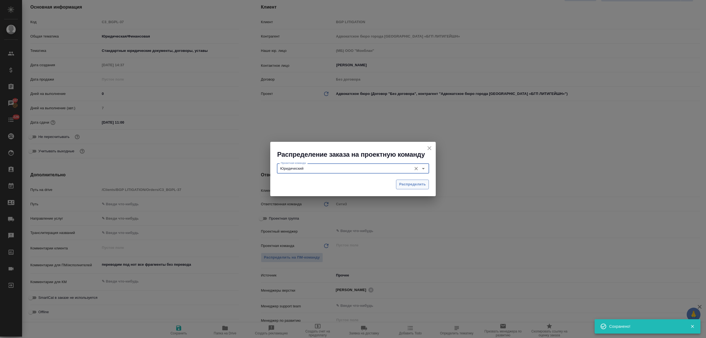
click at [414, 183] on span "Распределить" at bounding box center [412, 184] width 27 height 6
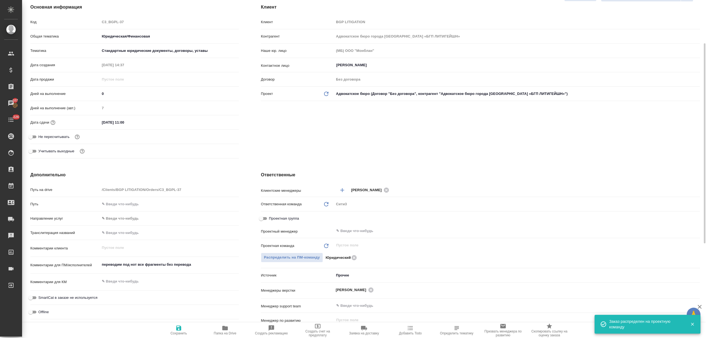
click at [181, 325] on icon "button" at bounding box center [178, 328] width 7 height 7
click at [194, 263] on textarea "переводим под нот все фрагменты без перевода" at bounding box center [169, 264] width 139 height 9
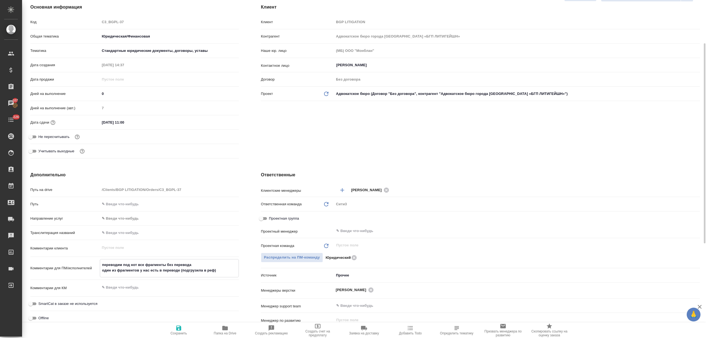
click at [186, 333] on span "Сохранить" at bounding box center [178, 333] width 17 height 4
click at [228, 327] on icon "button" at bounding box center [225, 328] width 6 height 4
click at [139, 270] on textarea "переводим под нот все фрагменты без перевода один из фрагментов у нас есть в пе…" at bounding box center [169, 267] width 138 height 15
click at [187, 329] on span "Сохранить" at bounding box center [179, 330] width 40 height 10
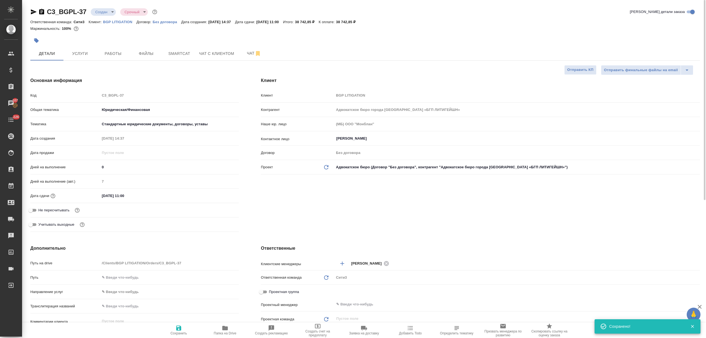
click at [180, 329] on icon "button" at bounding box center [178, 327] width 5 height 5
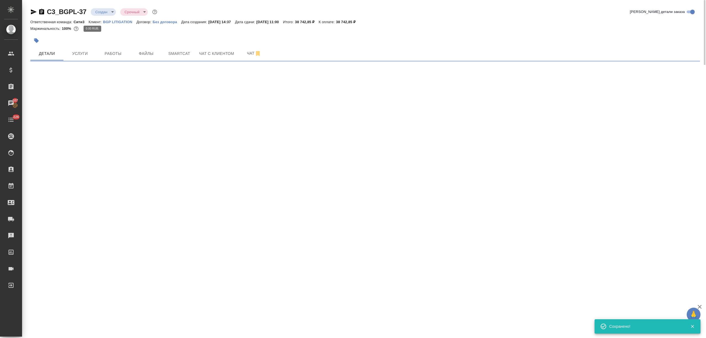
click at [100, 11] on body "🙏 .cls-1 fill:#fff; AWATERA Nikitina Tatiana Клиенты Спецификации Заказы 107 Ча…" at bounding box center [353, 169] width 706 height 338
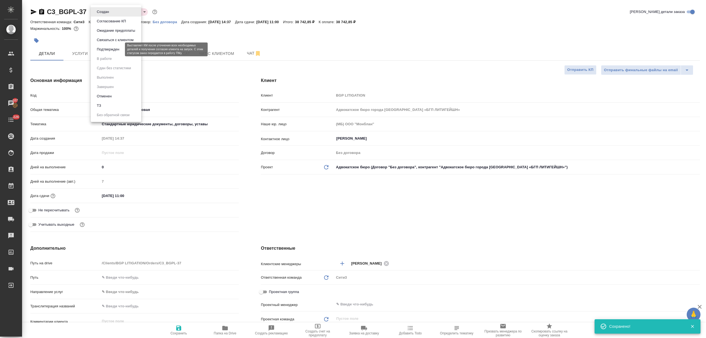
click at [118, 49] on button "Подтвержден" at bounding box center [108, 49] width 26 height 6
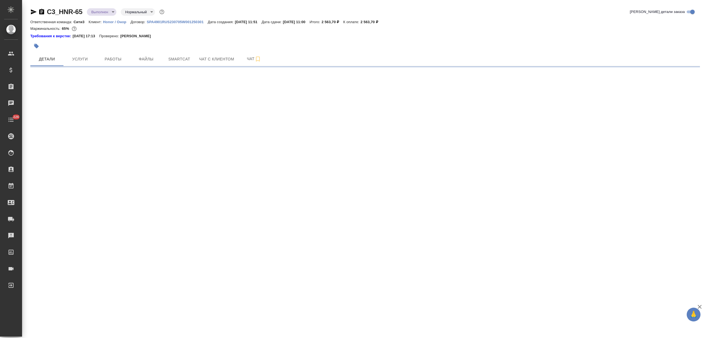
select select "RU"
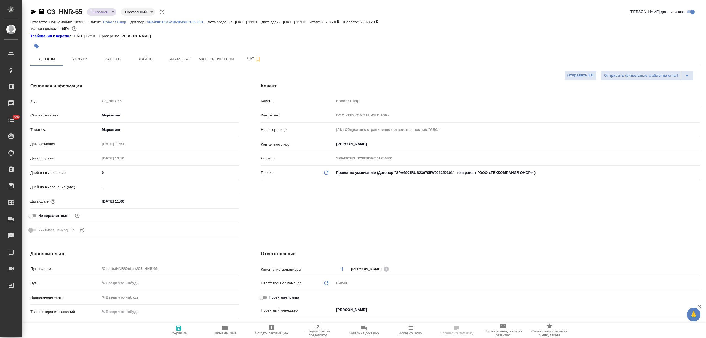
type textarea "x"
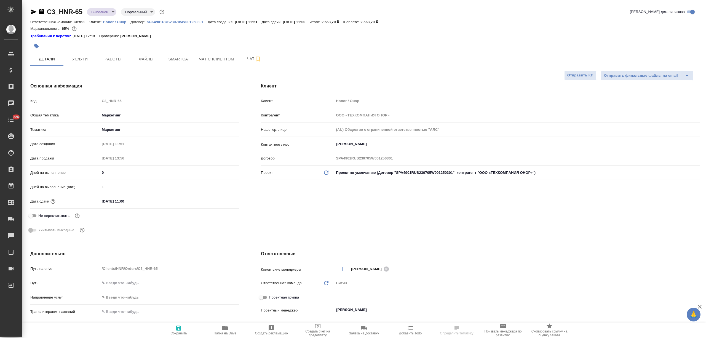
type textarea "x"
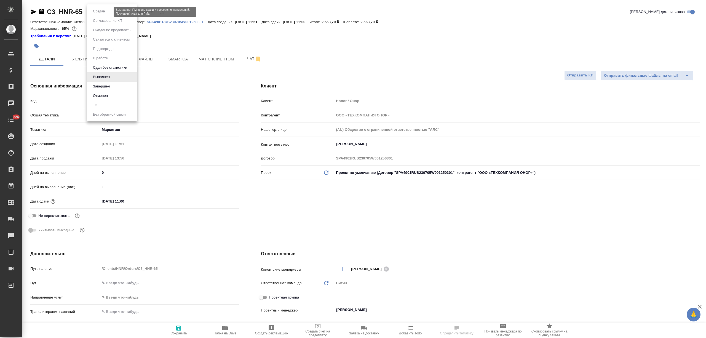
click at [108, 12] on body "🙏 .cls-1 fill:#fff; AWATERA [PERSON_NAME] Спецификации Заказы Чаты 226 Todo Про…" at bounding box center [353, 169] width 706 height 338
click at [107, 83] on li "Завершен" at bounding box center [112, 86] width 50 height 9
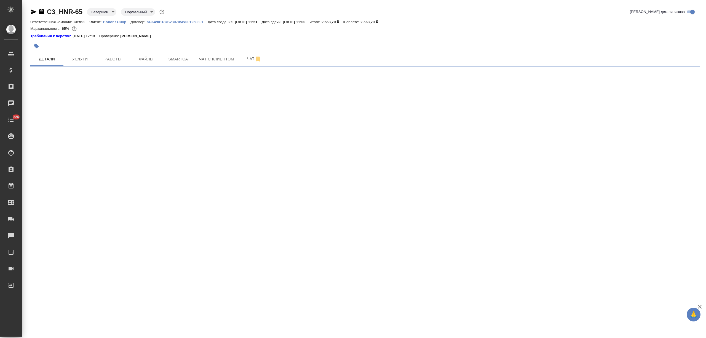
select select "RU"
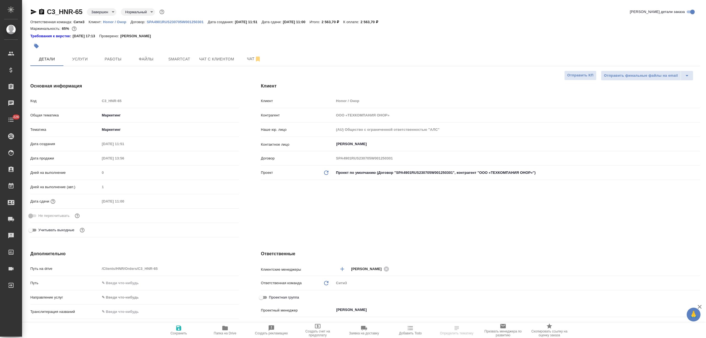
type textarea "x"
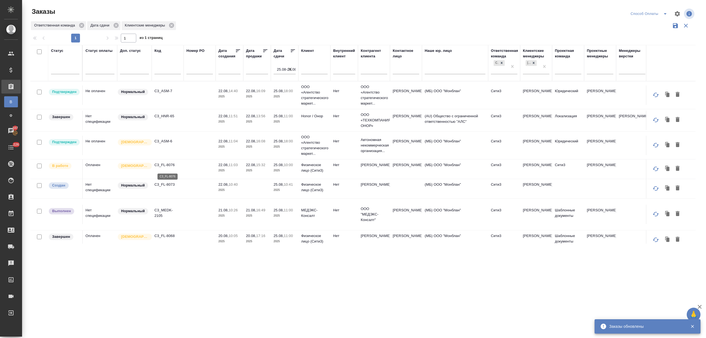
click at [167, 166] on p "C3_FL-8076" at bounding box center [167, 165] width 26 height 6
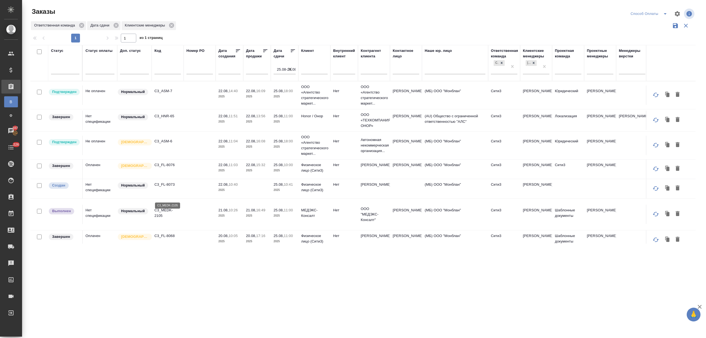
scroll to position [37, 0]
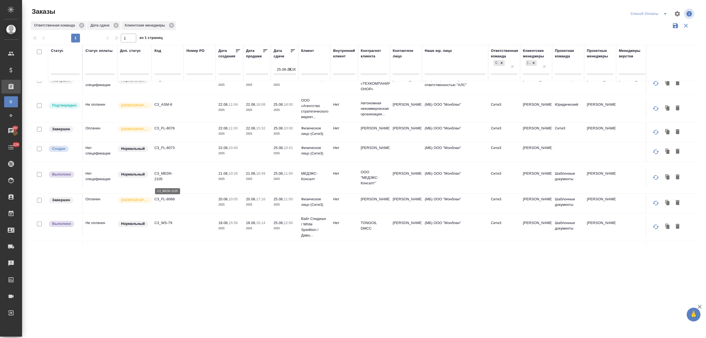
click at [156, 180] on p "C3_MEDK-2105" at bounding box center [167, 176] width 26 height 11
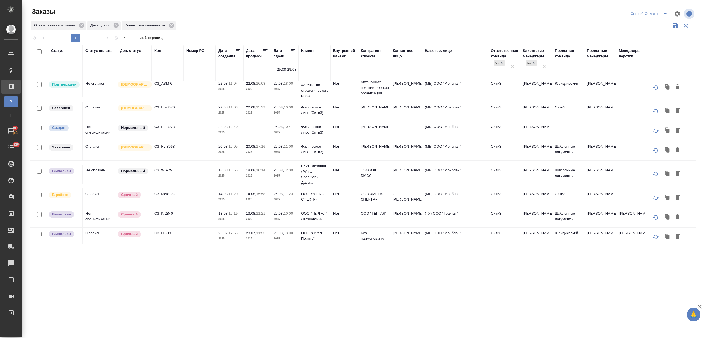
scroll to position [76, 0]
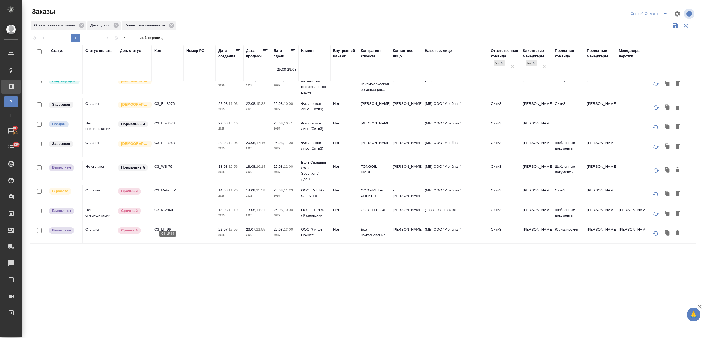
click at [163, 227] on p "C3_LP-99" at bounding box center [167, 230] width 26 height 6
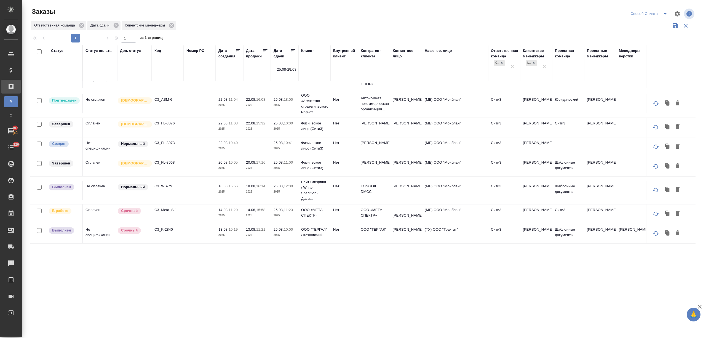
scroll to position [57, 0]
click at [163, 227] on p "C3_K-2840" at bounding box center [167, 230] width 26 height 6
click at [166, 207] on p "C3_Meta_S-1" at bounding box center [167, 210] width 26 height 6
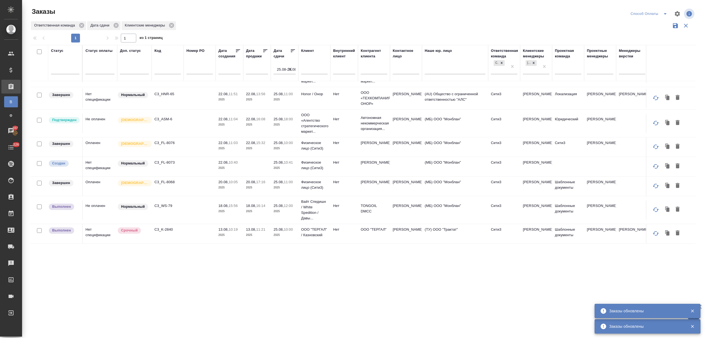
scroll to position [37, 0]
click at [165, 203] on p "C3_WS-79" at bounding box center [167, 206] width 26 height 6
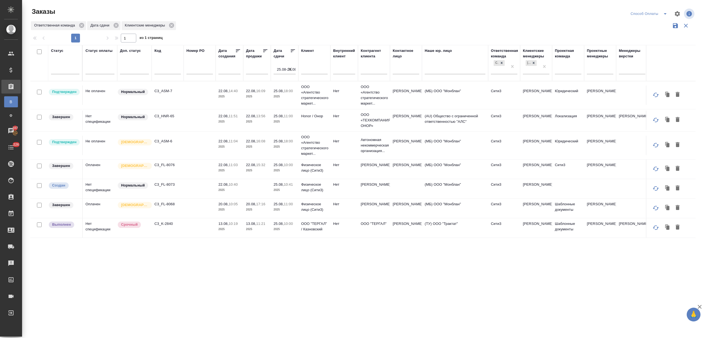
scroll to position [0, 0]
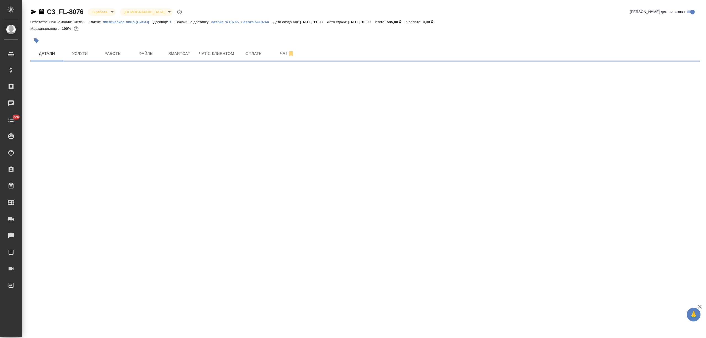
select select "RU"
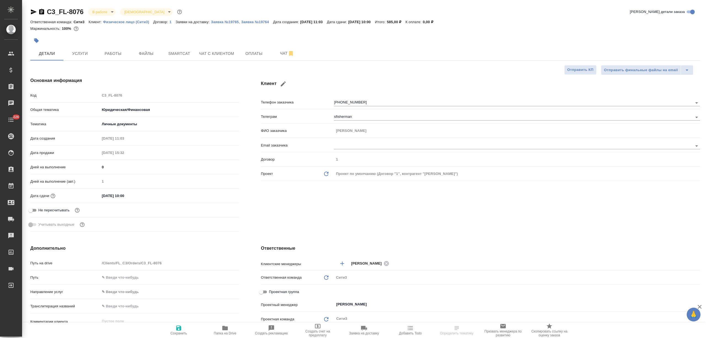
type textarea "x"
click at [118, 50] on span "Работы" at bounding box center [113, 53] width 26 height 7
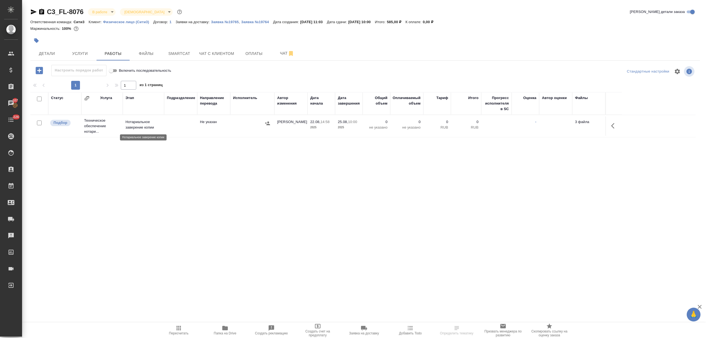
click at [146, 124] on p "Нотариальное заверение копии" at bounding box center [144, 124] width 36 height 11
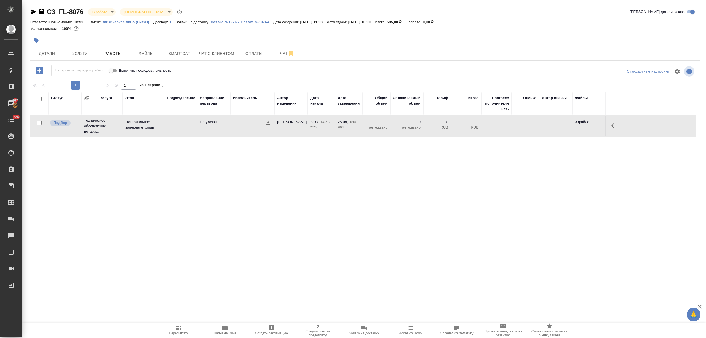
click at [105, 11] on body "🙏 .cls-1 fill:#fff; AWATERA Nikitina Tatiana Клиенты Спецификации Заказы 107 Ча…" at bounding box center [353, 169] width 706 height 338
click at [108, 68] on button "Сдан без статистики" at bounding box center [111, 68] width 38 height 6
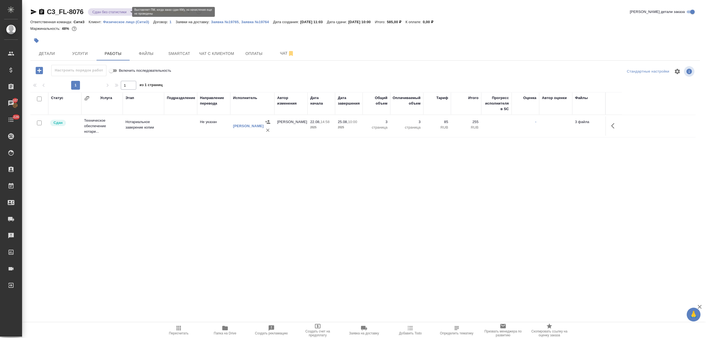
click at [107, 10] on body "🙏 .cls-1 fill:#fff; AWATERA Nikitina Tatiana Клиенты Спецификации Заказы 107 Ча…" at bounding box center [353, 169] width 706 height 338
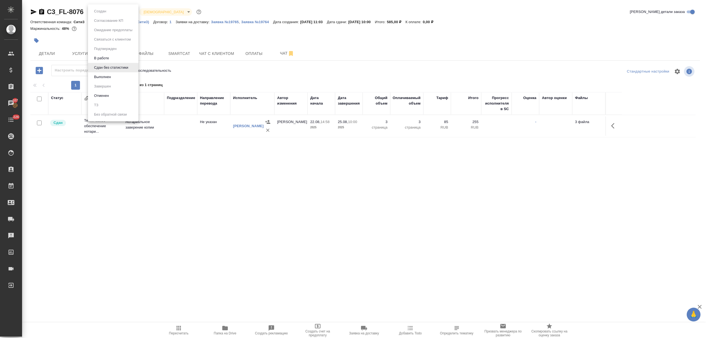
click at [110, 77] on button "Выполнен" at bounding box center [102, 77] width 20 height 6
click at [113, 11] on body "🙏 .cls-1 fill:#fff; AWATERA Nikitina Tatiana Клиенты Спецификации Заказы 107 Ча…" at bounding box center [353, 169] width 706 height 338
click at [116, 84] on li "Завершен" at bounding box center [113, 86] width 50 height 9
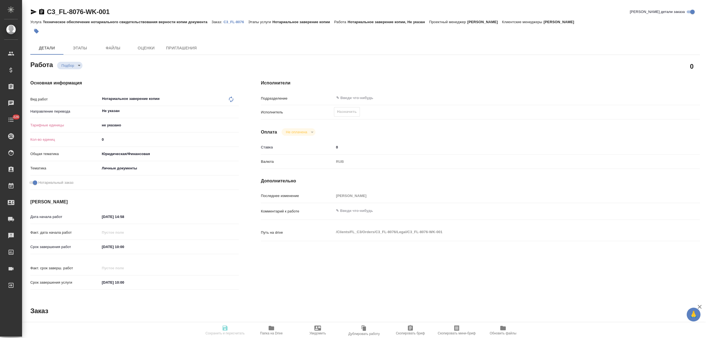
type textarea "x"
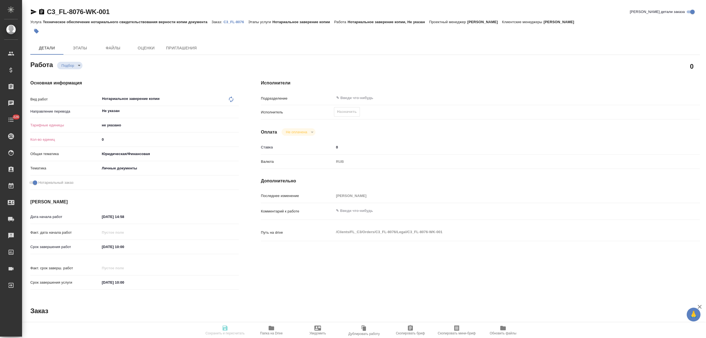
type textarea "x"
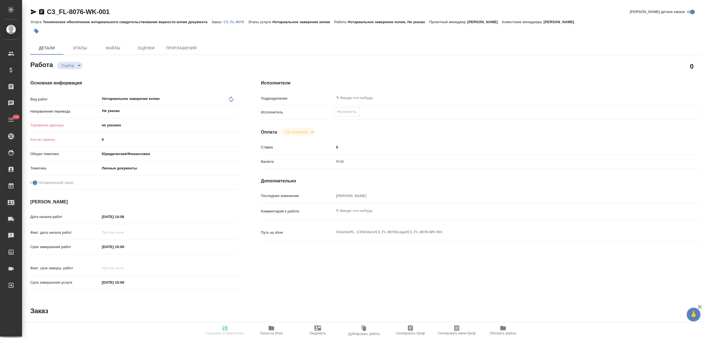
type textarea "x"
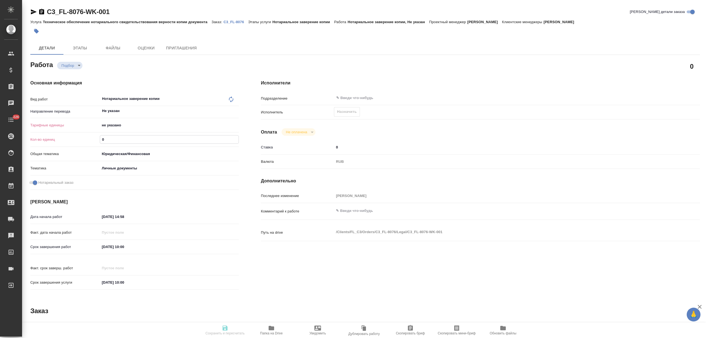
drag, startPoint x: 115, startPoint y: 137, endPoint x: 102, endPoint y: 137, distance: 13.2
click at [102, 137] on input "0" at bounding box center [169, 139] width 138 height 8
type textarea "x"
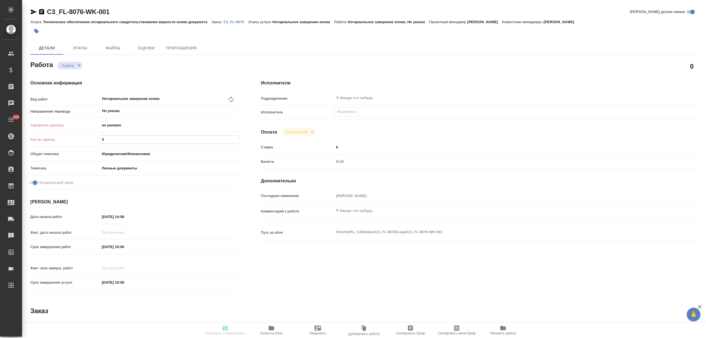
type textarea "x"
type input "3"
type textarea "x"
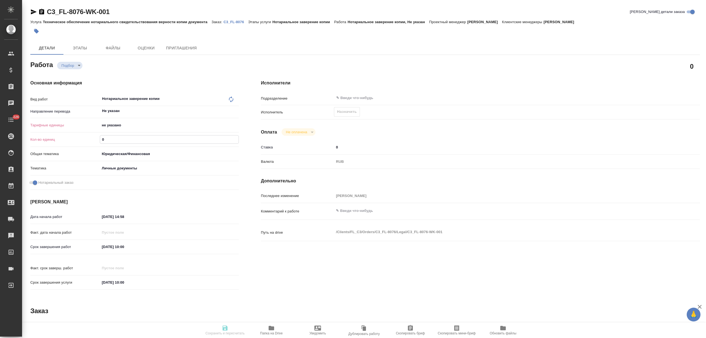
type textarea "x"
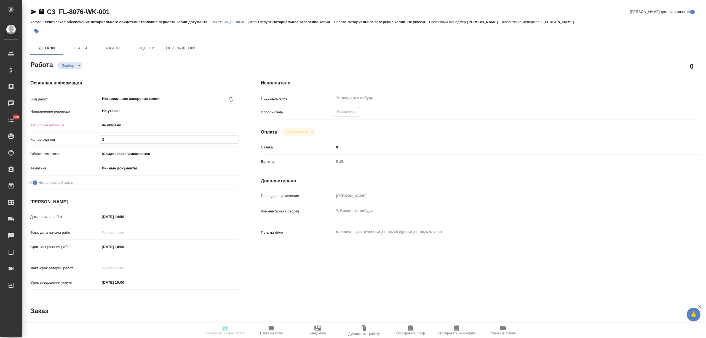
type textarea "x"
type input "3"
click at [112, 124] on body "🙏 .cls-1 fill:#fff; AWATERA [PERSON_NAME] Спецификации Заказы Чаты 226 Todo Про…" at bounding box center [353, 169] width 706 height 338
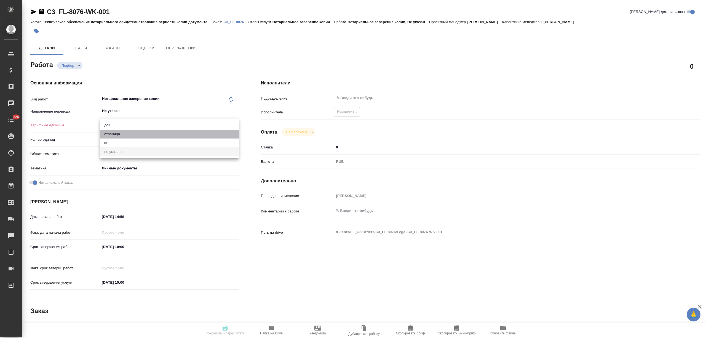
click at [113, 134] on li "страница" at bounding box center [169, 134] width 139 height 9
type textarea "x"
type input "5a8b1489cc6b4906c91bfdb2"
type textarea "x"
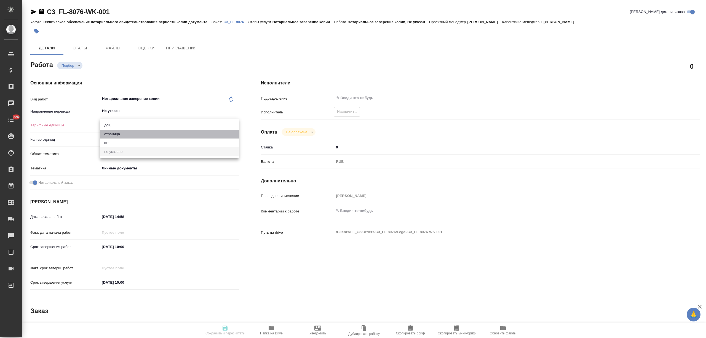
type textarea "x"
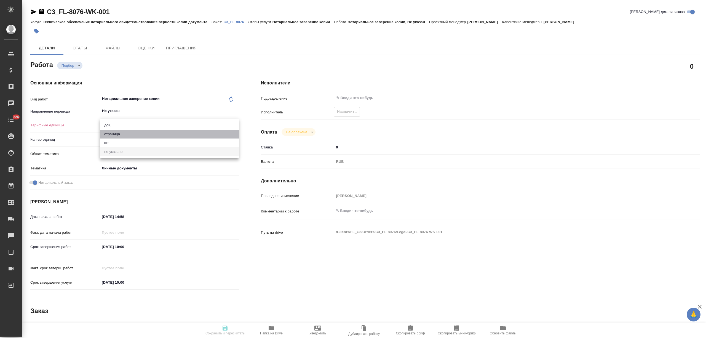
type textarea "x"
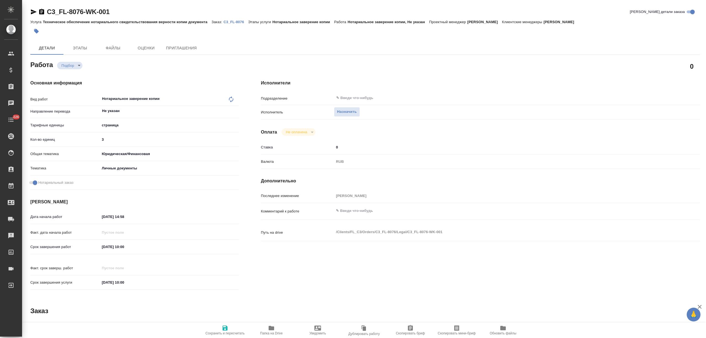
click at [229, 330] on span "Сохранить и пересчитать" at bounding box center [225, 330] width 40 height 10
type textarea "x"
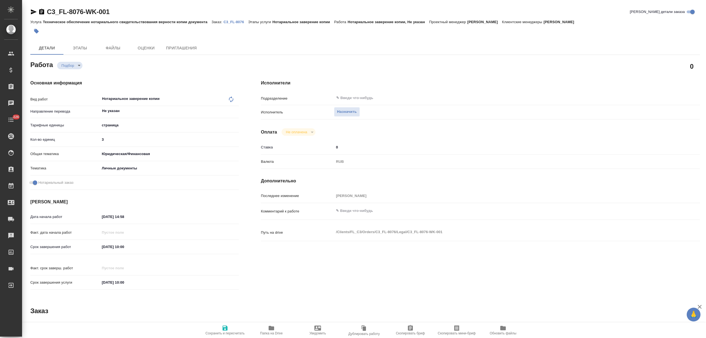
type textarea "x"
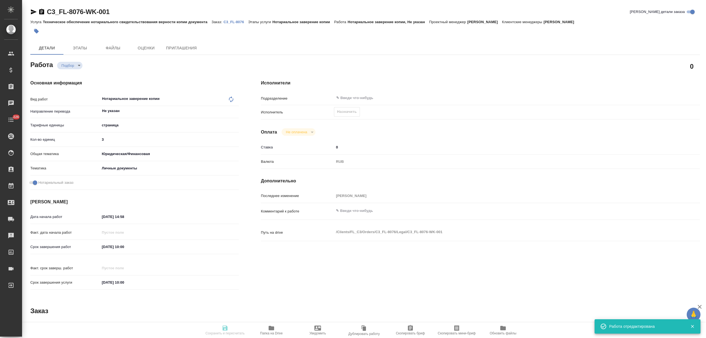
type textarea "x"
type input "recruiting"
type textarea "Нотариальное заверение копии"
type textarea "x"
type input "Не указан"
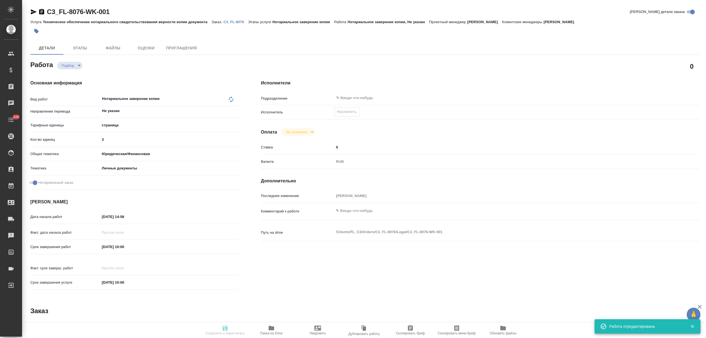
type input "5a8b1489cc6b4906c91bfdb2"
type input "3"
type input "yr-fn"
type input "5a8b8b956a9677013d343cfe"
checkbox input "true"
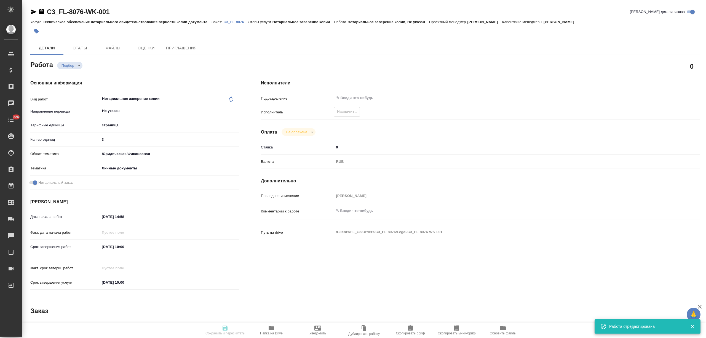
type input "[DATE] 14:58"
type input "[DATE] 10:00"
type input "notPayed"
type input "0"
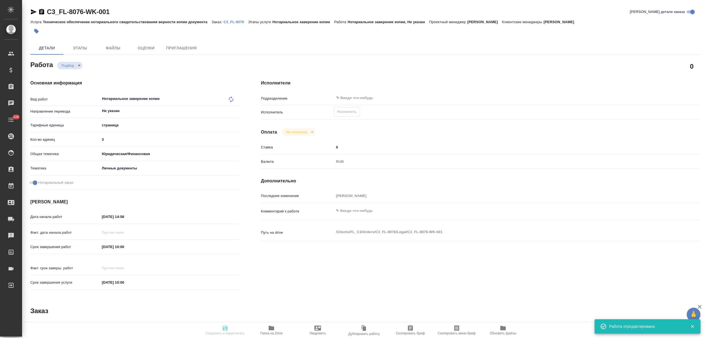
type input "RUB"
type input "[PERSON_NAME]"
type textarea "x"
type textarea "/Clients/FL_C3/Orders/C3_FL-8076/Legal/C3_FL-8076-WK-001"
type textarea "x"
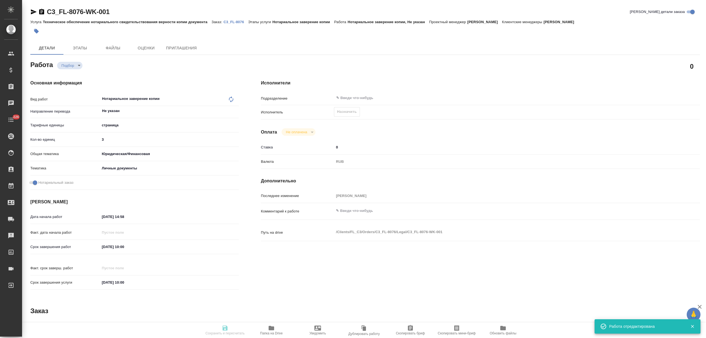
type input "C3_FL-8076"
type input "Техническое обеспечение нотариального свидетельствования верности копии докумен…"
type input "Нотариальное заверение копии"
type input "[PERSON_NAME]"
type input "/Clients/FL_C3/Orders/C3_FL-8076"
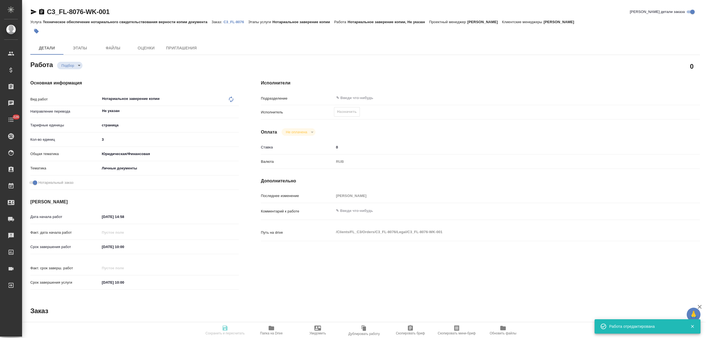
type textarea "x"
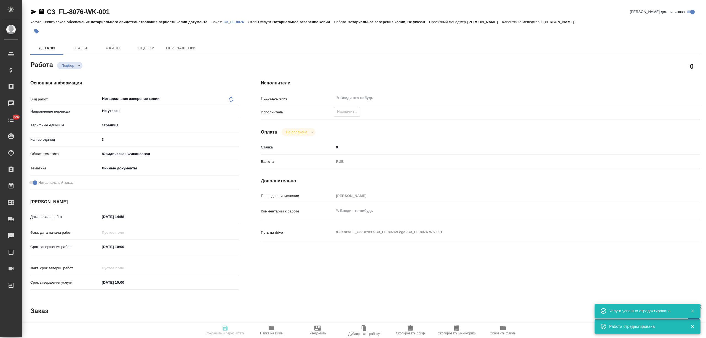
type textarea "x"
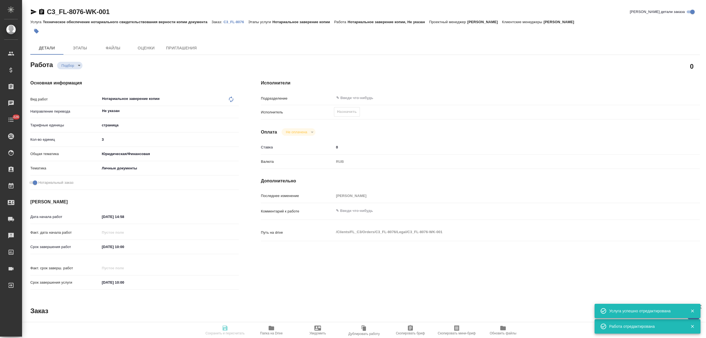
type textarea "x"
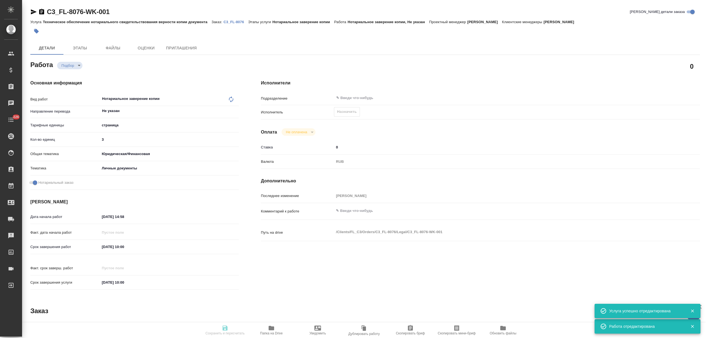
type textarea "x"
type input "recruiting"
type textarea "Нотариальное заверение копии"
type textarea "x"
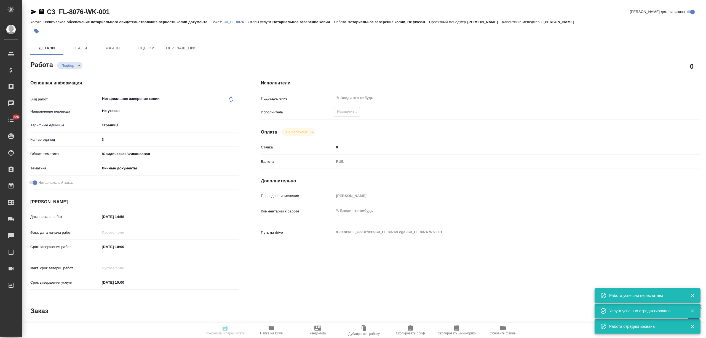
type input "Не указан"
type input "5a8b1489cc6b4906c91bfdb2"
type input "3"
type input "yr-fn"
type input "5a8b8b956a9677013d343cfe"
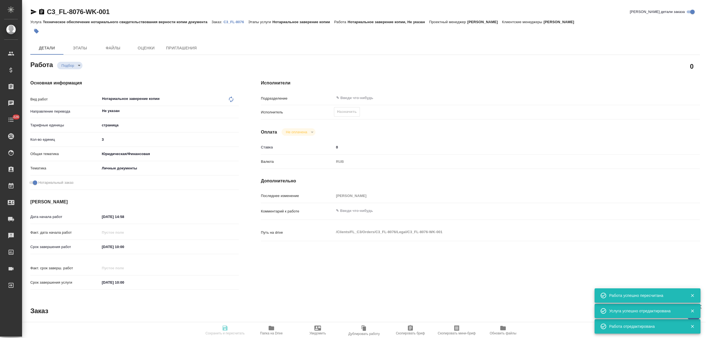
checkbox input "true"
type input "[DATE] 14:58"
type input "[DATE] 10:00"
type input "notPayed"
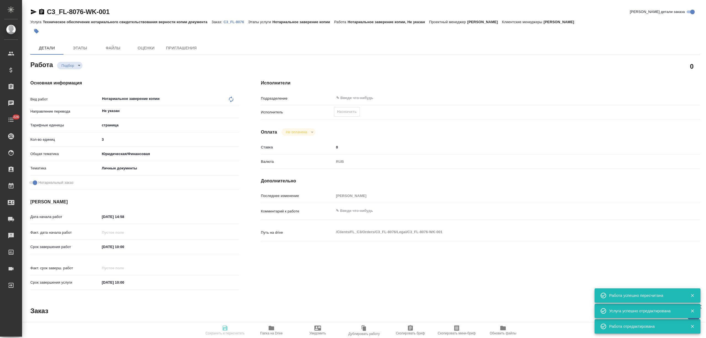
type input "0"
type input "RUB"
type input "[PERSON_NAME]"
type textarea "x"
type textarea "/Clients/FL_C3/Orders/C3_FL-8076/Legal/C3_FL-8076-WK-001"
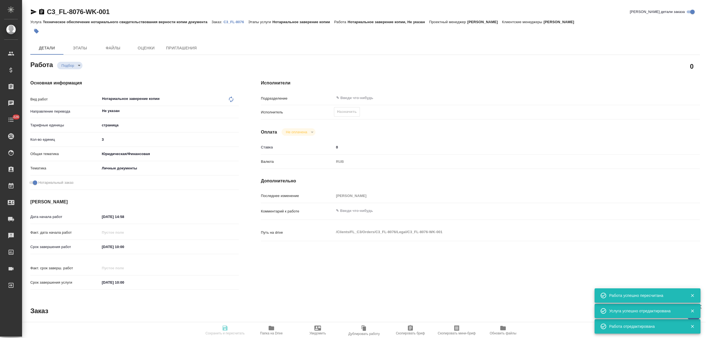
type textarea "x"
type input "C3_FL-8076"
type input "Техническое обеспечение нотариального свидетельствования верности копии докумен…"
type input "Нотариальное заверение копии"
type input "[PERSON_NAME]"
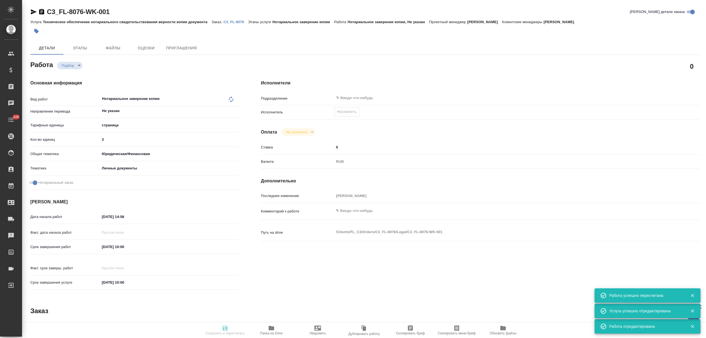
type input "/Clients/FL_C3/Orders/C3_FL-8076"
type textarea "x"
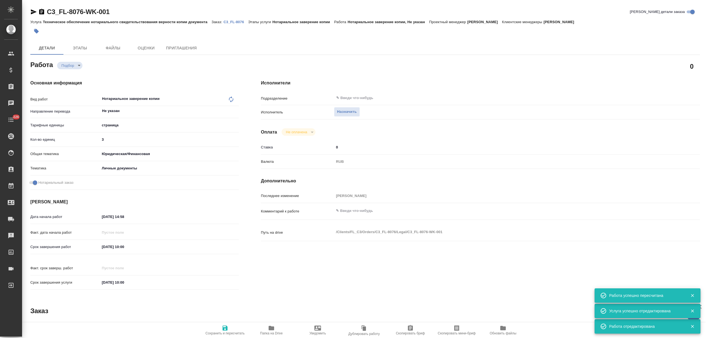
type textarea "x"
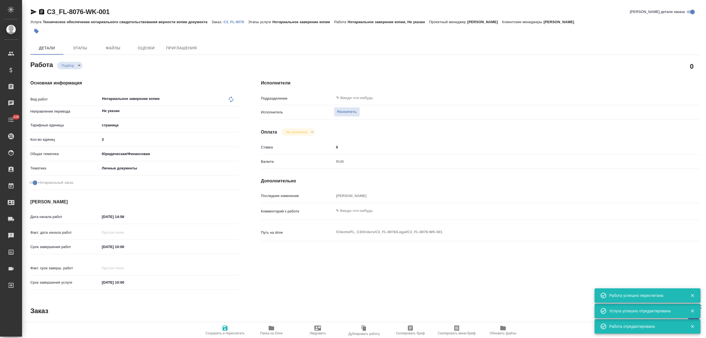
type textarea "x"
click at [351, 113] on span "Назначить" at bounding box center [347, 112] width 20 height 6
type textarea "x"
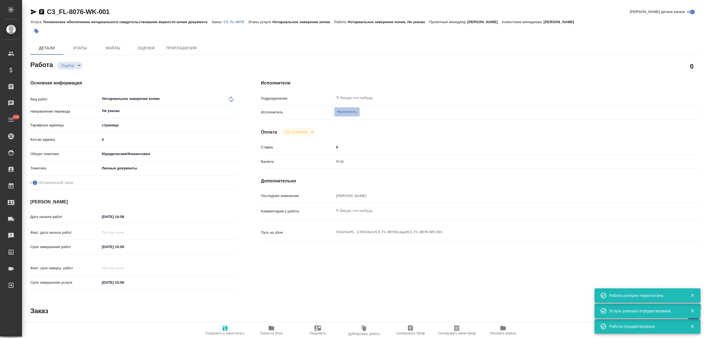
type textarea "x"
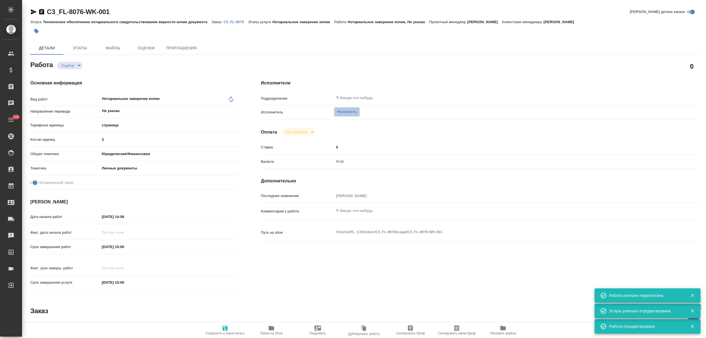
type textarea "x"
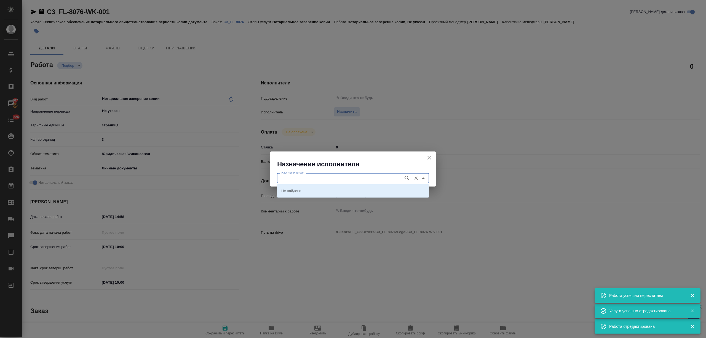
click at [317, 178] on input "ФИО Исполнителя" at bounding box center [340, 178] width 122 height 7
type textarea "x"
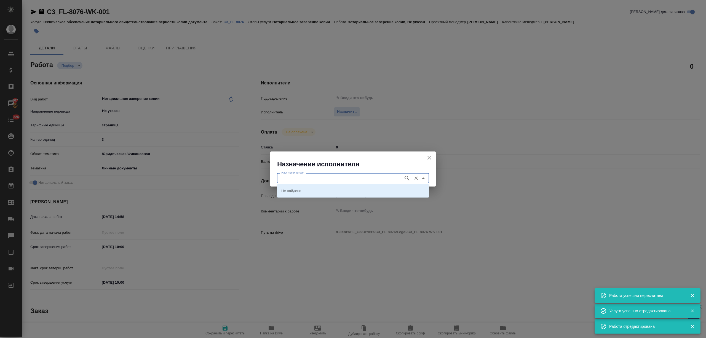
type textarea "x"
type input "корсик"
click at [311, 190] on p "[PERSON_NAME]" at bounding box center [296, 191] width 30 height 6
type input "[PERSON_NAME]"
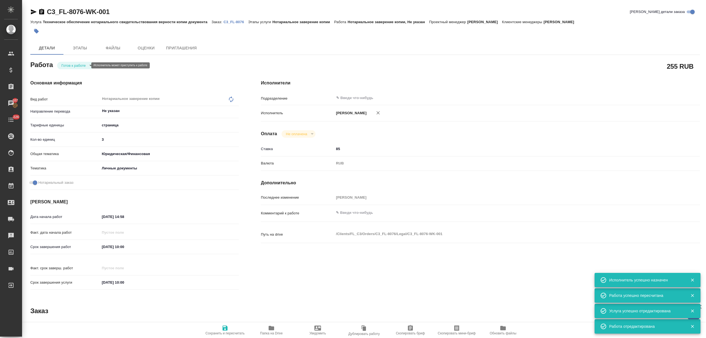
click at [76, 64] on body "🙏 .cls-1 fill:#fff; AWATERA [PERSON_NAME] Спецификации Заказы 107 Чаты 226 Todo…" at bounding box center [353, 169] width 706 height 338
type textarea "x"
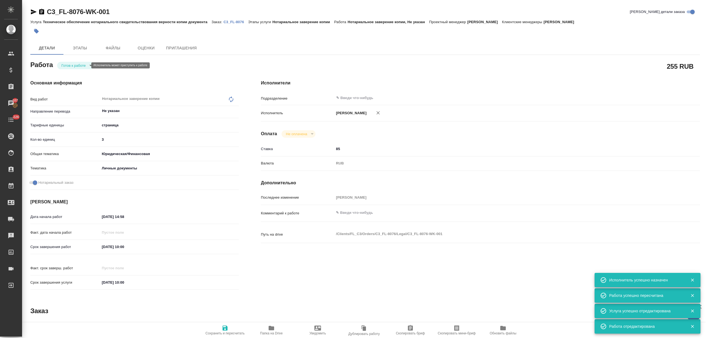
type textarea "x"
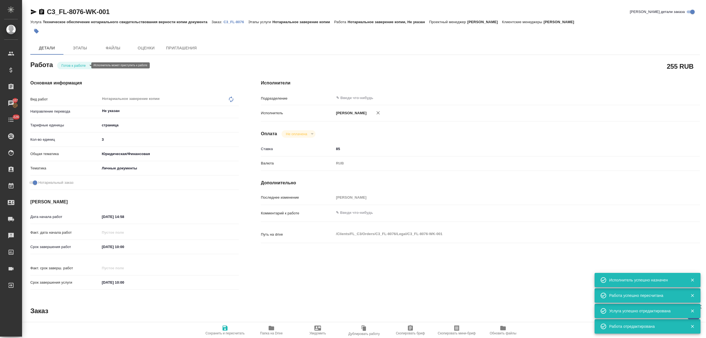
type textarea "x"
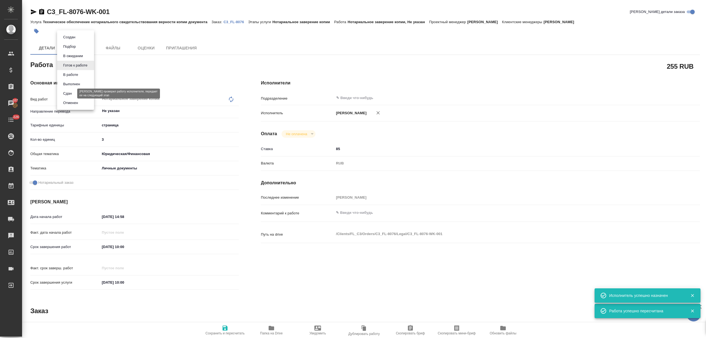
click at [68, 92] on button "Сдан" at bounding box center [68, 93] width 12 height 6
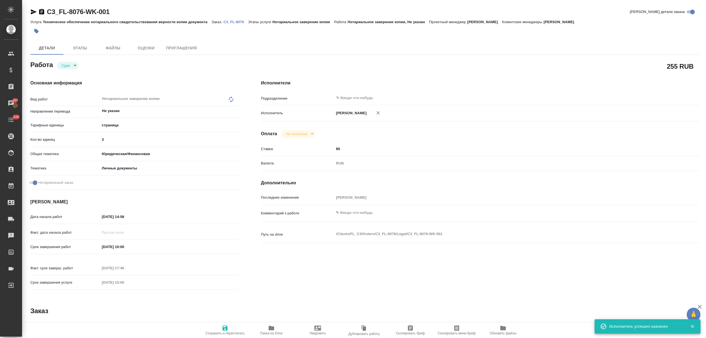
type textarea "x"
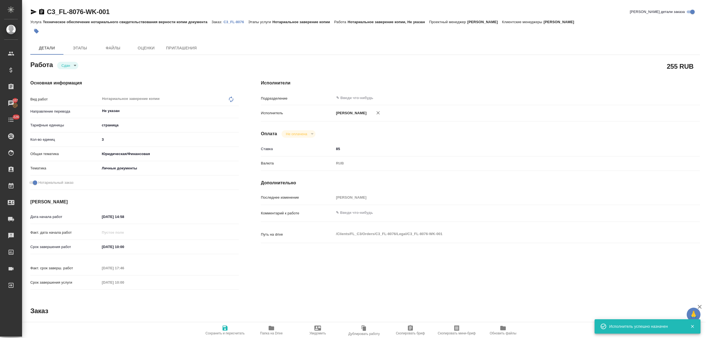
click at [221, 332] on span "Сохранить и пересчитать" at bounding box center [225, 333] width 39 height 4
type textarea "x"
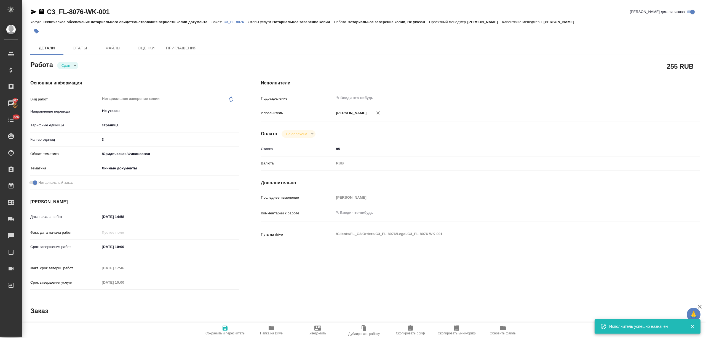
type textarea "x"
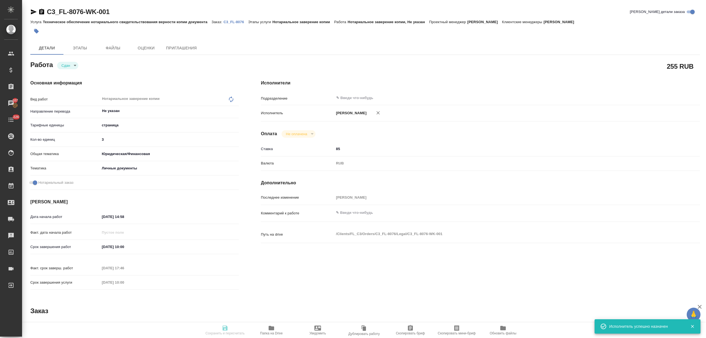
type textarea "x"
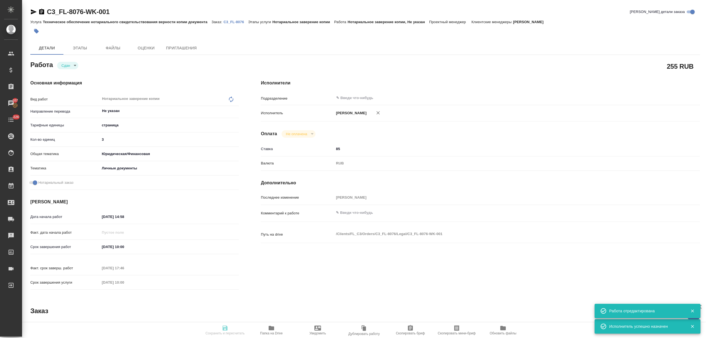
type input "closed"
type textarea "Нотариальное заверение копии"
type textarea "x"
type input "Не указан"
type input "5a8b1489cc6b4906c91bfdb2"
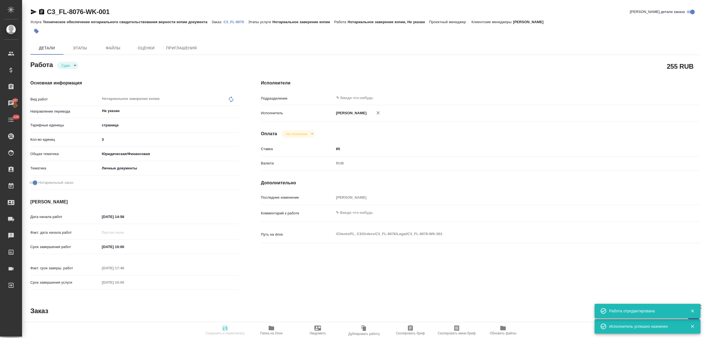
type input "3"
type input "yr-fn"
type input "5a8b8b956a9677013d343cfe"
checkbox input "true"
type input "22.08.2025 14:58"
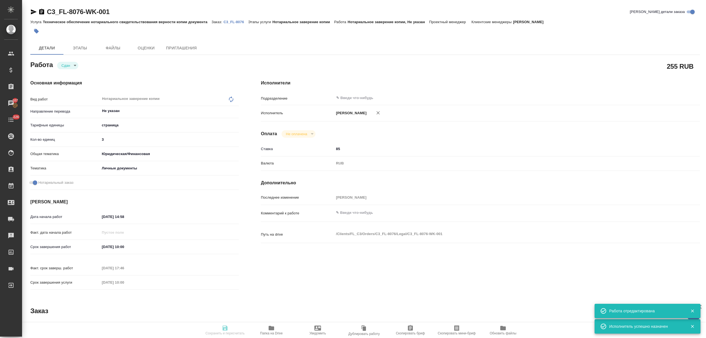
type input "25.08.2025 10:00"
type input "25.08.2025 17:46"
type input "25.08.2025 10:00"
type input "notPayed"
type input "85"
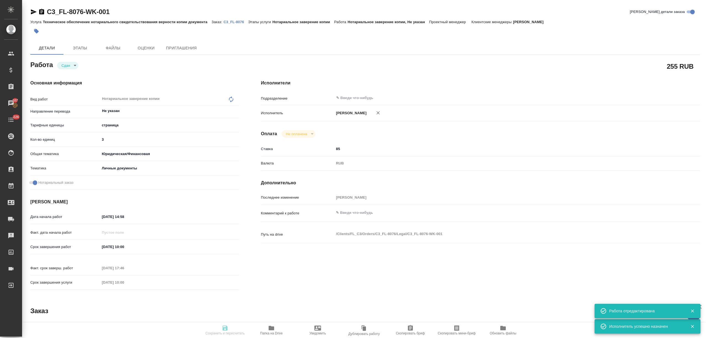
type input "RUB"
type input "[PERSON_NAME]"
type textarea "x"
type textarea "/Clients/FL_C3/Orders/C3_FL-8076/Legal/C3_FL-8076-WK-001"
type textarea "x"
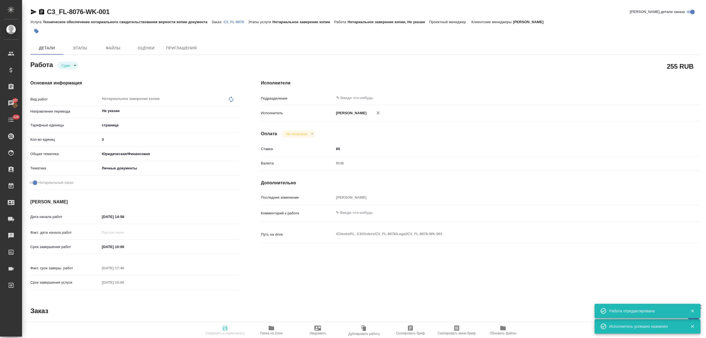
type input "C3_FL-8076"
type input "Техническое обеспечение нотариального свидетельствования верности копии докумен…"
type input "Нотариальное заверение копии"
type input "[PERSON_NAME]"
type input "/Clients/FL_C3/Orders/C3_FL-8076"
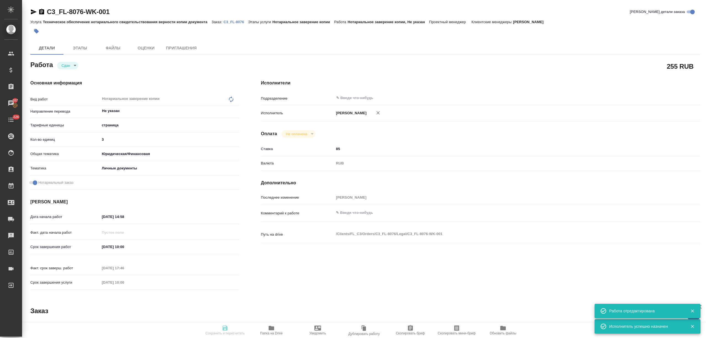
type textarea "x"
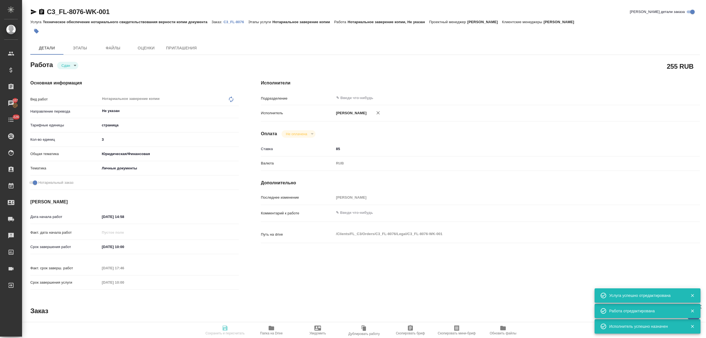
type textarea "x"
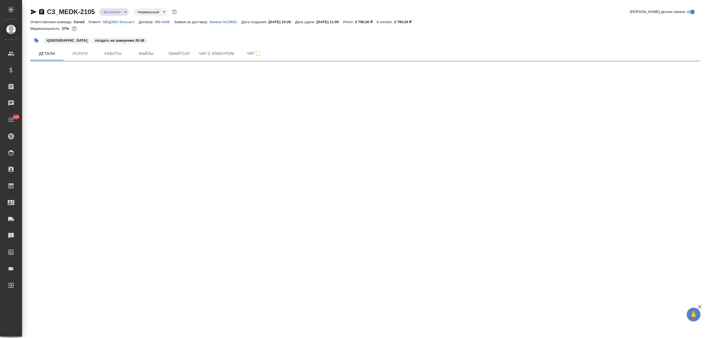
select select "RU"
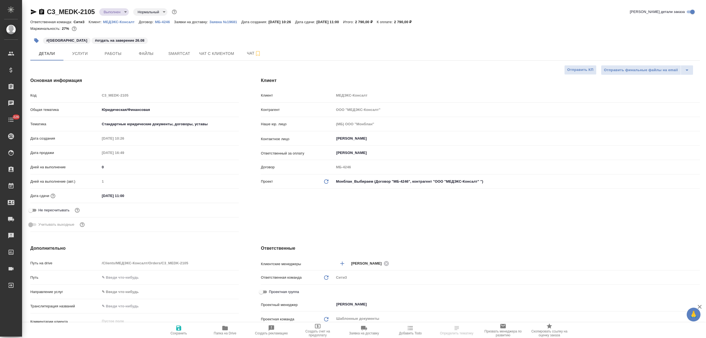
type textarea "x"
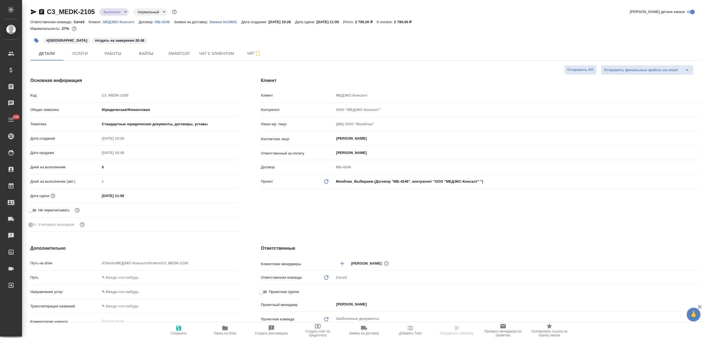
type textarea "x"
click at [110, 57] on span "Работы" at bounding box center [113, 53] width 26 height 7
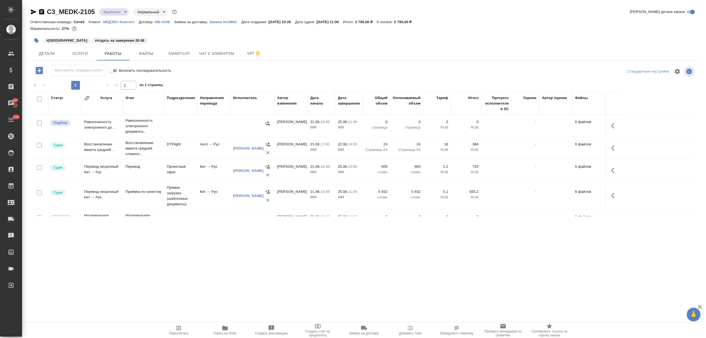
scroll to position [17, 0]
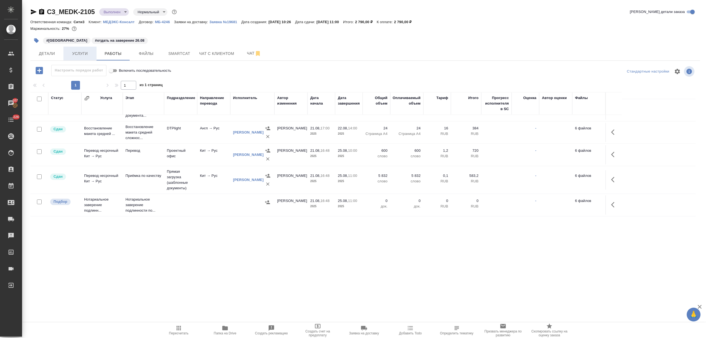
click at [81, 52] on span "Услуги" at bounding box center [80, 53] width 26 height 7
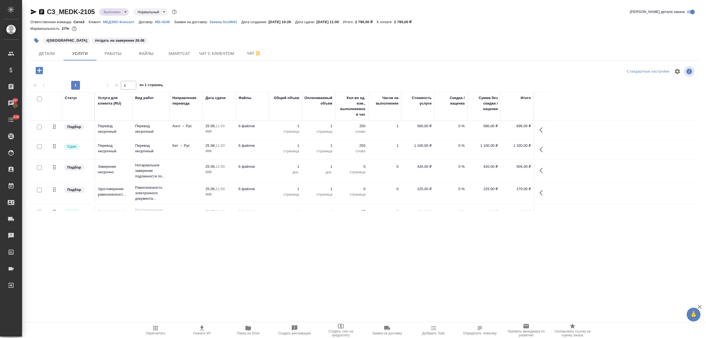
click at [230, 147] on span "25.08, 11:00" at bounding box center [220, 146] width 28 height 6
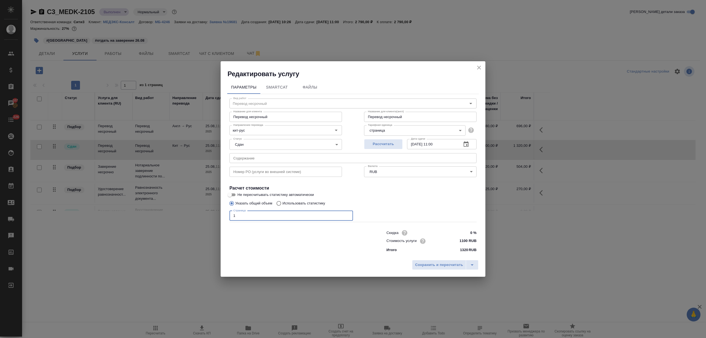
drag, startPoint x: 244, startPoint y: 216, endPoint x: 218, endPoint y: 215, distance: 26.2
click at [218, 215] on div "Редактировать услугу Параметры SmartCat Файлы Вид работ Перевод несрочный Вид р…" at bounding box center [353, 169] width 706 height 338
type input "24"
click at [421, 262] on span "Сохранить и пересчитать" at bounding box center [439, 265] width 48 height 6
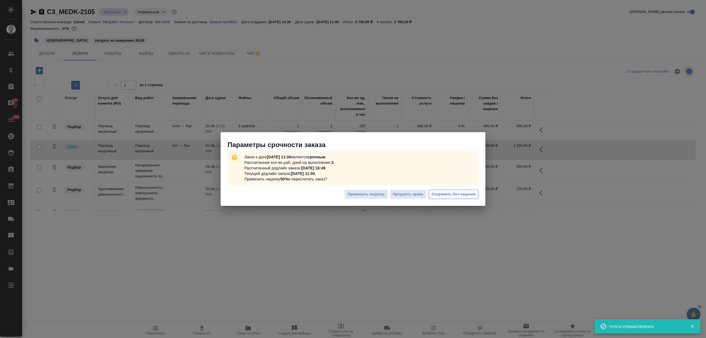
click at [450, 194] on span "Сохранить без наценки" at bounding box center [454, 194] width 44 height 6
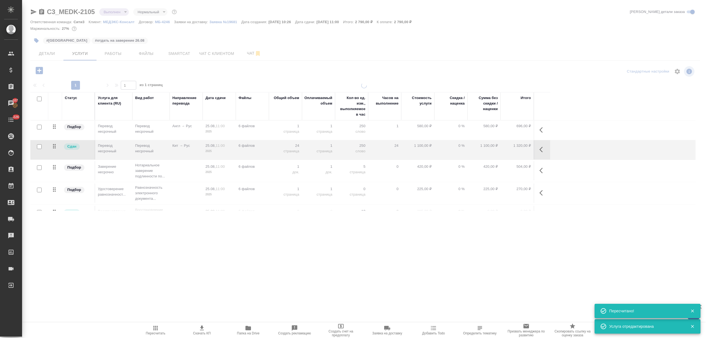
type input "urgent"
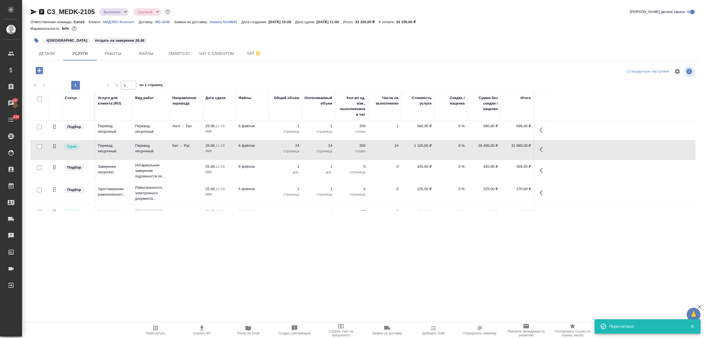
click at [244, 325] on span "Папка на Drive" at bounding box center [248, 330] width 40 height 10
click at [46, 54] on span "Детали" at bounding box center [47, 53] width 26 height 7
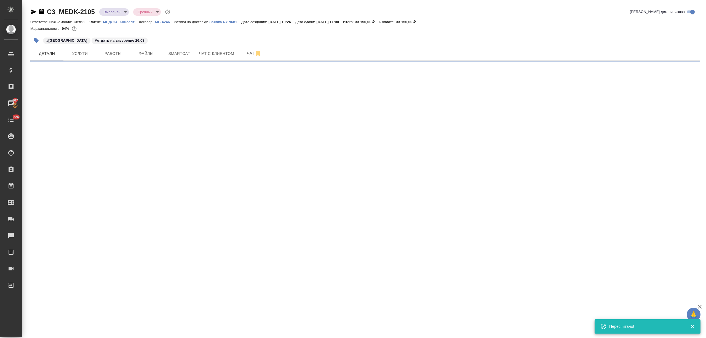
select select "RU"
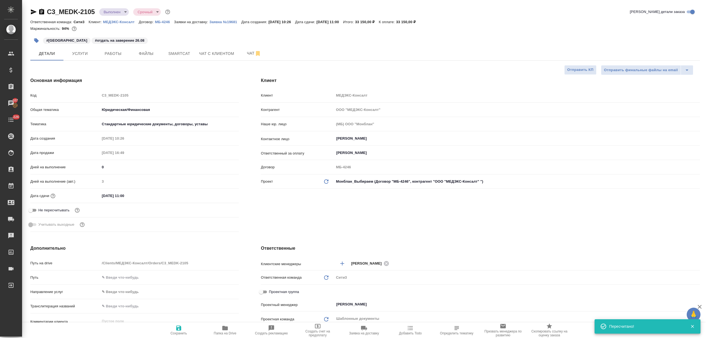
type textarea "x"
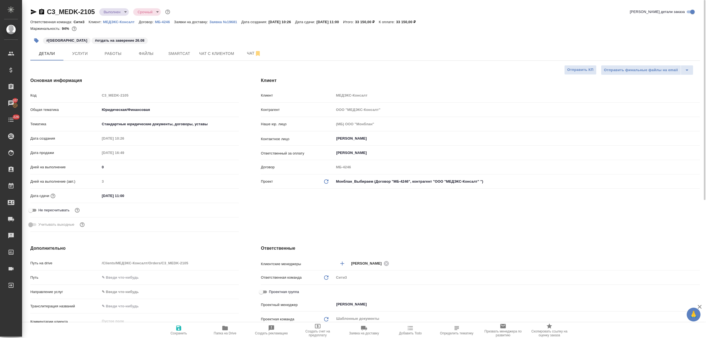
click at [33, 12] on icon "button" at bounding box center [34, 11] width 6 height 5
type textarea "x"
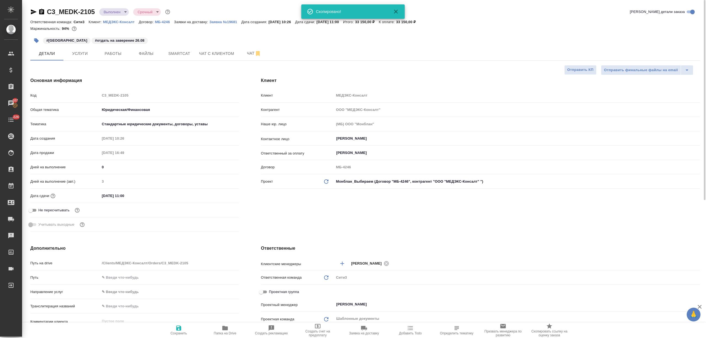
type textarea "x"
click at [80, 48] on button "Услуги" at bounding box center [79, 54] width 33 height 14
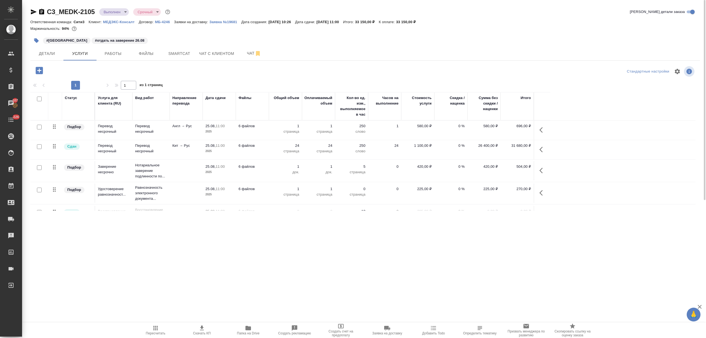
click at [275, 150] on p "страница" at bounding box center [286, 151] width 28 height 6
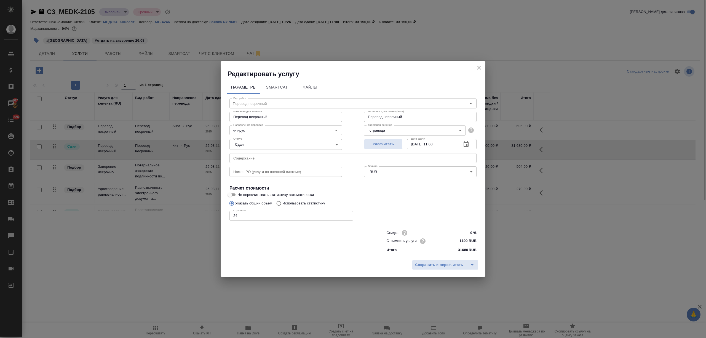
click at [479, 65] on icon "close" at bounding box center [479, 67] width 7 height 7
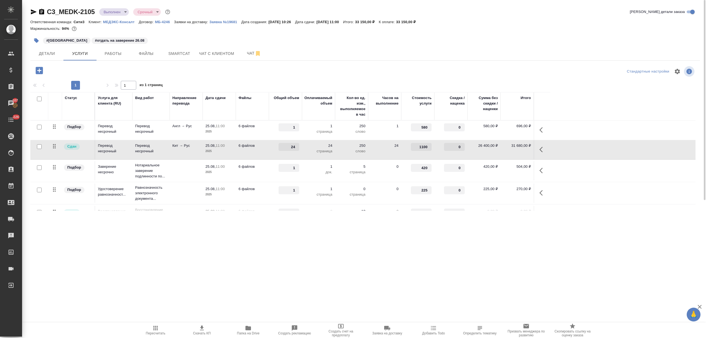
click at [215, 155] on td "25.08, 11:00 2025" at bounding box center [219, 149] width 33 height 19
click at [216, 155] on td "25.08, 11:00 2025" at bounding box center [219, 149] width 33 height 19
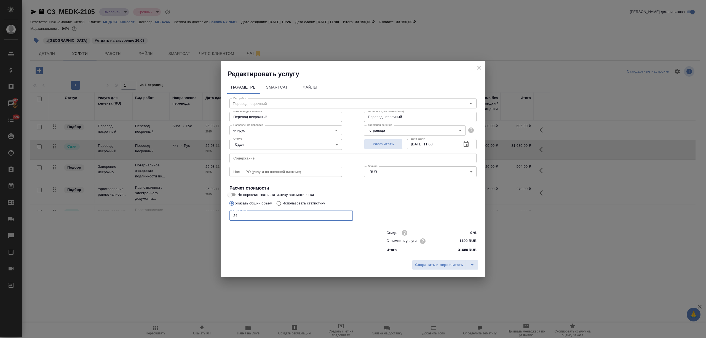
drag, startPoint x: 237, startPoint y: 215, endPoint x: 216, endPoint y: 215, distance: 21.0
click at [216, 215] on div "Редактировать услугу Параметры SmartCat Файлы Вид работ Перевод несрочный Вид р…" at bounding box center [353, 169] width 706 height 338
type input "6"
drag, startPoint x: 245, startPoint y: 214, endPoint x: 206, endPoint y: 214, distance: 39.4
click at [206, 214] on div "Редактировать услугу Параметры SmartCat Файлы Вид работ Перевод несрочный Вид р…" at bounding box center [353, 169] width 706 height 338
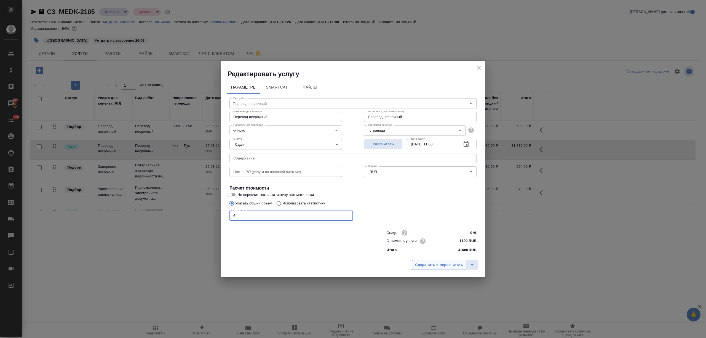
click at [437, 261] on button "Сохранить и пересчитать" at bounding box center [439, 265] width 54 height 10
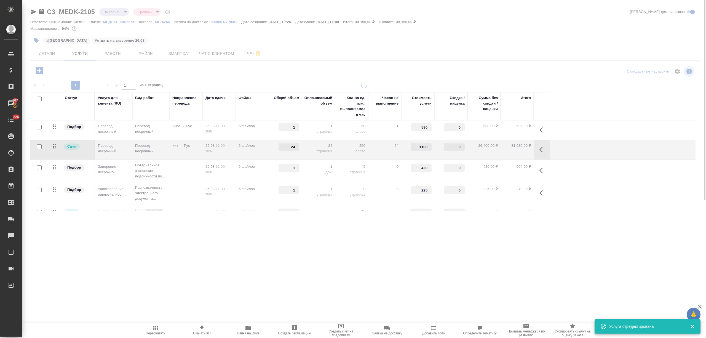
type input "6"
type input "normal"
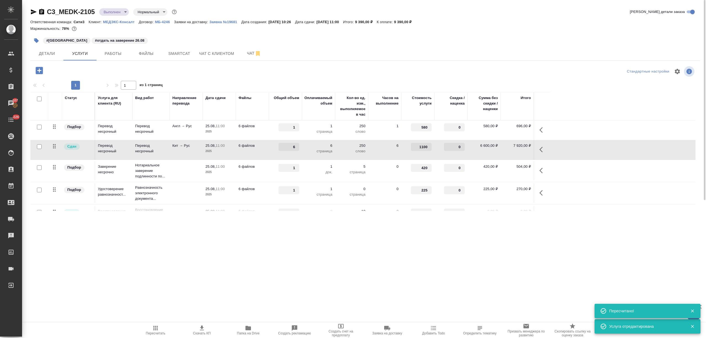
click at [247, 134] on td "6 файлов" at bounding box center [252, 130] width 33 height 19
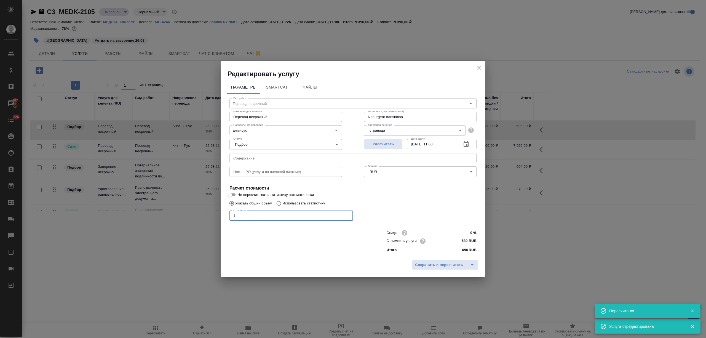
drag, startPoint x: 266, startPoint y: 215, endPoint x: 219, endPoint y: 215, distance: 47.2
click at [219, 215] on div "Редактировать услугу Параметры SmartCat Файлы Вид работ Перевод несрочный Вид р…" at bounding box center [353, 169] width 706 height 338
type input "6"
click at [420, 262] on span "Сохранить и пересчитать" at bounding box center [439, 265] width 48 height 6
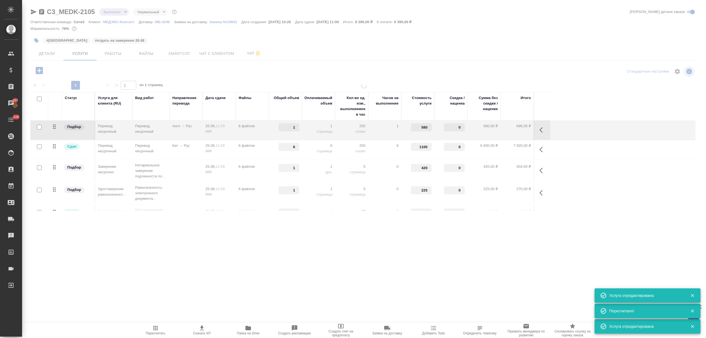
type input "6"
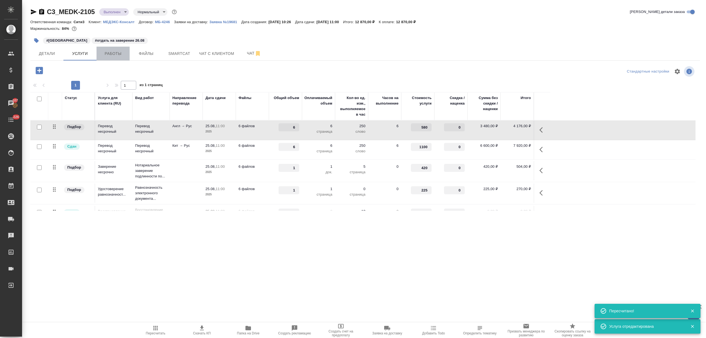
click at [117, 57] on button "Работы" at bounding box center [113, 54] width 33 height 14
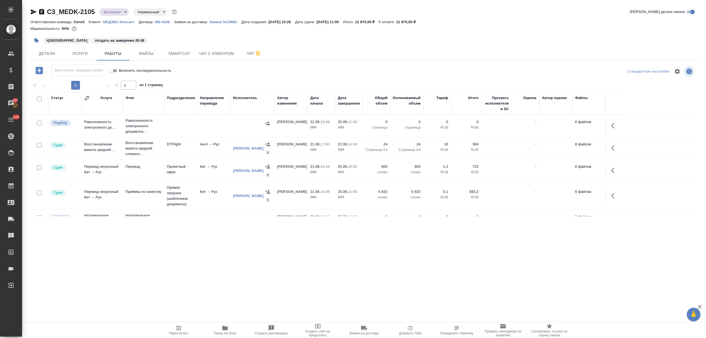
click at [92, 44] on div "#отдать на заверение 26.08" at bounding box center [120, 41] width 56 height 6
click at [81, 52] on span "Услуги" at bounding box center [80, 53] width 26 height 7
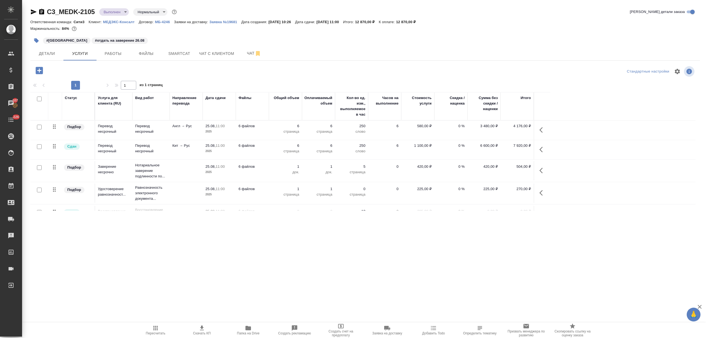
click at [265, 129] on td "6 файлов" at bounding box center [252, 130] width 33 height 19
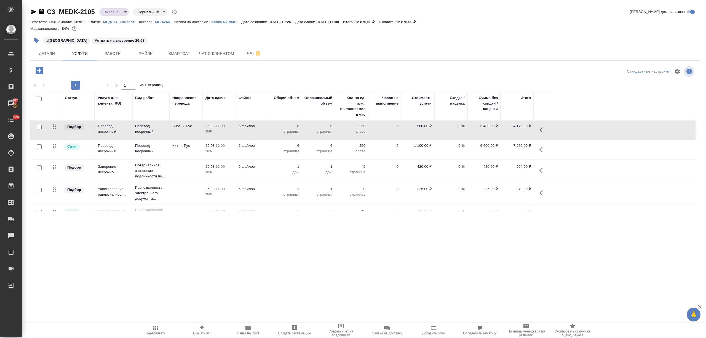
click at [265, 129] on td "6 файлов" at bounding box center [252, 130] width 33 height 19
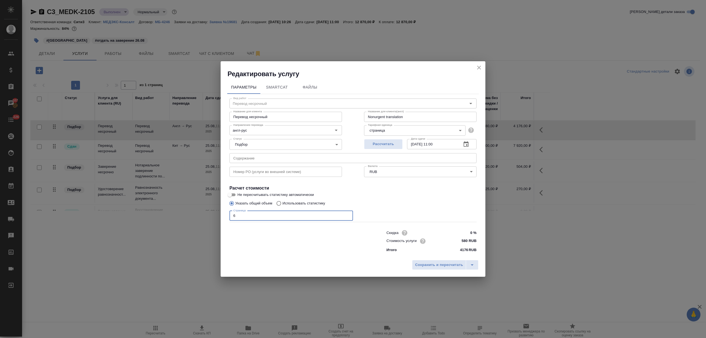
drag, startPoint x: 262, startPoint y: 214, endPoint x: 220, endPoint y: 214, distance: 41.9
click at [220, 214] on div "Редактировать услугу Параметры SmartCat Файлы Вид работ Перевод несрочный Вид р…" at bounding box center [353, 169] width 706 height 338
type input "3"
click at [453, 265] on span "Сохранить и пересчитать" at bounding box center [439, 265] width 48 height 6
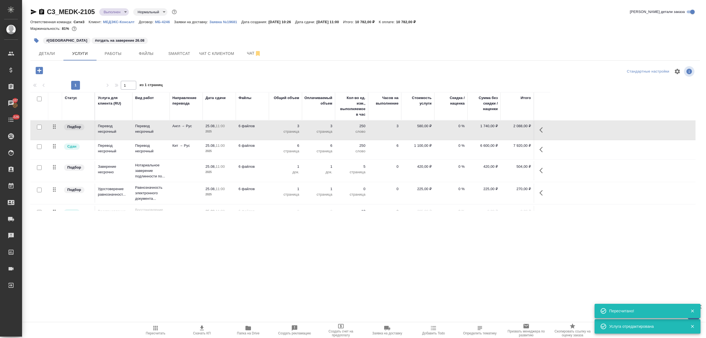
click at [258, 145] on p "6 файлов" at bounding box center [253, 146] width 28 height 6
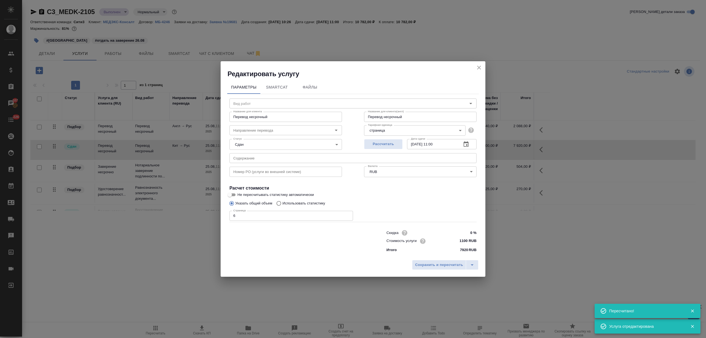
type input "Перевод несрочный"
type input "кит-рус"
drag, startPoint x: 246, startPoint y: 220, endPoint x: 222, endPoint y: 220, distance: 23.7
click at [222, 220] on div "Параметры SmartCat Файлы Вид работ Перевод несрочный Вид работ Название для кли…" at bounding box center [353, 167] width 265 height 179
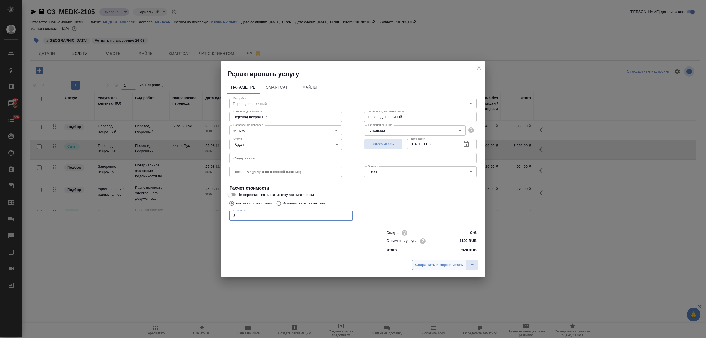
type input "3"
click at [445, 266] on span "Сохранить и пересчитать" at bounding box center [439, 265] width 48 height 6
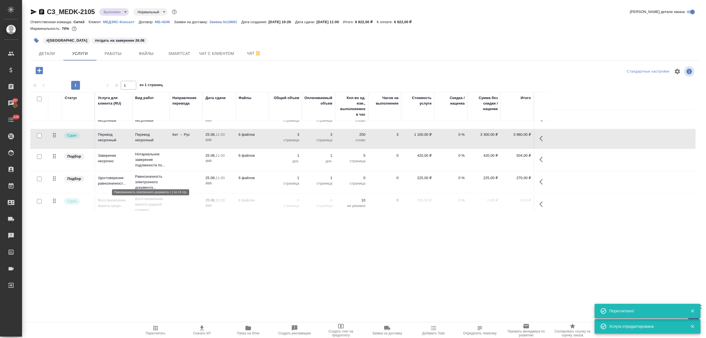
scroll to position [17, 0]
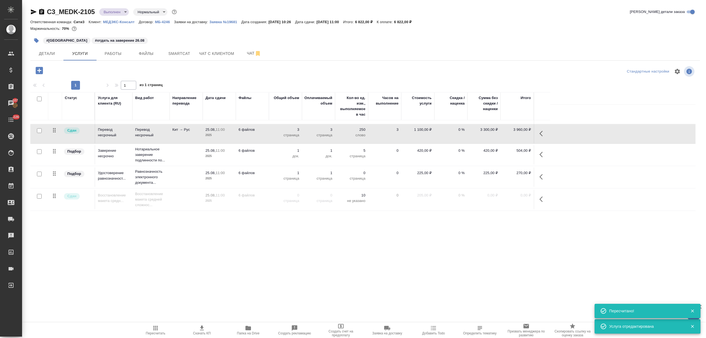
click at [170, 206] on td at bounding box center [186, 199] width 33 height 19
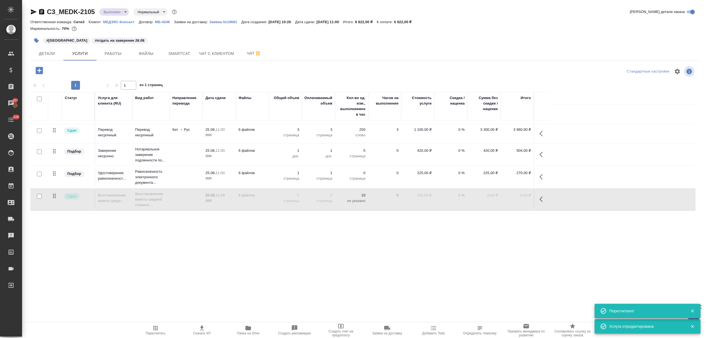
click at [543, 200] on icon "button" at bounding box center [543, 199] width 7 height 7
click at [500, 199] on icon "button" at bounding box center [500, 199] width 6 height 5
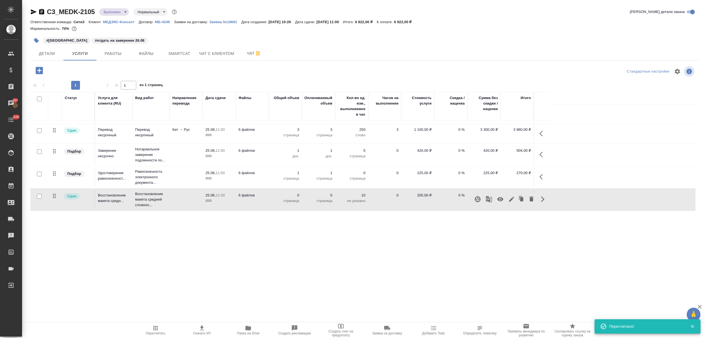
click at [158, 327] on icon "button" at bounding box center [155, 328] width 7 height 7
click at [268, 206] on td "6 файлов" at bounding box center [252, 199] width 33 height 19
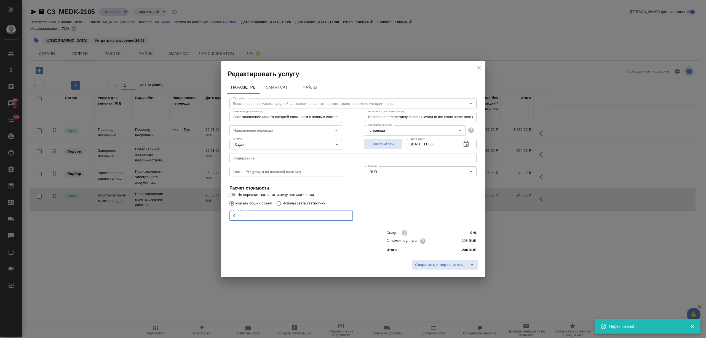
drag, startPoint x: 249, startPoint y: 218, endPoint x: 210, endPoint y: 218, distance: 38.9
click at [210, 218] on div "Редактировать услугу Параметры SmartCat Файлы Вид работ Восстановление макета с…" at bounding box center [353, 169] width 706 height 338
type input "23"
click at [431, 263] on span "Сохранить и пересчитать" at bounding box center [439, 265] width 48 height 6
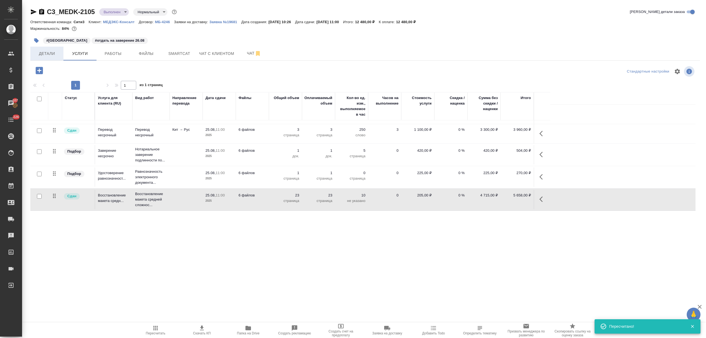
click at [55, 57] on button "Детали" at bounding box center [46, 54] width 33 height 14
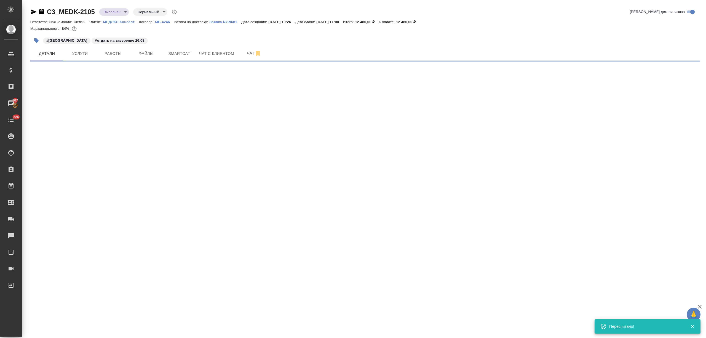
select select "RU"
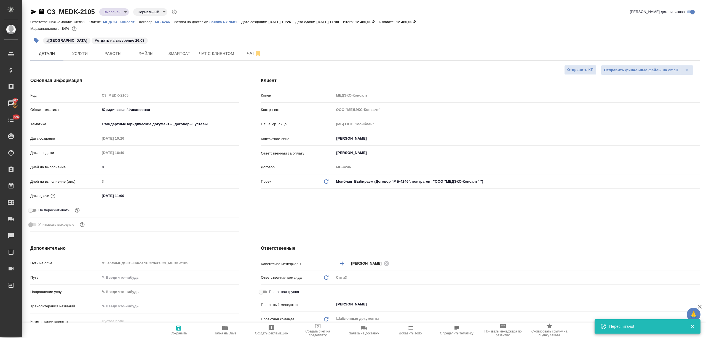
type textarea "x"
click at [105, 194] on input "25.08.2025 11:00" at bounding box center [124, 196] width 48 height 8
type input "26.08.2025 11:00"
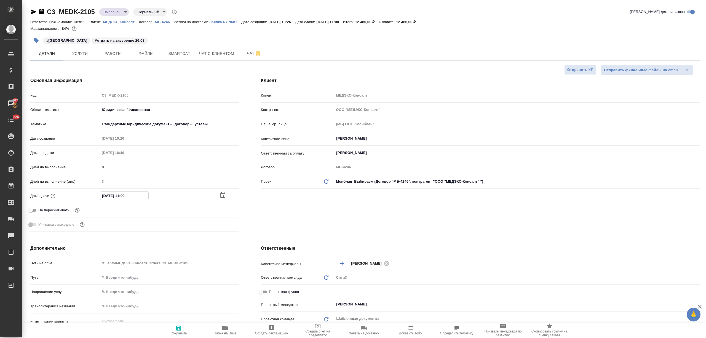
type textarea "x"
type input "26.08.2025 11:00"
click at [189, 335] on span "Сохранить" at bounding box center [179, 330] width 40 height 10
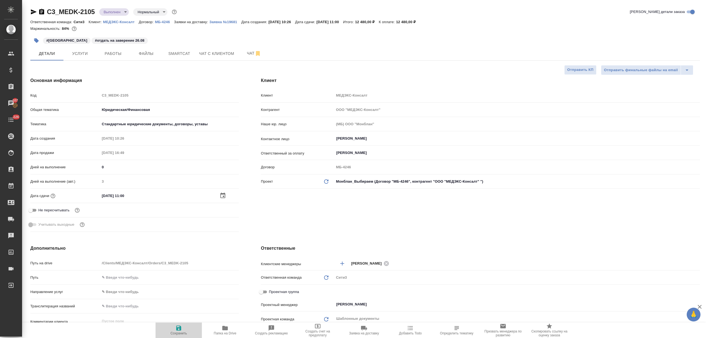
type textarea "x"
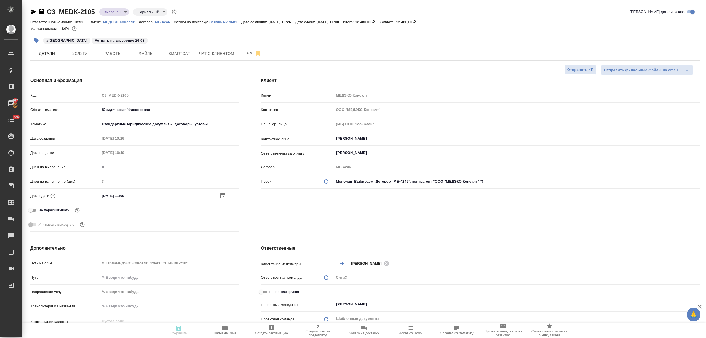
type textarea "x"
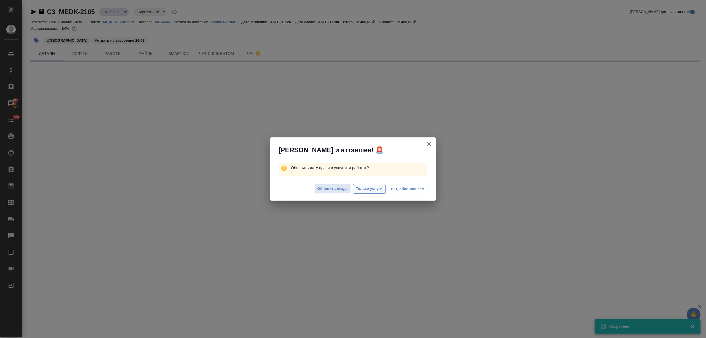
click at [367, 188] on span "Только услуги" at bounding box center [369, 189] width 27 height 6
select select "RU"
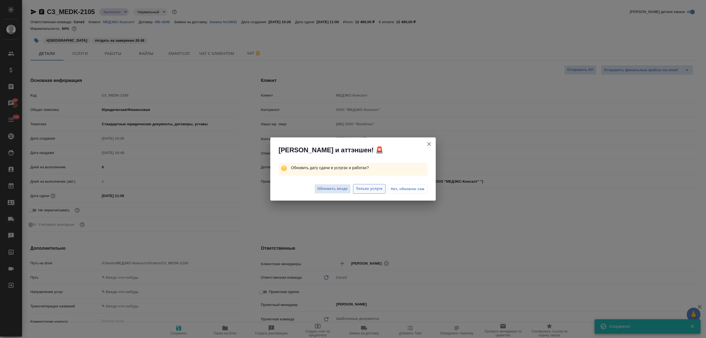
type textarea "x"
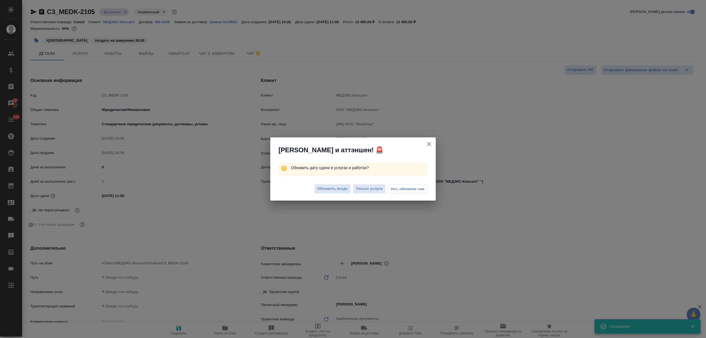
type textarea "x"
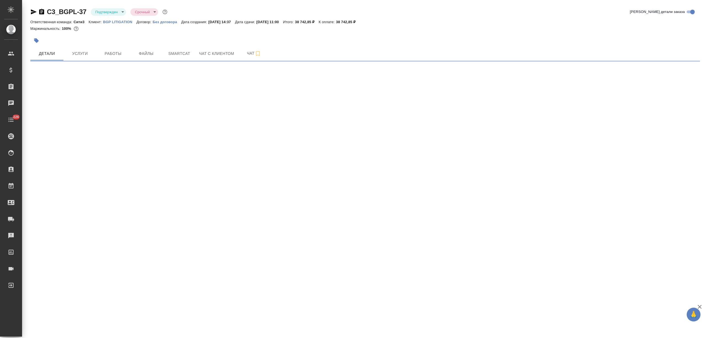
select select "RU"
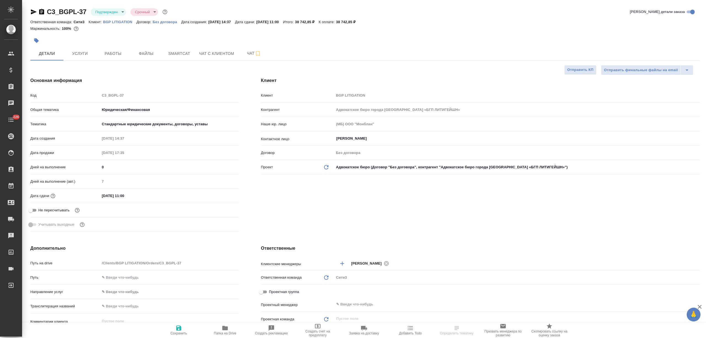
type textarea "x"
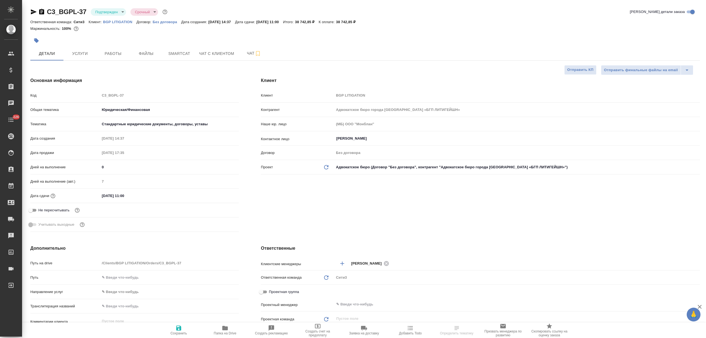
type textarea "x"
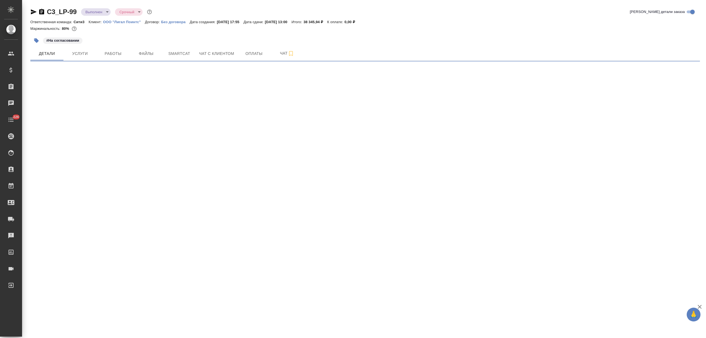
select select "RU"
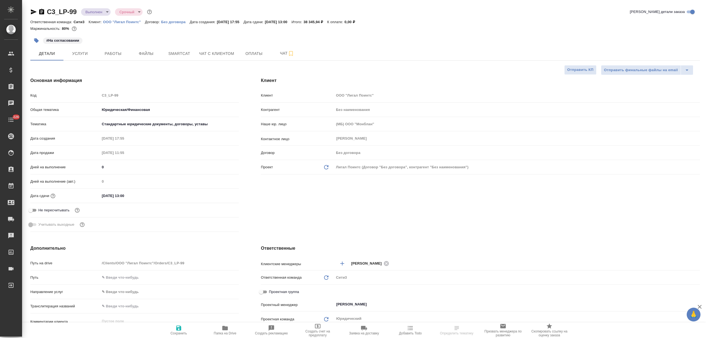
type textarea "x"
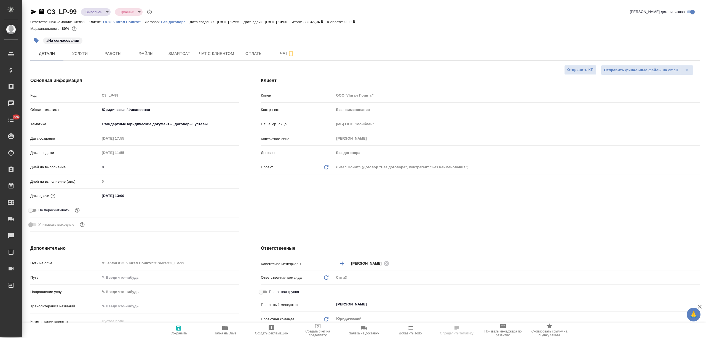
type textarea "x"
click at [104, 195] on input "25.08.2025 13:00" at bounding box center [124, 196] width 48 height 8
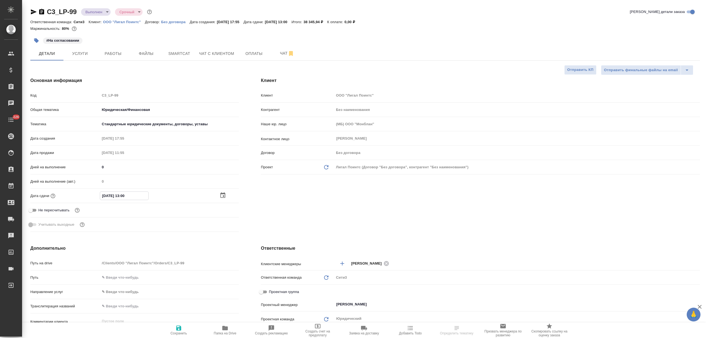
type input "26.08.2025 13:00"
type textarea "x"
type input "26.08.2025 13:00"
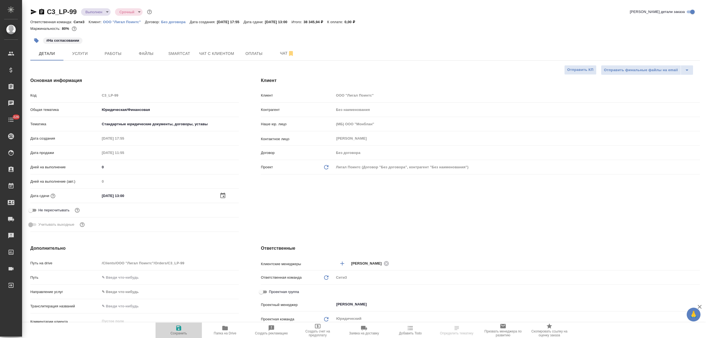
click at [175, 329] on icon "button" at bounding box center [178, 328] width 7 height 7
type textarea "x"
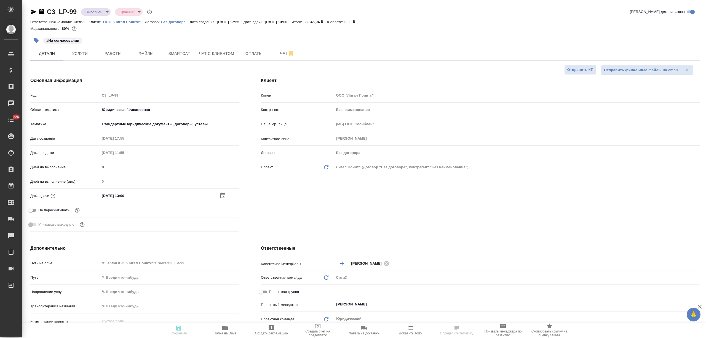
type textarea "x"
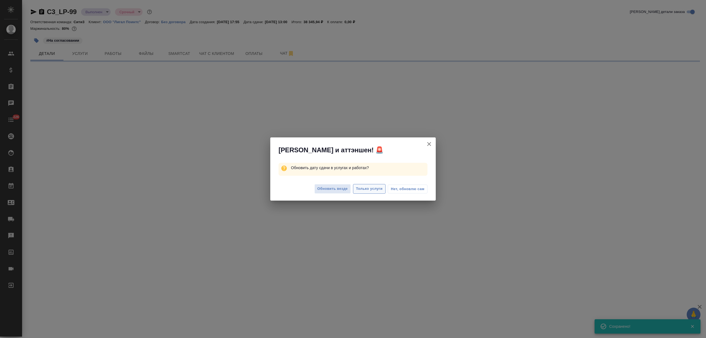
click at [367, 188] on span "Только услуги" at bounding box center [369, 189] width 27 height 6
select select "RU"
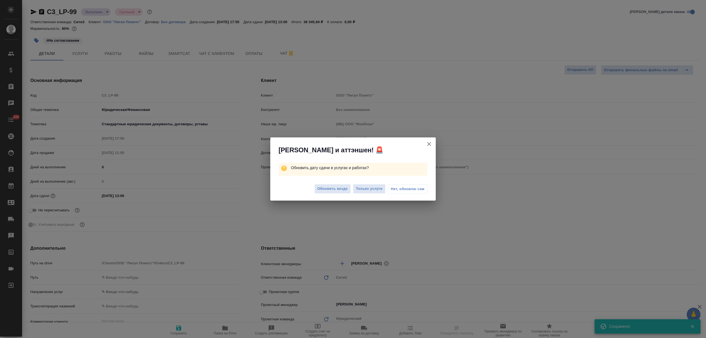
type textarea "x"
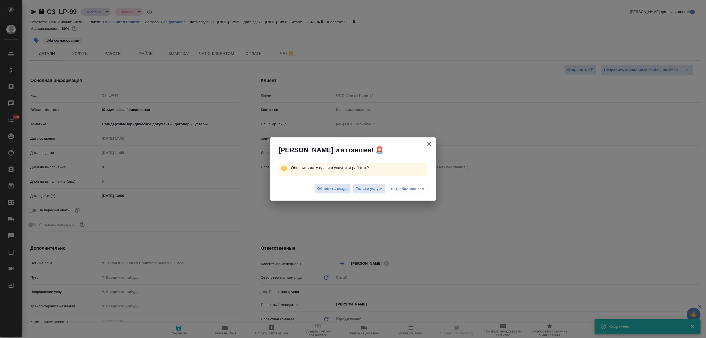
type textarea "x"
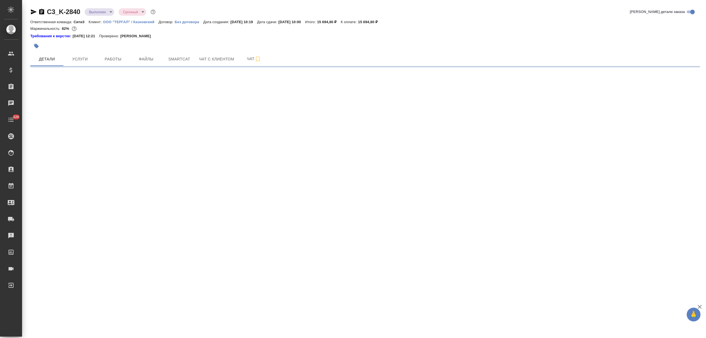
select select "RU"
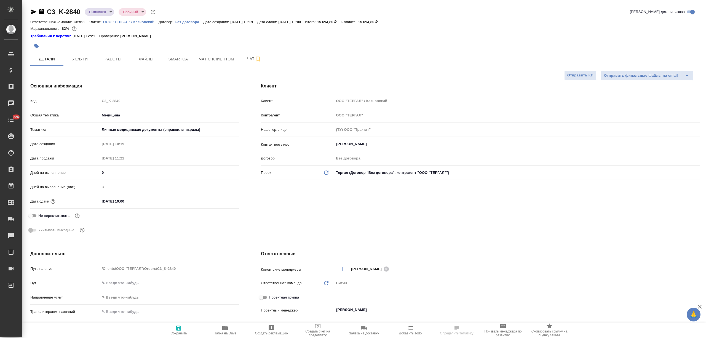
type textarea "x"
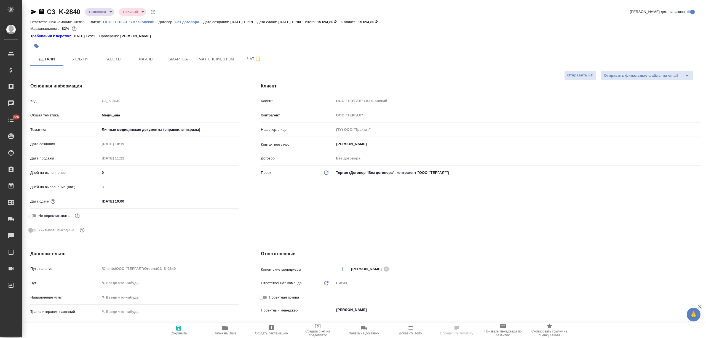
type textarea "x"
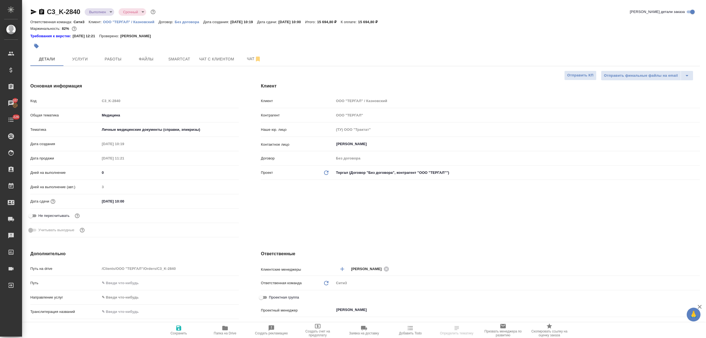
type textarea "x"
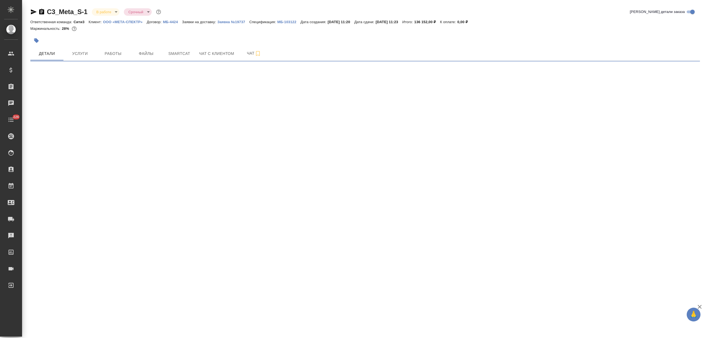
select select "RU"
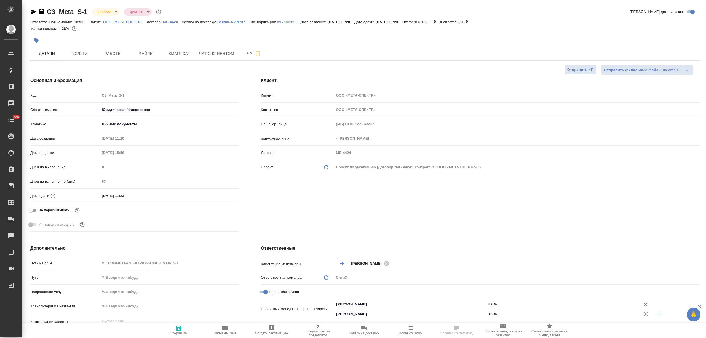
type textarea "x"
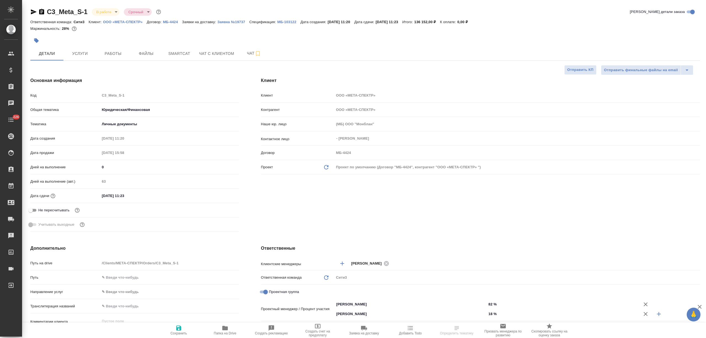
type textarea "x"
click at [131, 196] on input "[DATE] 11:23" at bounding box center [124, 196] width 48 height 8
type textarea "x"
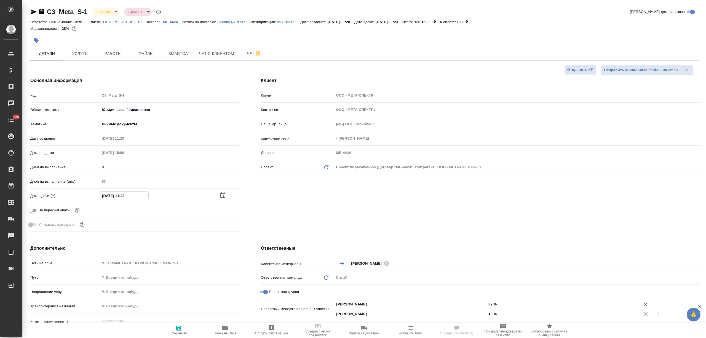
click at [222, 196] on icon "button" at bounding box center [223, 195] width 7 height 7
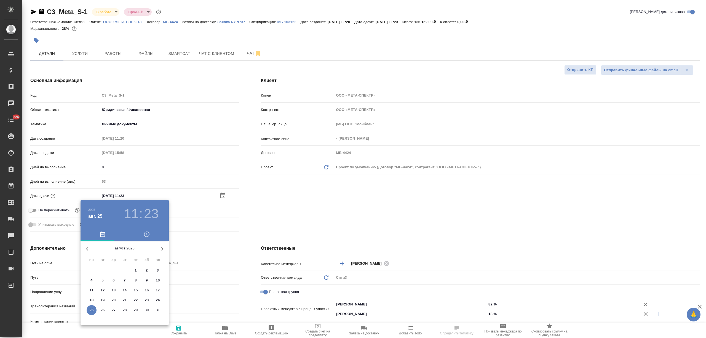
click at [137, 309] on p "29" at bounding box center [136, 310] width 4 height 6
type input "[DATE] 11:23"
type textarea "x"
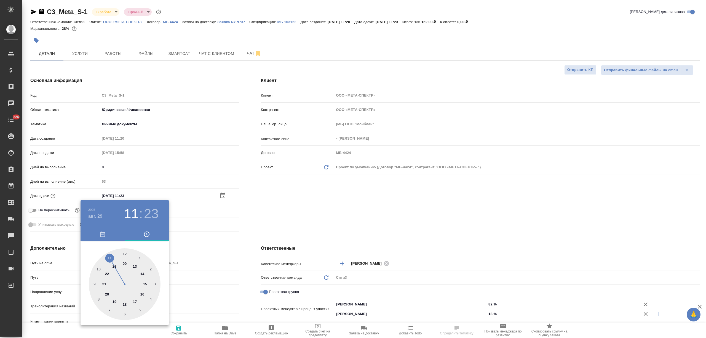
click at [188, 305] on div at bounding box center [353, 169] width 706 height 338
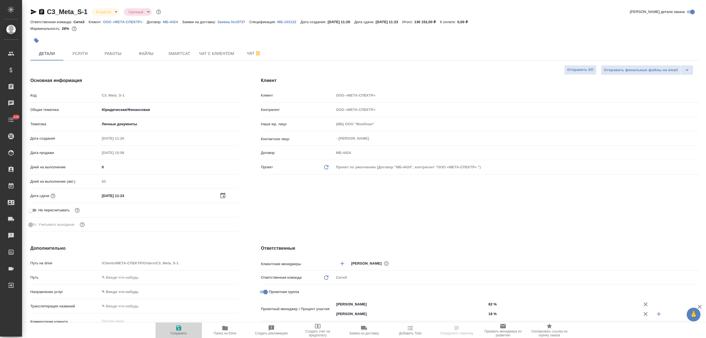
click at [179, 329] on icon "button" at bounding box center [178, 327] width 5 height 5
type textarea "x"
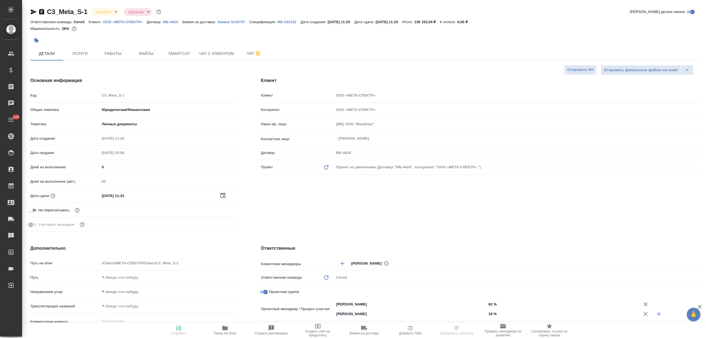
type textarea "x"
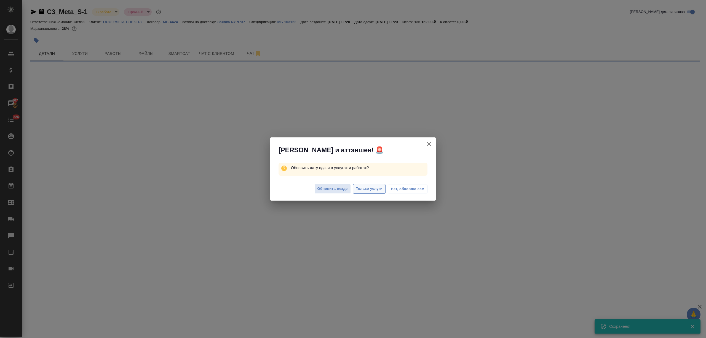
click at [376, 188] on span "Только услуги" at bounding box center [369, 189] width 27 height 6
select select "RU"
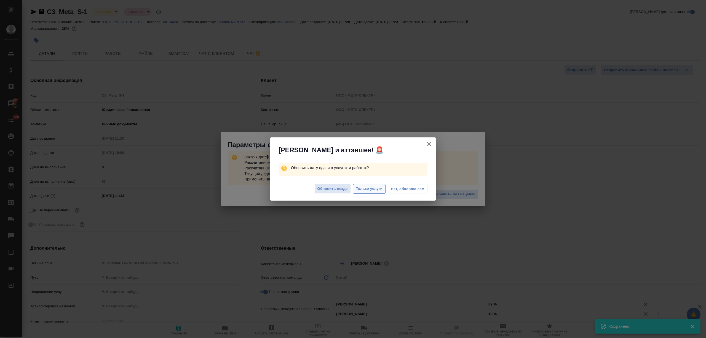
type textarea "x"
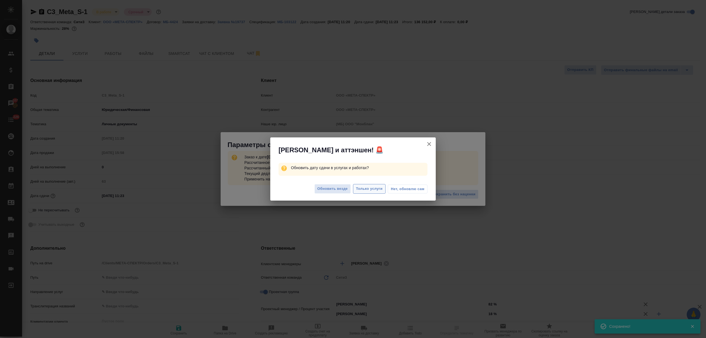
type textarea "x"
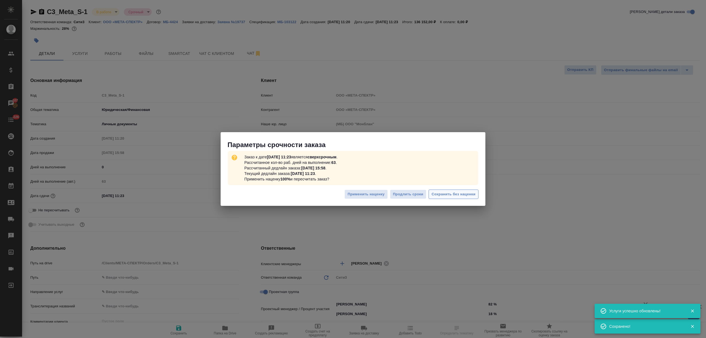
click at [440, 197] on span "Сохранить без наценки" at bounding box center [454, 194] width 44 height 6
type textarea "x"
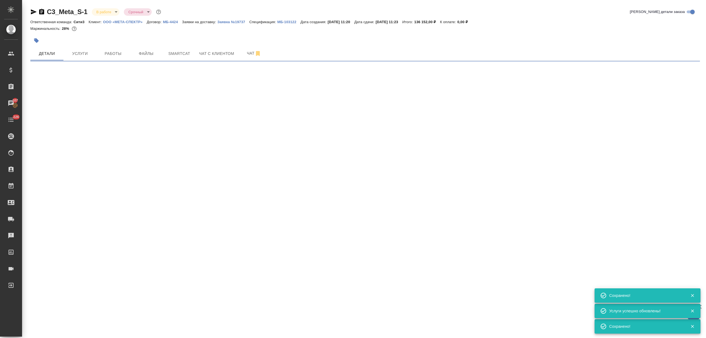
select select "RU"
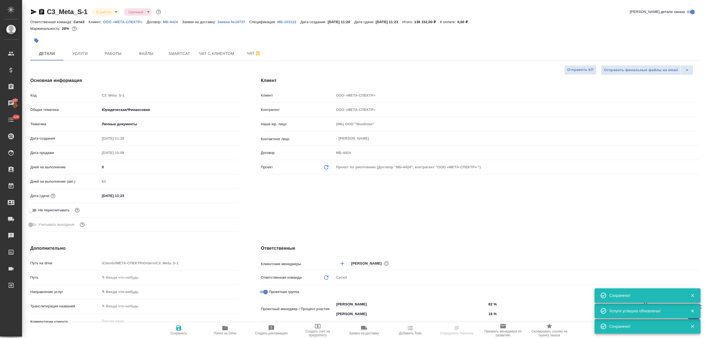
type textarea "x"
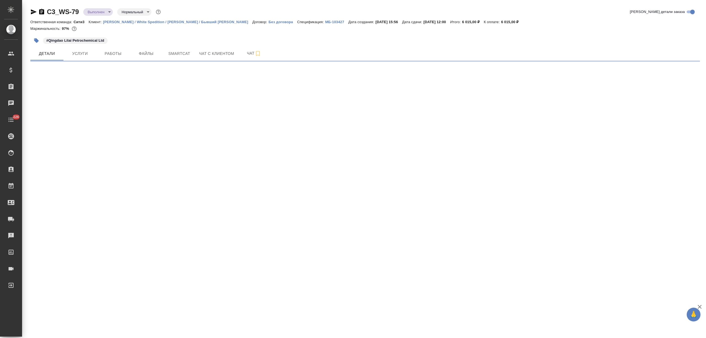
select select "RU"
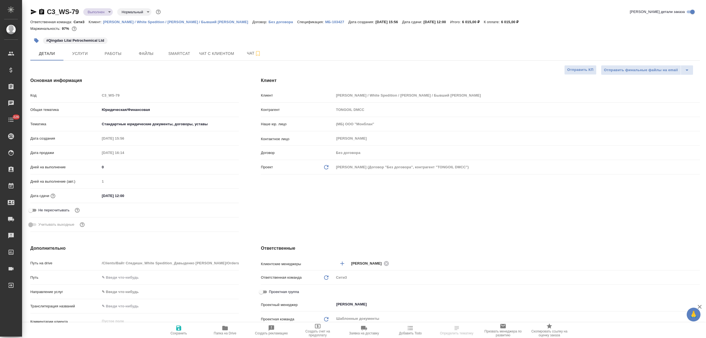
type textarea "x"
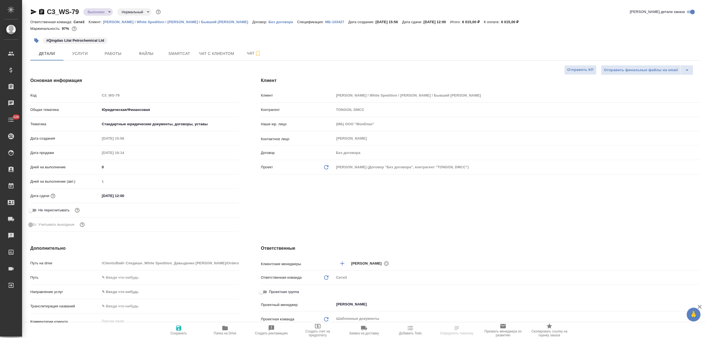
type textarea "x"
click at [33, 38] on button "button" at bounding box center [36, 40] width 12 height 12
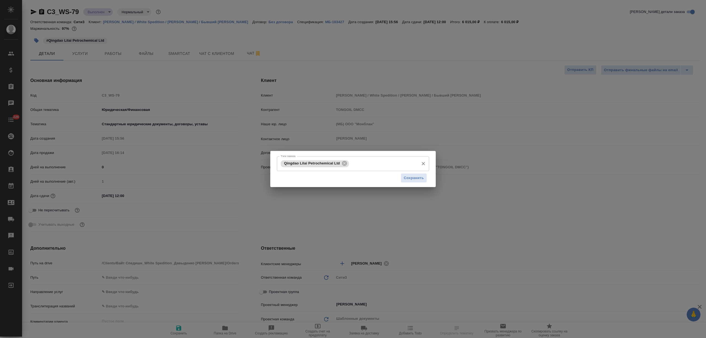
click at [363, 162] on input "Тэги заказа" at bounding box center [383, 163] width 66 height 9
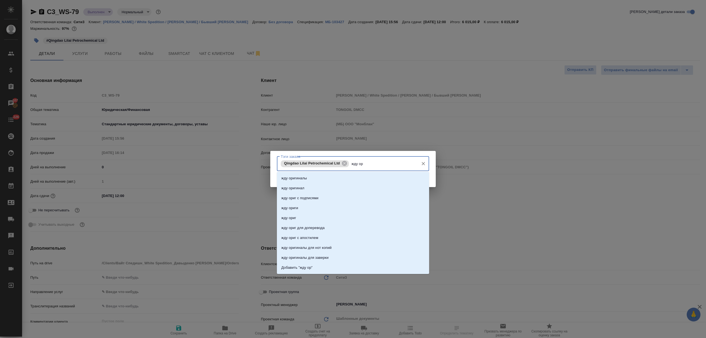
type input "жду ори"
click at [315, 178] on li "жду оригиналы" at bounding box center [353, 178] width 152 height 10
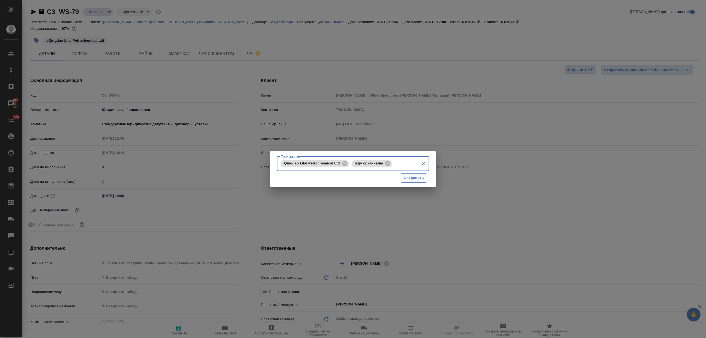
click at [415, 175] on span "Сохранить" at bounding box center [414, 178] width 20 height 6
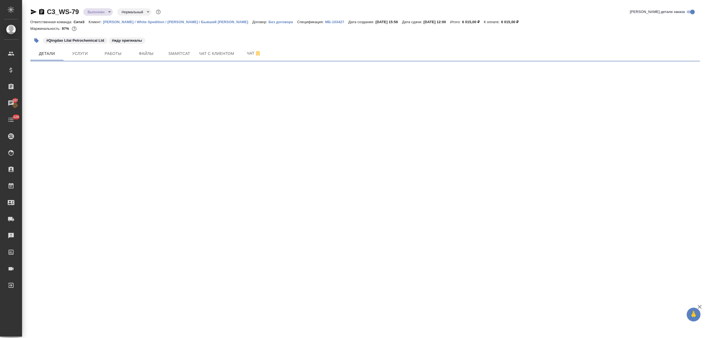
select select "RU"
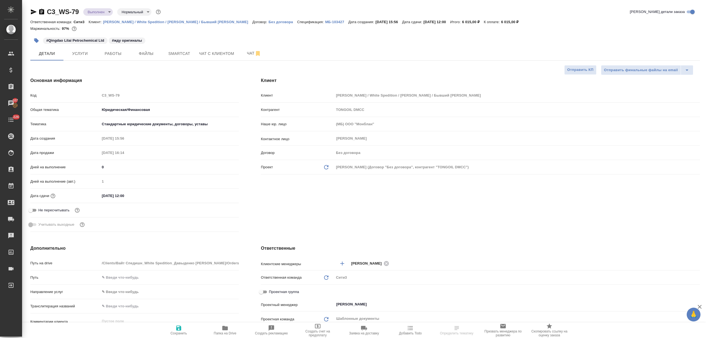
type textarea "x"
click at [104, 197] on input "25.08.2025 12:00" at bounding box center [124, 196] width 48 height 8
click at [105, 196] on input "25.08.2025 12:00" at bounding box center [124, 196] width 48 height 8
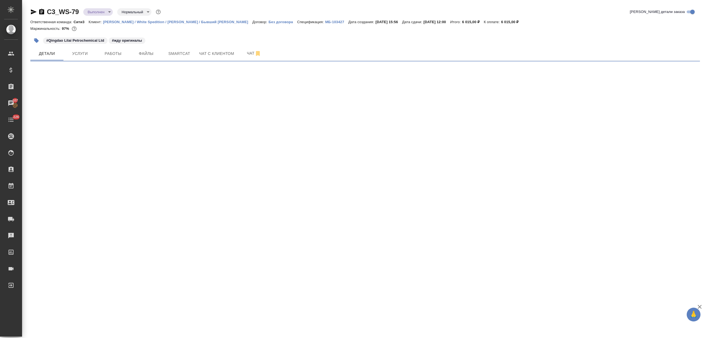
drag, startPoint x: 106, startPoint y: 194, endPoint x: 103, endPoint y: 195, distance: 3.6
click at [103, 195] on div ".cls-1 fill:#fff; AWATERA Nikitina Tatiana Клиенты Спецификации Заказы 107 Чаты…" at bounding box center [353, 169] width 706 height 338
select select "RU"
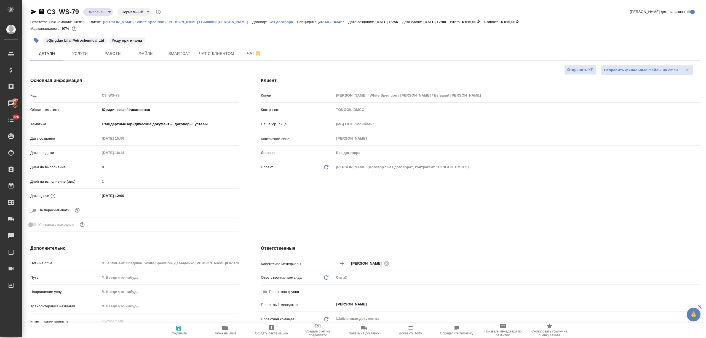
type textarea "x"
drag, startPoint x: 105, startPoint y: 195, endPoint x: 100, endPoint y: 196, distance: 4.8
click at [100, 196] on input "25.08.2025 12:00" at bounding box center [124, 196] width 48 height 8
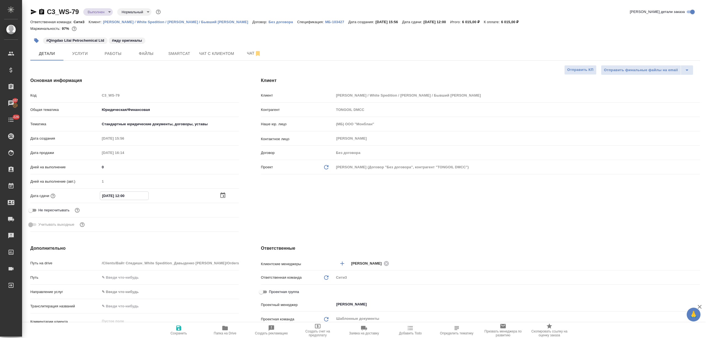
click at [224, 194] on icon "button" at bounding box center [223, 195] width 7 height 7
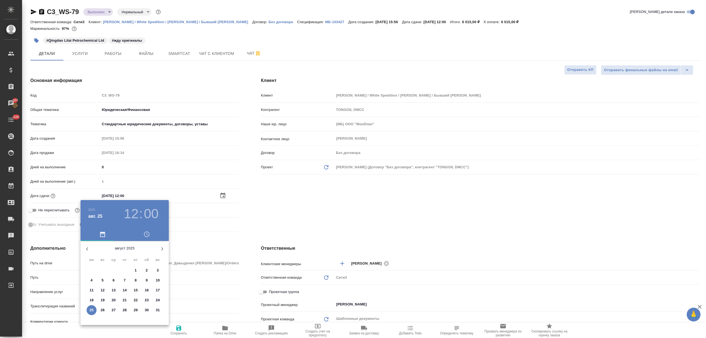
click at [131, 308] on span "29" at bounding box center [136, 310] width 10 height 6
type input "29.08.2025 12:00"
type textarea "x"
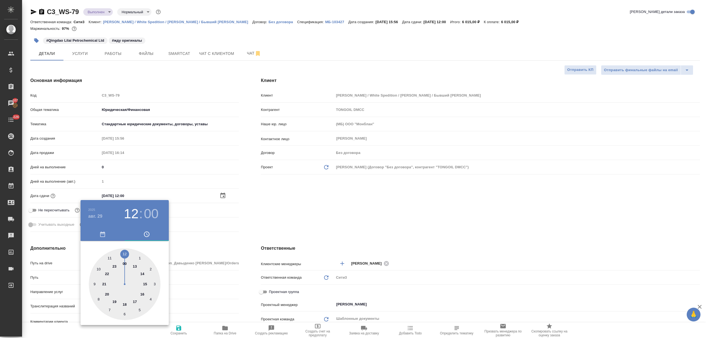
click at [199, 300] on div at bounding box center [353, 169] width 706 height 338
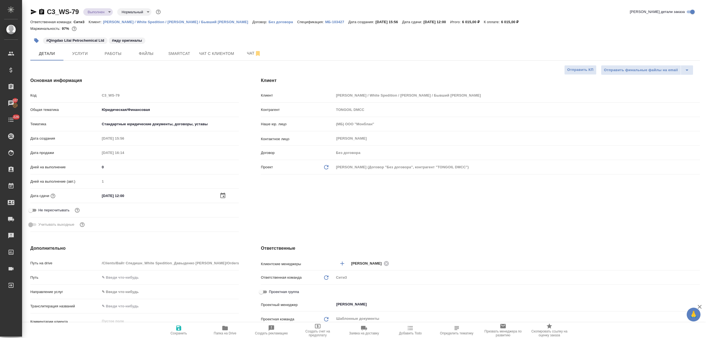
click at [182, 328] on icon "button" at bounding box center [178, 328] width 7 height 7
type textarea "x"
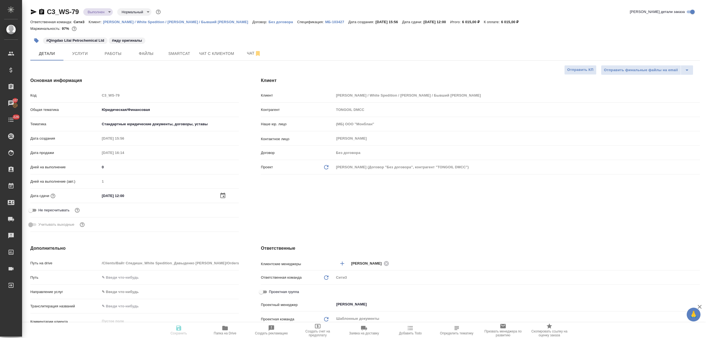
type textarea "x"
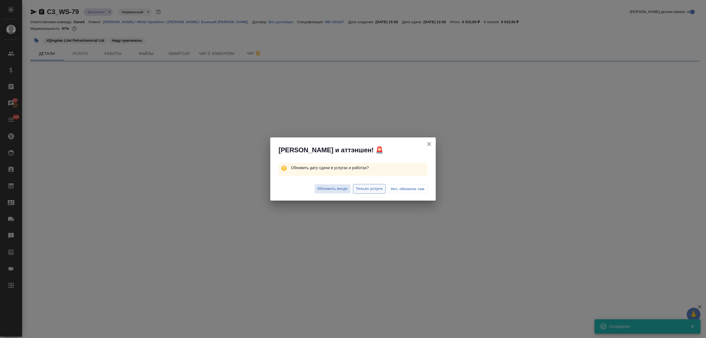
click at [375, 188] on span "Только услуги" at bounding box center [369, 189] width 27 height 6
select select "RU"
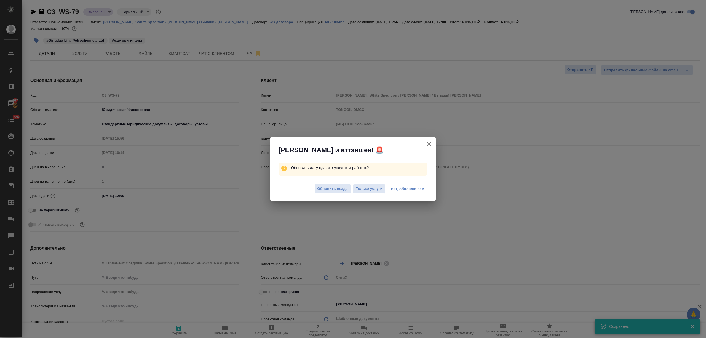
type textarea "x"
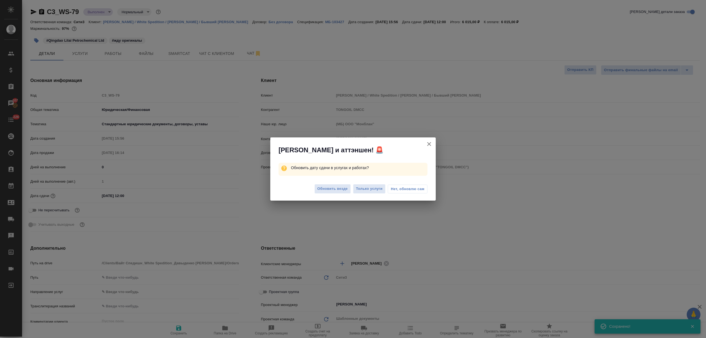
type textarea "x"
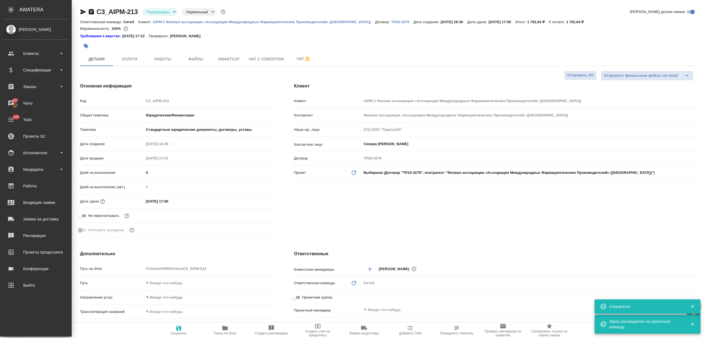
select select "RU"
click at [13, 70] on div "Спецификации" at bounding box center [35, 70] width 63 height 8
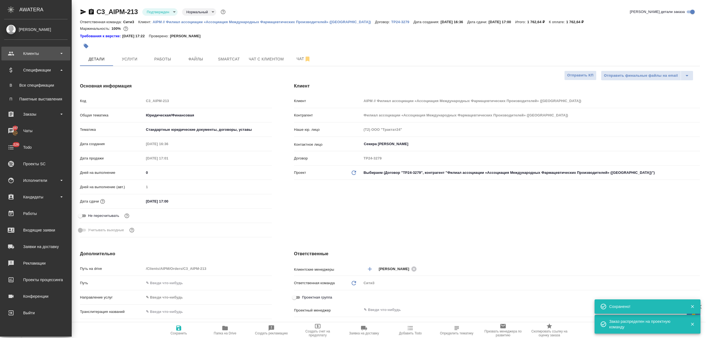
click at [30, 59] on div "Клиенты" at bounding box center [35, 54] width 69 height 14
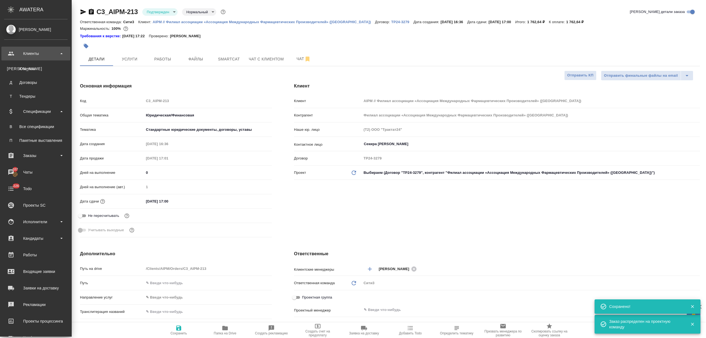
click at [30, 67] on div "Клиенты" at bounding box center [36, 69] width 58 height 6
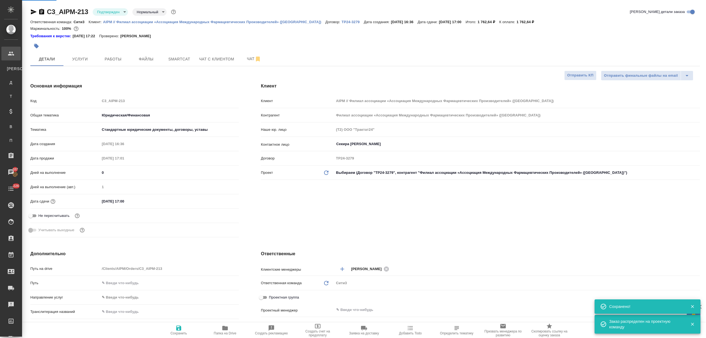
select select "RU"
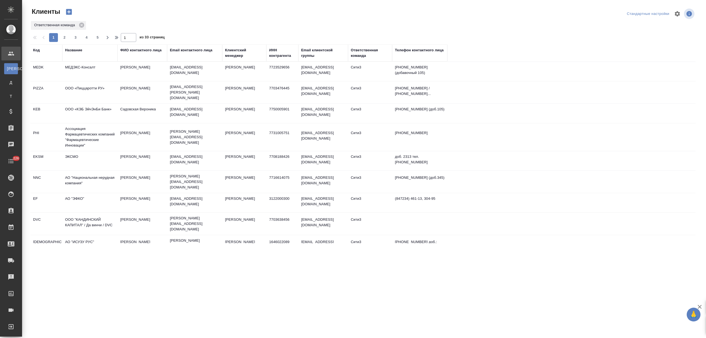
click at [81, 68] on td "МЕДЭКС-Консалт" at bounding box center [89, 71] width 55 height 19
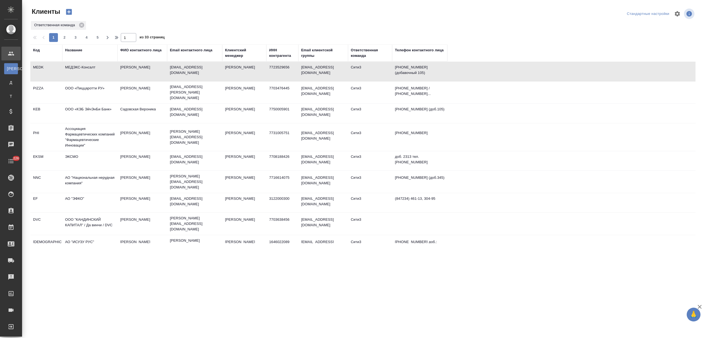
click at [81, 68] on td "МЕДЭКС-Консалт" at bounding box center [89, 71] width 55 height 19
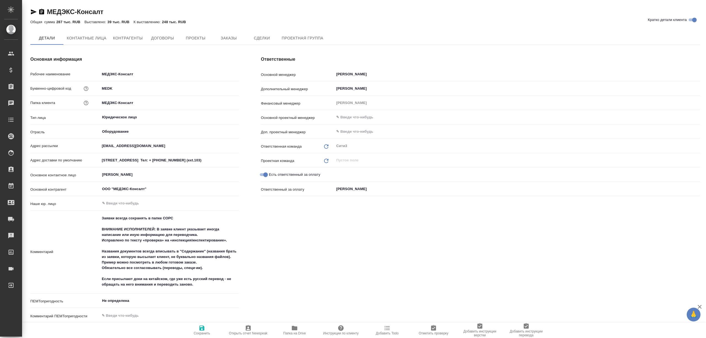
type textarea "x"
click at [226, 35] on span "Заказы" at bounding box center [228, 38] width 26 height 7
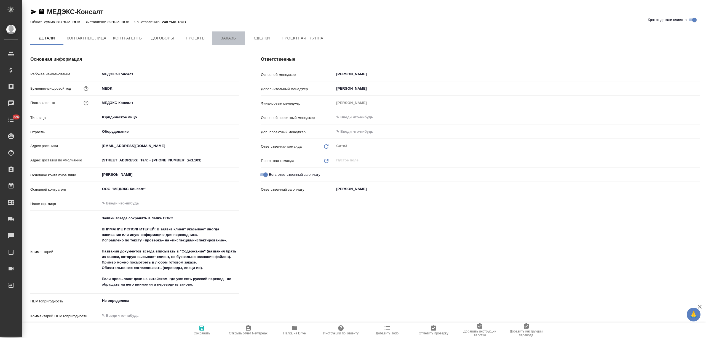
type textarea "x"
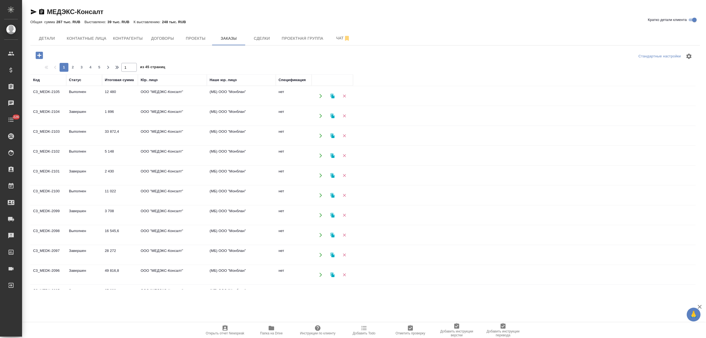
click at [74, 100] on td "Выполнен" at bounding box center [84, 95] width 36 height 19
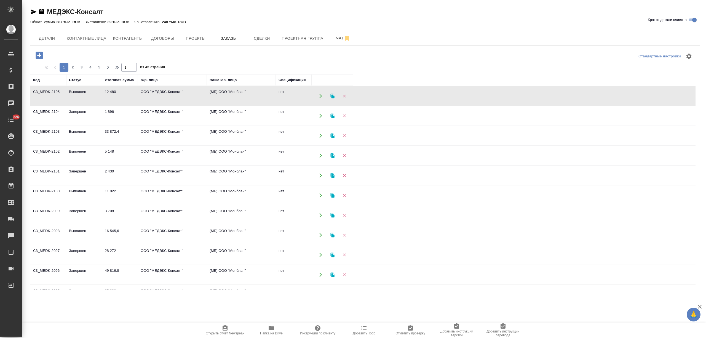
click at [74, 100] on td "Выполнен" at bounding box center [84, 95] width 36 height 19
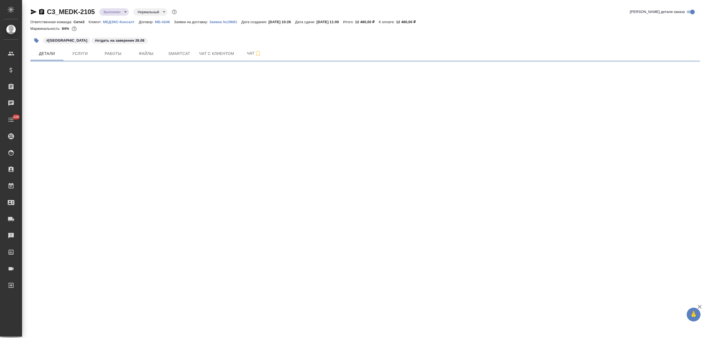
select select "RU"
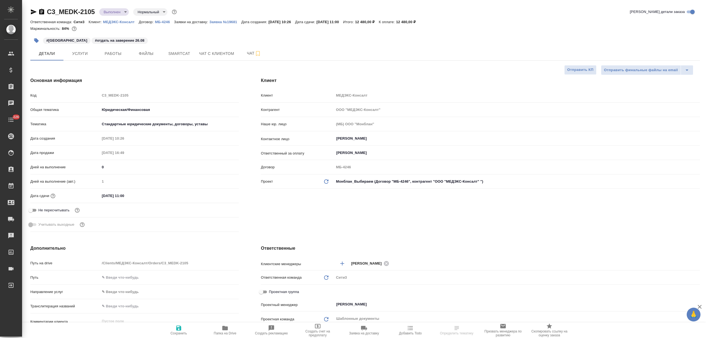
click at [230, 331] on span "Папка на Drive" at bounding box center [225, 330] width 40 height 10
type textarea "x"
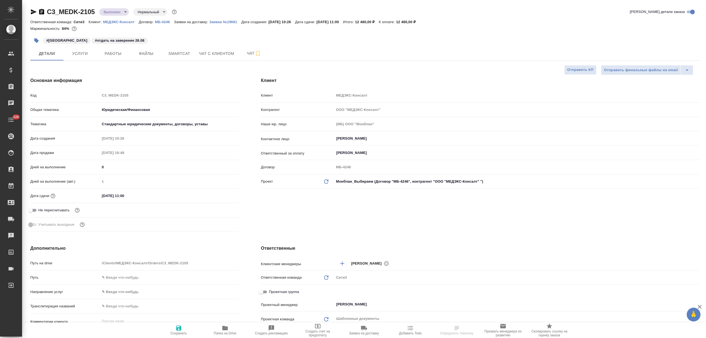
type textarea "x"
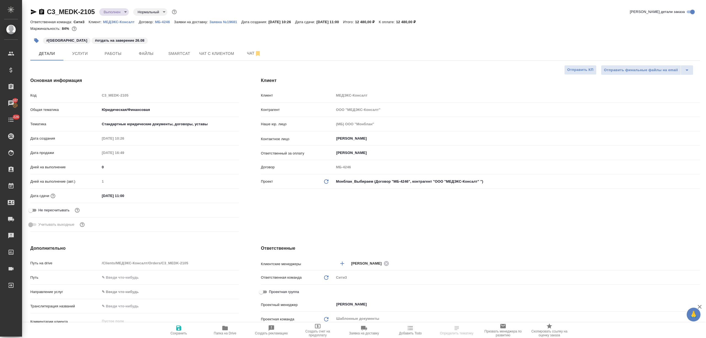
select select "RU"
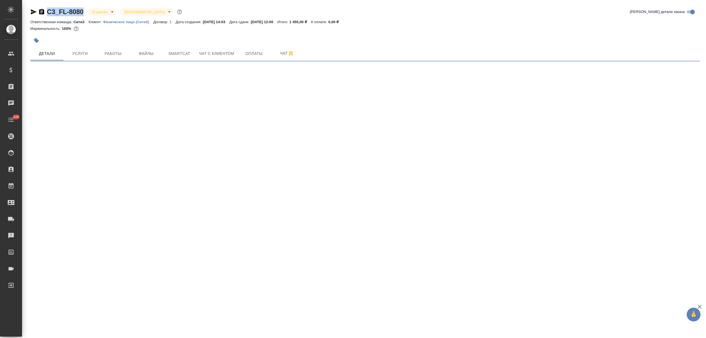
drag, startPoint x: 85, startPoint y: 8, endPoint x: 47, endPoint y: 10, distance: 38.4
click at [47, 10] on div "C3_FL-8080 В работе inProgress Святая троица holyTrinity" at bounding box center [106, 11] width 153 height 9
copy link "C3_FL-8080"
select select "RU"
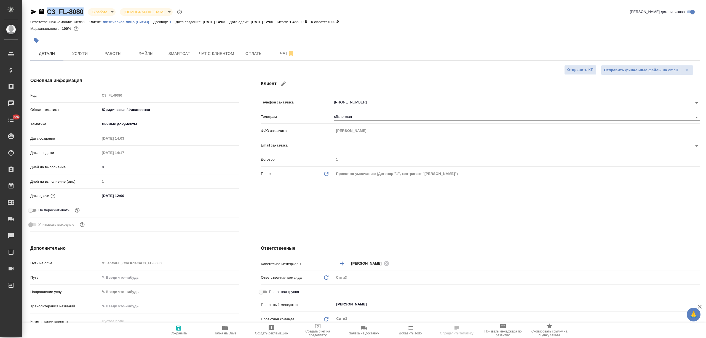
type textarea "x"
click at [121, 50] on span "Работы" at bounding box center [113, 53] width 26 height 7
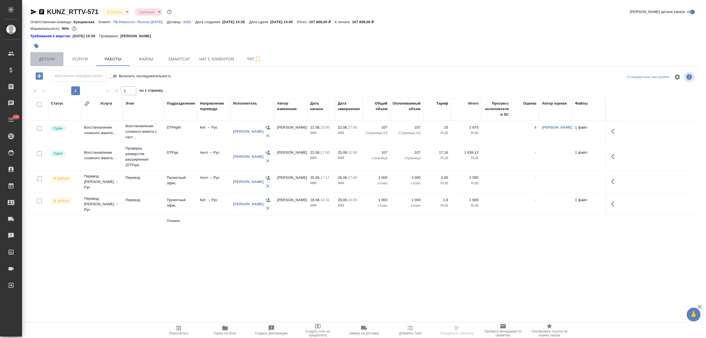
click at [46, 54] on button "Детали" at bounding box center [46, 59] width 33 height 14
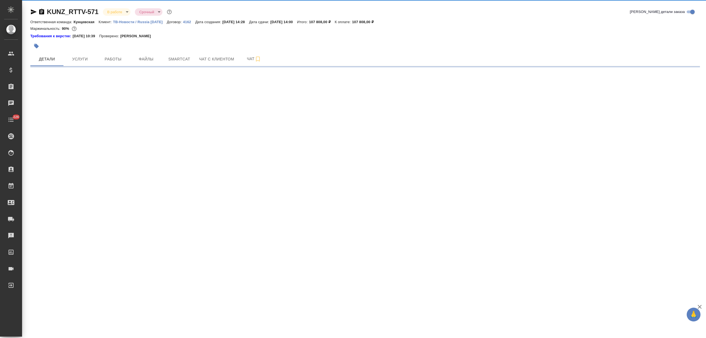
select select "RU"
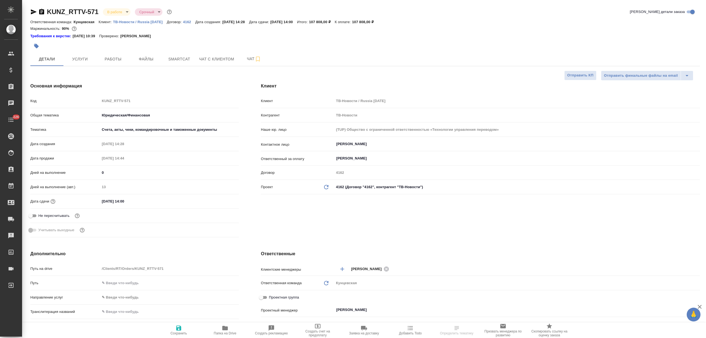
type textarea "x"
